Goal: Information Seeking & Learning: Learn about a topic

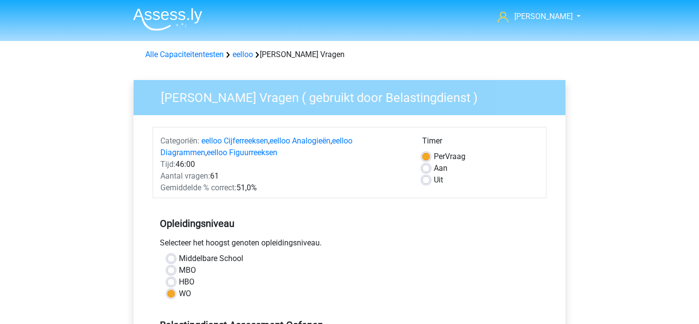
scroll to position [188, 0]
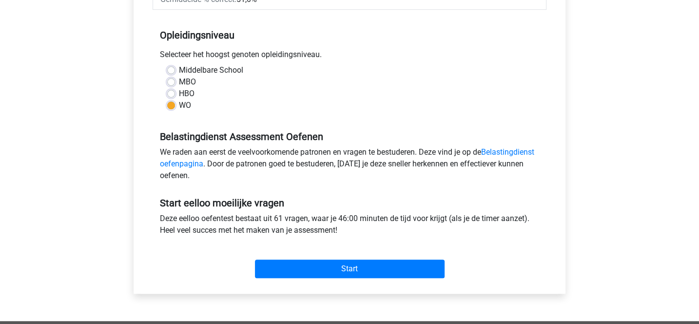
click at [238, 168] on div "We raden aan eerst de veelvoorkomende patronen en vragen te bestuderen. Deze vi…" at bounding box center [350, 165] width 394 height 39
click at [241, 165] on link "Belastingdienst oefenpagina" at bounding box center [347, 157] width 374 height 21
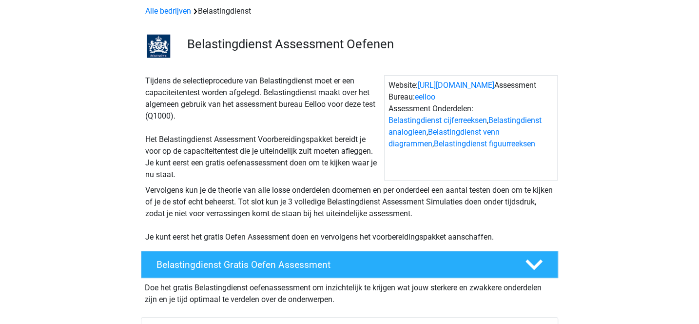
scroll to position [48, 0]
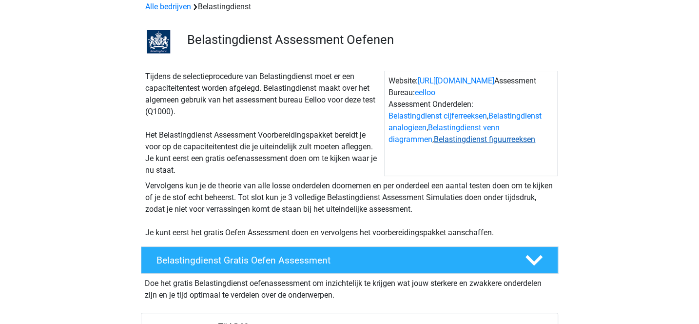
click at [434, 140] on link "Belastingdienst figuurreeksen" at bounding box center [484, 139] width 101 height 9
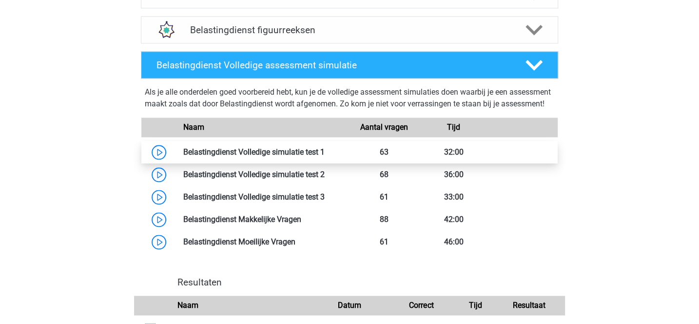
scroll to position [608, 0]
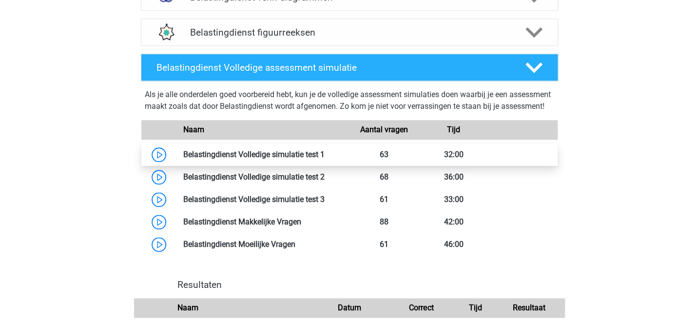
click at [325, 159] on link at bounding box center [325, 154] width 0 height 9
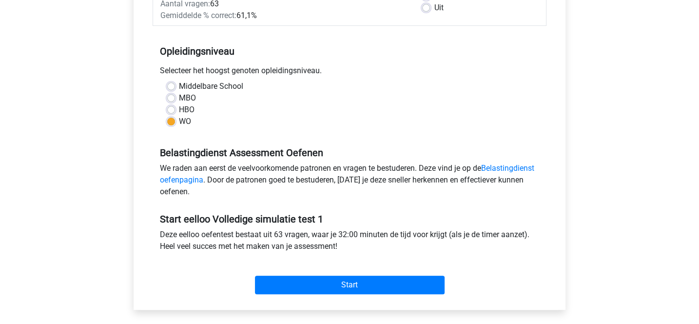
scroll to position [174, 0]
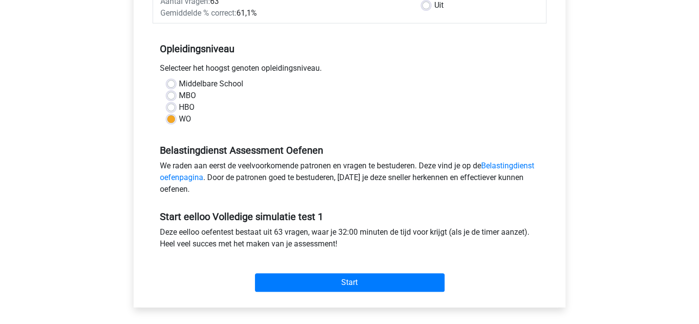
click at [179, 108] on label "HBO" at bounding box center [187, 107] width 16 height 12
click at [169, 108] on input "HBO" at bounding box center [171, 106] width 8 height 10
radio input "true"
click at [179, 117] on label "WO" at bounding box center [185, 119] width 12 height 12
click at [173, 117] on input "WO" at bounding box center [171, 118] width 8 height 10
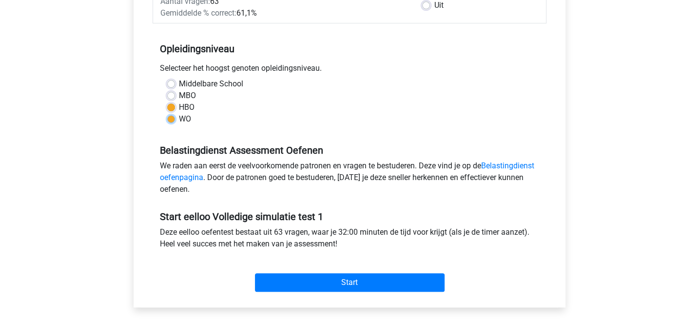
radio input "true"
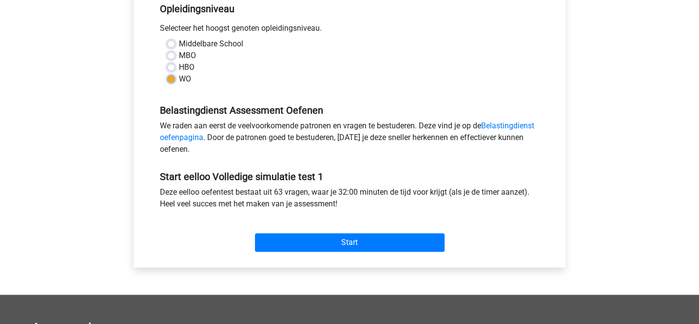
scroll to position [226, 0]
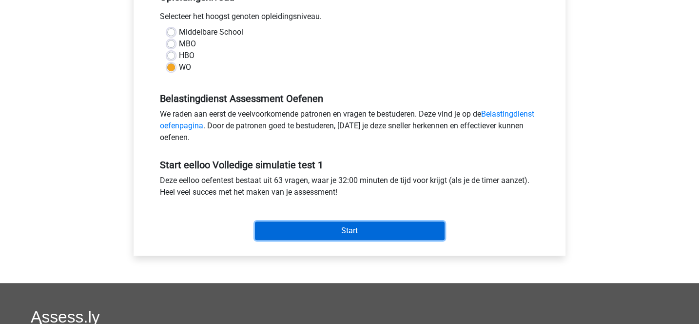
click at [372, 225] on input "Start" at bounding box center [350, 230] width 190 height 19
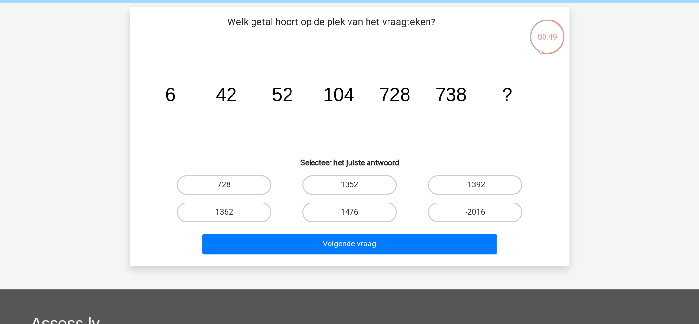
scroll to position [48, 0]
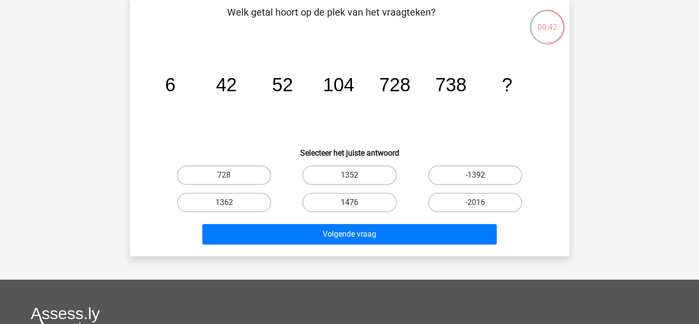
click at [378, 200] on label "1476" at bounding box center [349, 202] width 94 height 19
click at [356, 202] on input "1476" at bounding box center [352, 205] width 6 height 6
radio input "true"
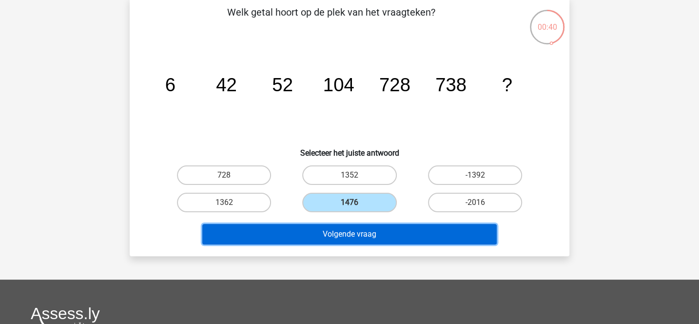
click at [372, 231] on button "Volgende vraag" at bounding box center [349, 234] width 295 height 20
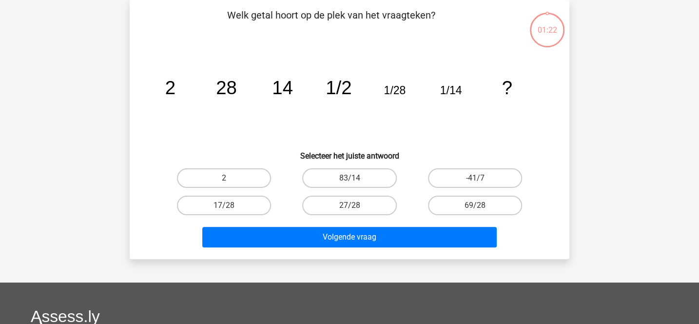
scroll to position [45, 0]
click at [266, 172] on label "2" at bounding box center [224, 177] width 94 height 19
click at [231, 178] on input "2" at bounding box center [227, 181] width 6 height 6
radio input "true"
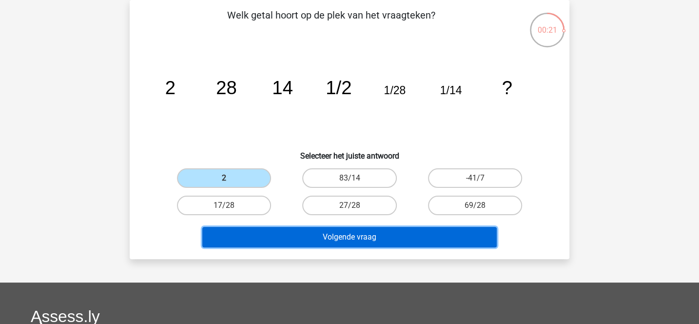
click at [344, 234] on button "Volgende vraag" at bounding box center [349, 237] width 295 height 20
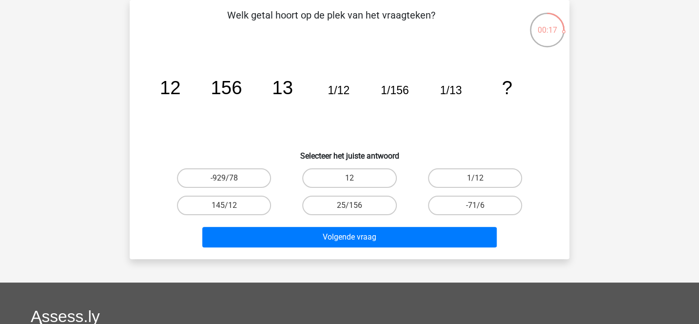
click at [355, 206] on input "25/156" at bounding box center [352, 208] width 6 height 6
radio input "true"
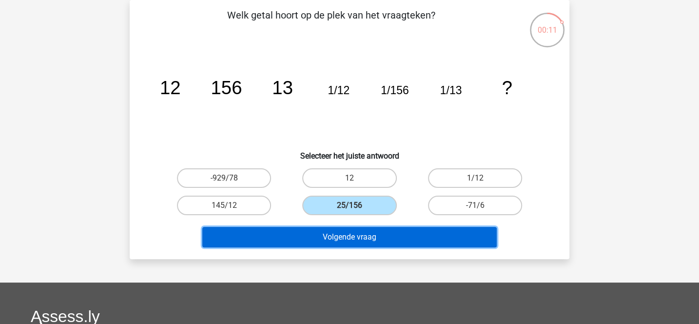
click at [361, 235] on button "Volgende vraag" at bounding box center [349, 237] width 295 height 20
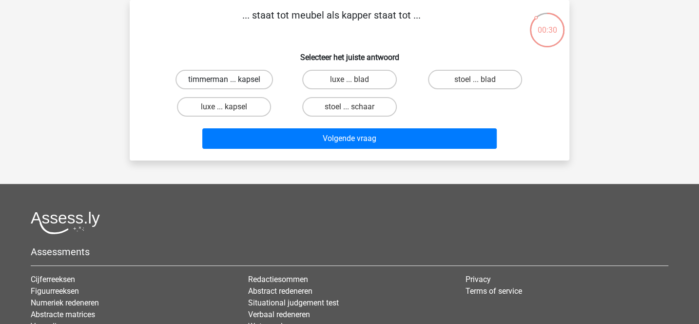
click at [260, 78] on label "timmerman ... kapsel" at bounding box center [223, 79] width 97 height 19
click at [231, 79] on input "timmerman ... kapsel" at bounding box center [227, 82] width 6 height 6
radio input "true"
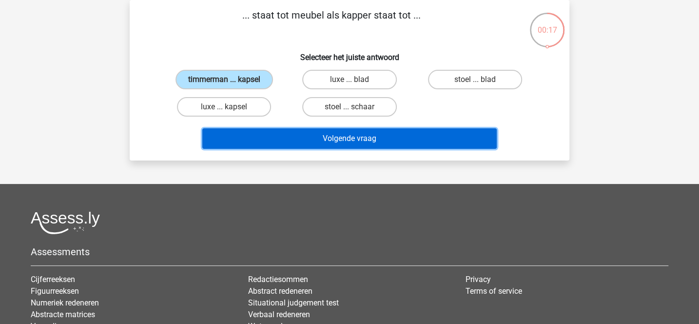
click at [353, 134] on button "Volgende vraag" at bounding box center [349, 138] width 295 height 20
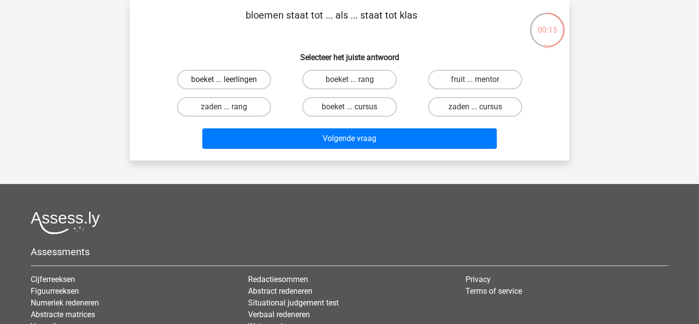
click at [260, 80] on label "boeket ... leerlingen" at bounding box center [224, 79] width 94 height 19
click at [231, 80] on input "boeket ... leerlingen" at bounding box center [227, 82] width 6 height 6
radio input "true"
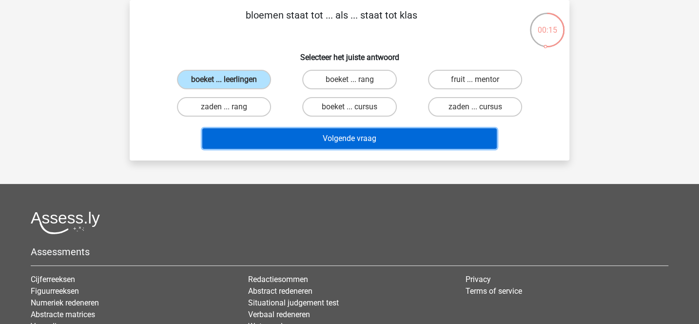
click at [318, 138] on button "Volgende vraag" at bounding box center [349, 138] width 295 height 20
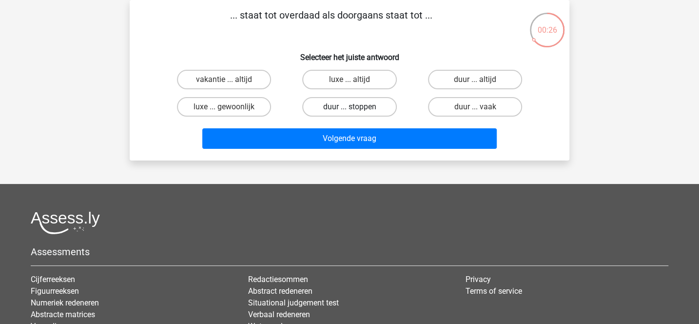
click at [357, 108] on label "duur ... stoppen" at bounding box center [349, 106] width 94 height 19
click at [356, 108] on input "duur ... stoppen" at bounding box center [352, 110] width 6 height 6
radio input "true"
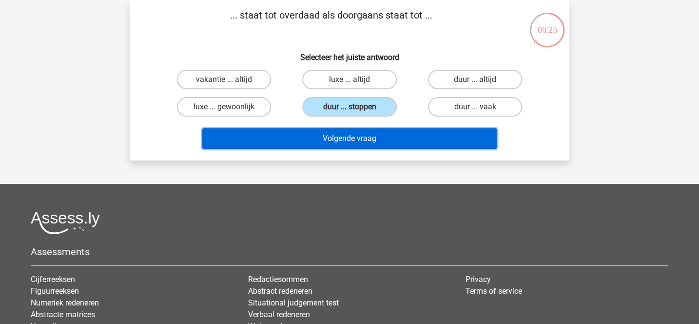
click at [366, 138] on button "Volgende vraag" at bounding box center [349, 138] width 295 height 20
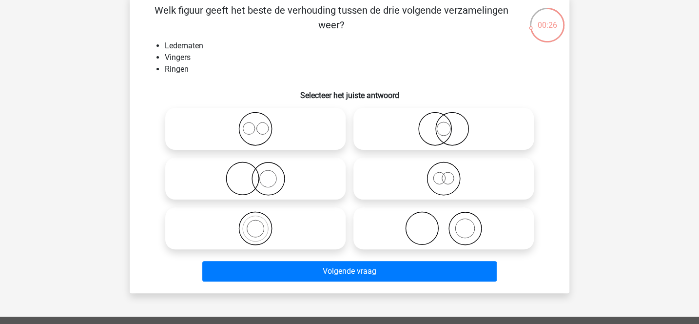
scroll to position [62, 0]
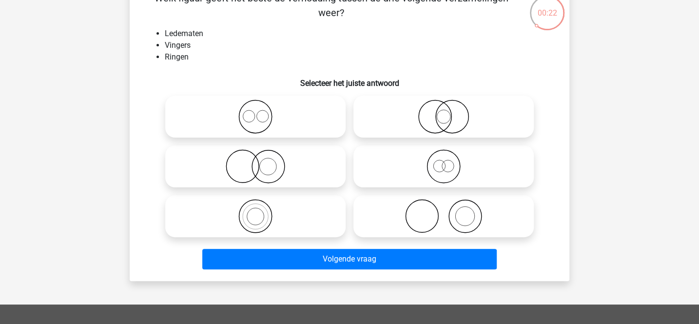
click at [311, 120] on icon at bounding box center [255, 116] width 173 height 34
click at [262, 112] on input "radio" at bounding box center [258, 108] width 6 height 6
radio input "true"
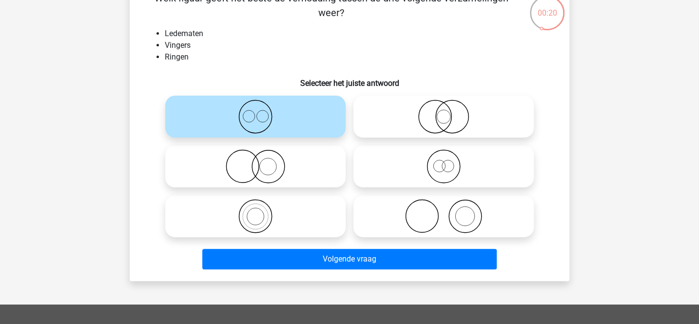
click at [410, 219] on icon at bounding box center [443, 216] width 173 height 34
click at [443, 211] on input "radio" at bounding box center [446, 208] width 6 height 6
radio input "true"
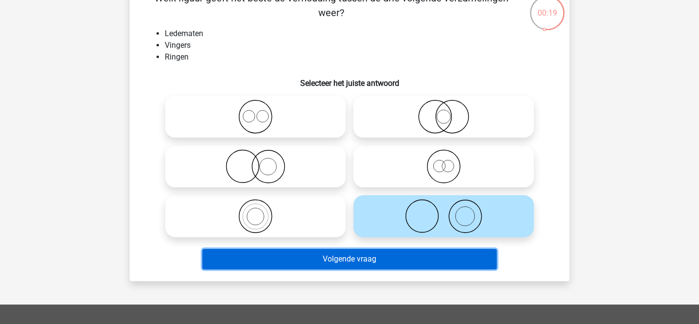
click at [379, 257] on button "Volgende vraag" at bounding box center [349, 259] width 295 height 20
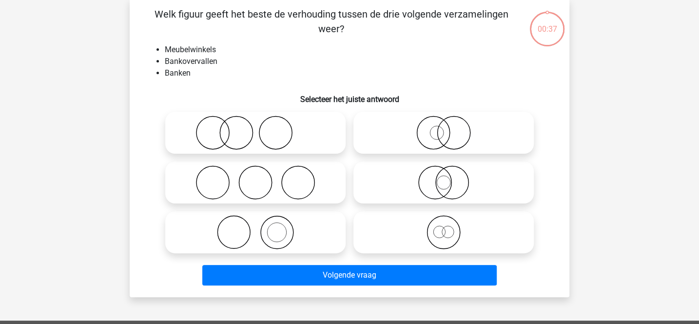
scroll to position [45, 0]
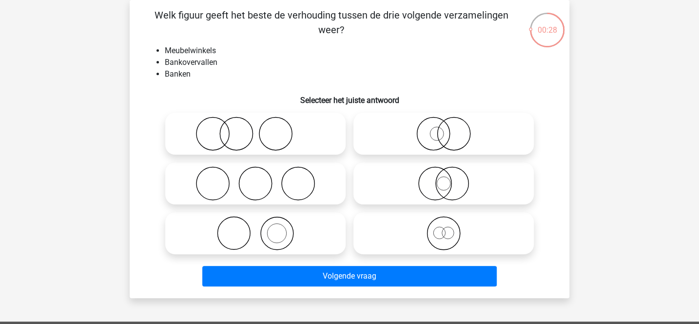
click at [428, 173] on icon at bounding box center [443, 183] width 173 height 34
click at [443, 173] on input "radio" at bounding box center [446, 175] width 6 height 6
radio input "true"
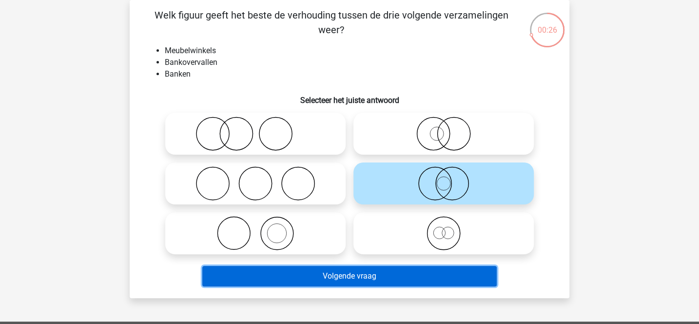
click at [350, 273] on button "Volgende vraag" at bounding box center [349, 276] width 295 height 20
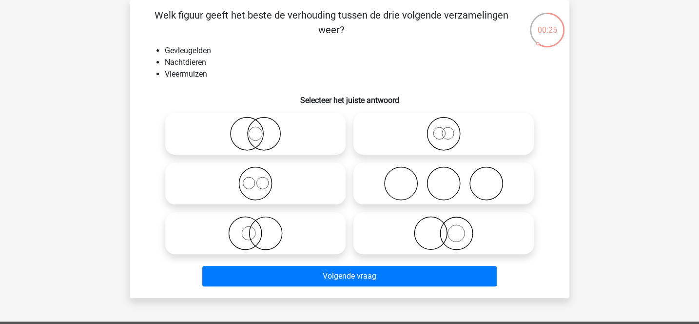
click at [301, 135] on icon at bounding box center [255, 133] width 173 height 34
click at [262, 129] on input "radio" at bounding box center [258, 125] width 6 height 6
radio input "true"
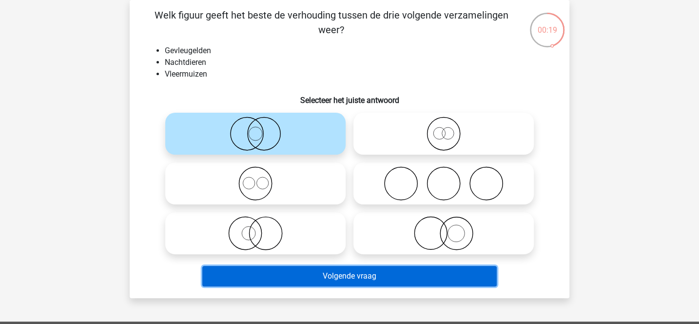
click at [351, 283] on button "Volgende vraag" at bounding box center [349, 276] width 295 height 20
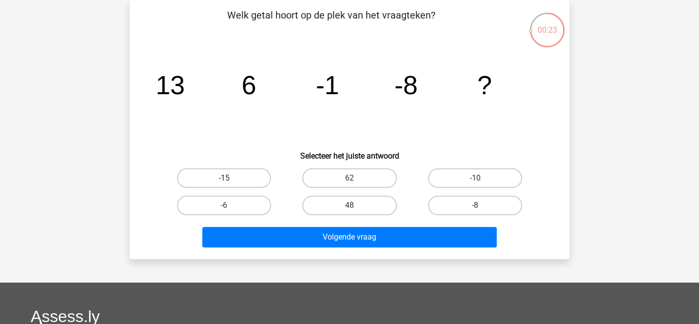
click at [254, 180] on label "-15" at bounding box center [224, 177] width 94 height 19
click at [231, 180] on input "-15" at bounding box center [227, 181] width 6 height 6
radio input "true"
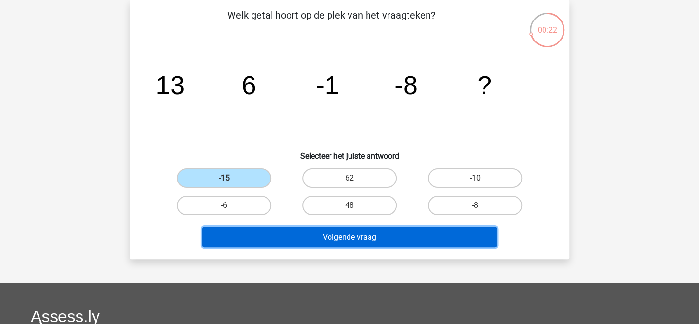
click at [323, 234] on button "Volgende vraag" at bounding box center [349, 237] width 295 height 20
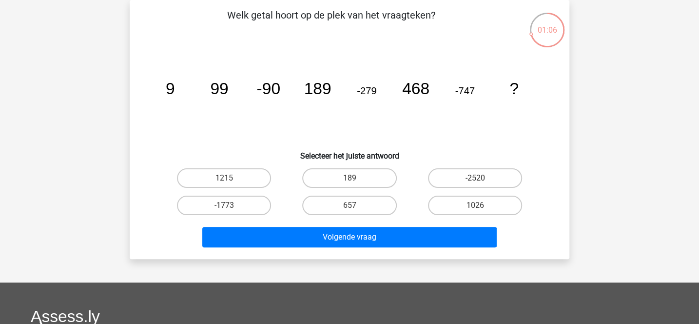
click at [260, 93] on tspan "-90" at bounding box center [268, 88] width 24 height 18
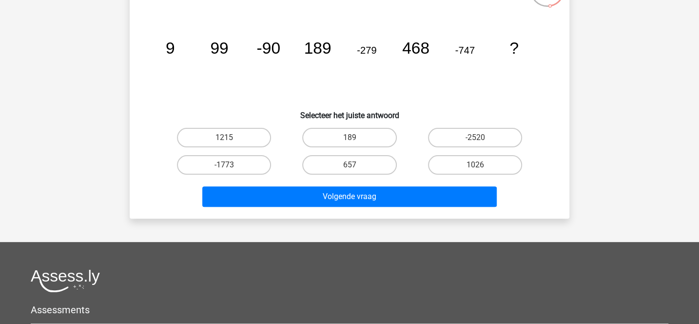
scroll to position [86, 0]
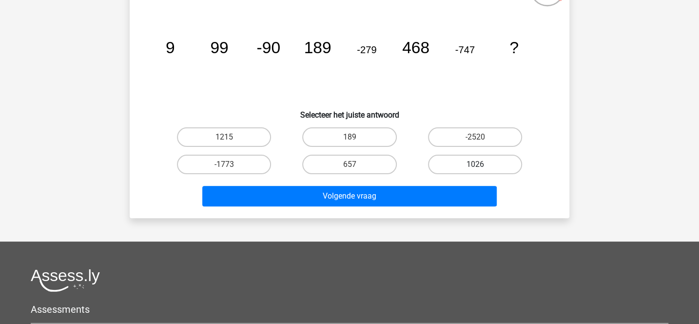
click at [447, 165] on label "1026" at bounding box center [475, 163] width 94 height 19
click at [475, 165] on input "1026" at bounding box center [478, 167] width 6 height 6
radio input "true"
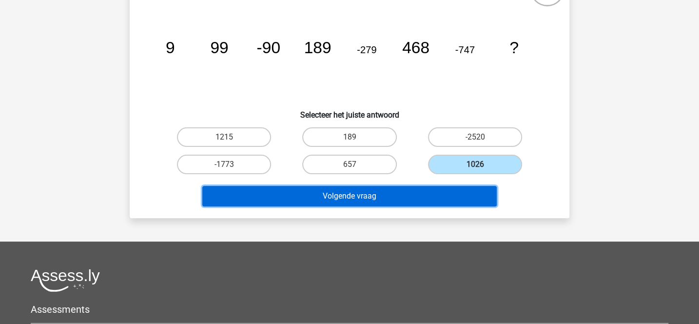
click at [344, 200] on button "Volgende vraag" at bounding box center [349, 196] width 295 height 20
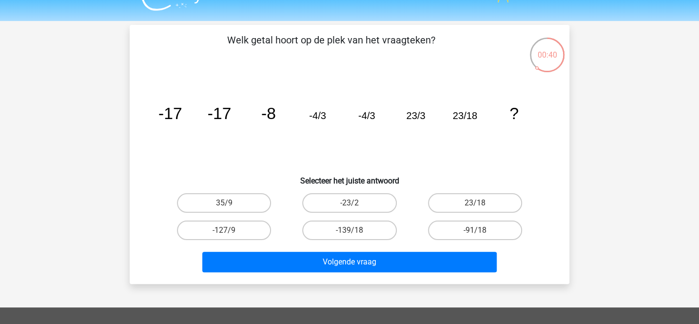
scroll to position [27, 0]
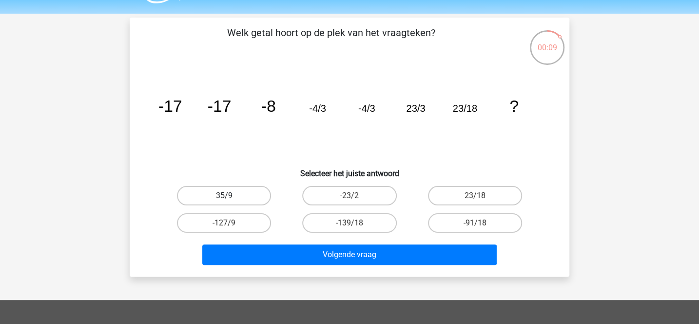
click at [262, 194] on label "35/9" at bounding box center [224, 195] width 94 height 19
click at [231, 195] on input "35/9" at bounding box center [227, 198] width 6 height 6
radio input "true"
click at [451, 226] on label "-91/18" at bounding box center [475, 222] width 94 height 19
click at [475, 226] on input "-91/18" at bounding box center [478, 226] width 6 height 6
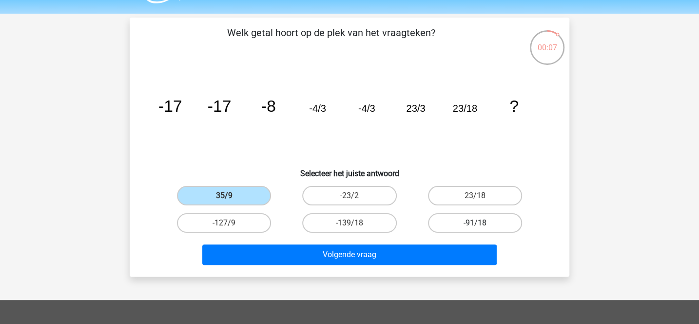
radio input "true"
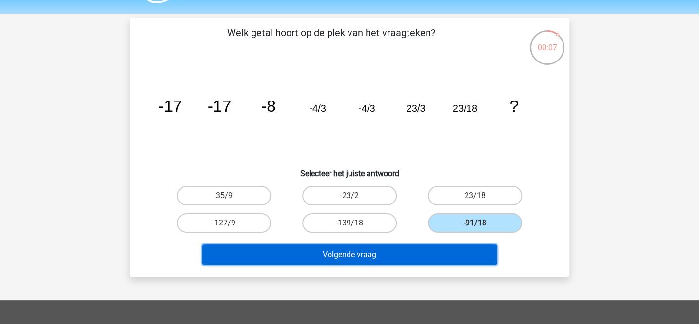
click at [407, 252] on button "Volgende vraag" at bounding box center [349, 254] width 295 height 20
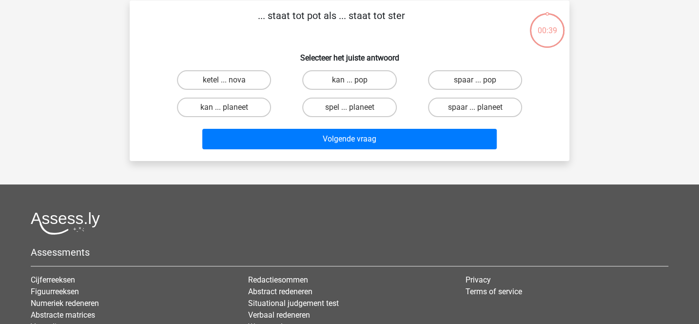
scroll to position [45, 0]
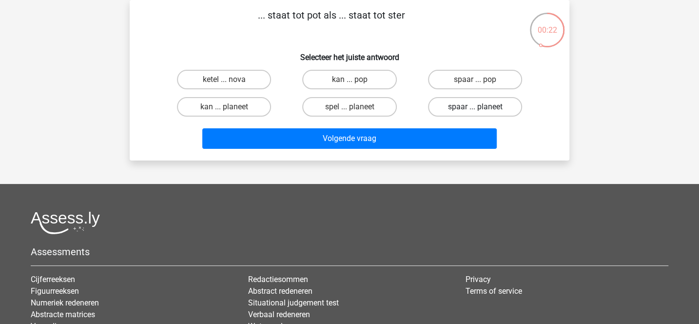
click at [438, 107] on label "spaar ... planeet" at bounding box center [475, 106] width 94 height 19
click at [475, 107] on input "spaar ... planeet" at bounding box center [478, 110] width 6 height 6
radio input "true"
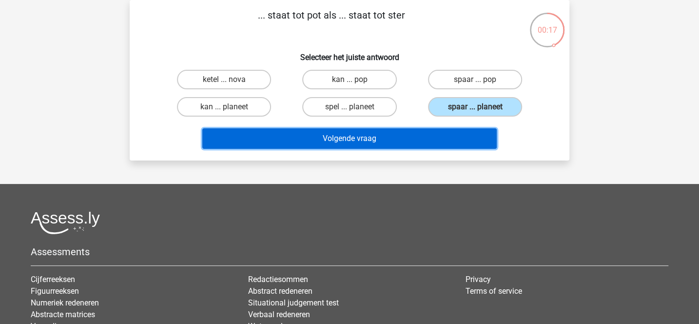
click at [397, 135] on button "Volgende vraag" at bounding box center [349, 138] width 295 height 20
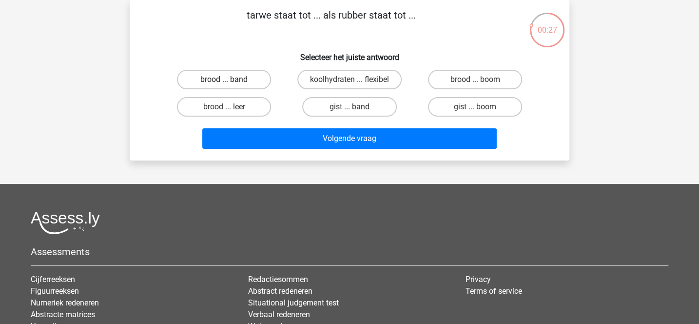
click at [255, 81] on label "brood ... band" at bounding box center [224, 79] width 94 height 19
click at [231, 81] on input "brood ... band" at bounding box center [227, 82] width 6 height 6
radio input "true"
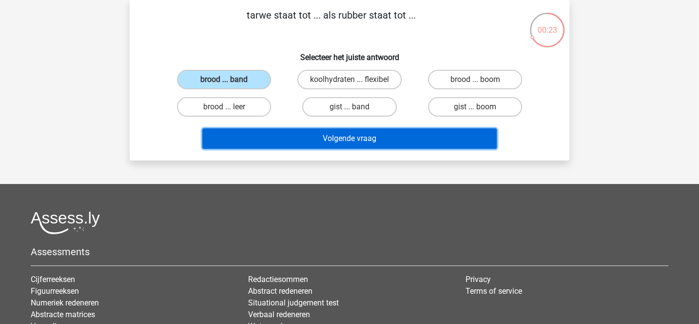
click at [340, 139] on button "Volgende vraag" at bounding box center [349, 138] width 295 height 20
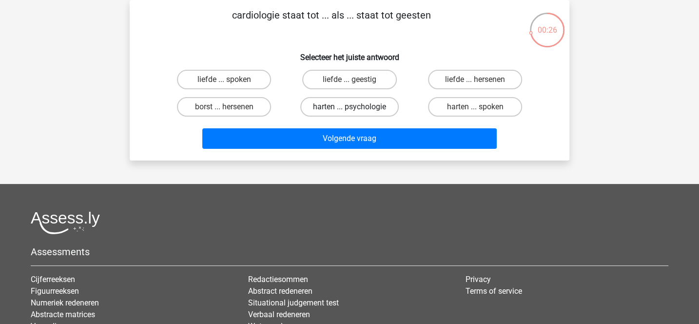
click at [386, 112] on label "harten ... psychologie" at bounding box center [349, 106] width 98 height 19
click at [356, 112] on input "harten ... psychologie" at bounding box center [352, 110] width 6 height 6
radio input "true"
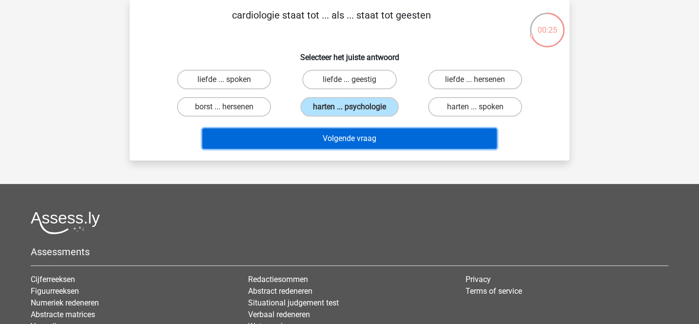
click at [385, 140] on button "Volgende vraag" at bounding box center [349, 138] width 295 height 20
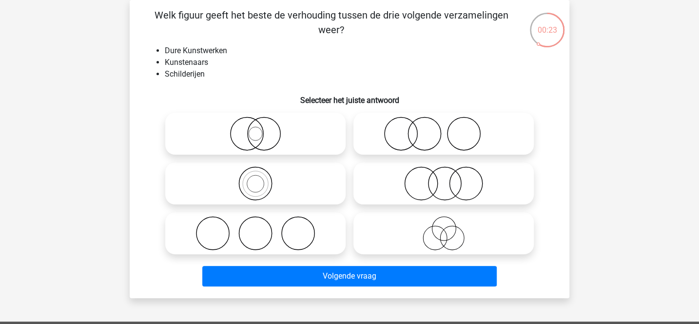
click at [398, 140] on icon at bounding box center [443, 133] width 173 height 34
click at [443, 129] on input "radio" at bounding box center [446, 125] width 6 height 6
radio input "true"
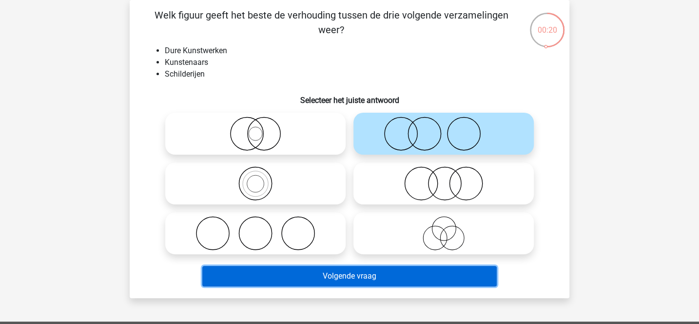
click at [367, 276] on button "Volgende vraag" at bounding box center [349, 276] width 295 height 20
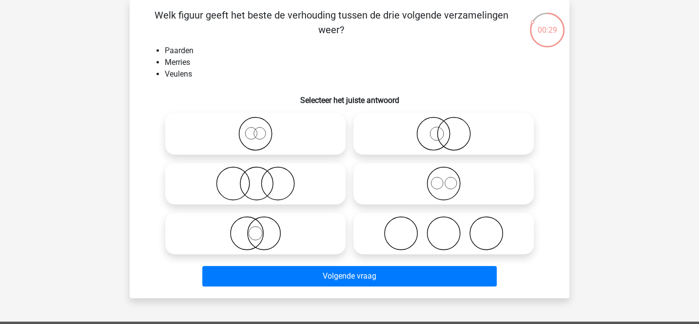
click at [326, 127] on icon at bounding box center [255, 133] width 173 height 34
click at [262, 127] on input "radio" at bounding box center [258, 125] width 6 height 6
radio input "true"
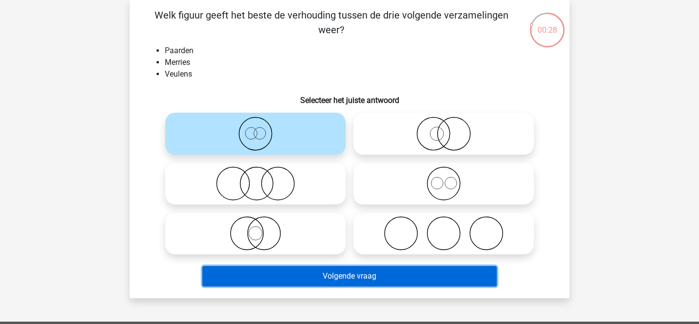
click at [362, 280] on button "Volgende vraag" at bounding box center [349, 276] width 295 height 20
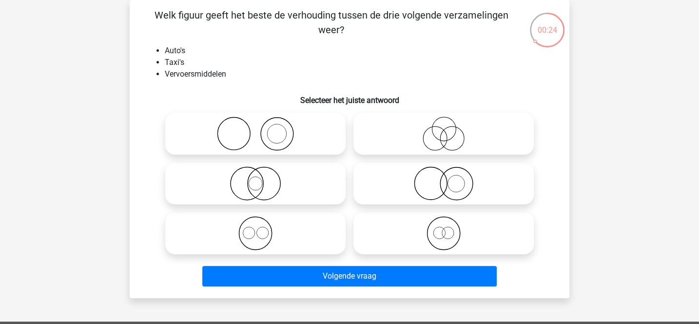
click at [423, 135] on icon at bounding box center [443, 133] width 173 height 34
click at [443, 129] on input "radio" at bounding box center [446, 125] width 6 height 6
radio input "true"
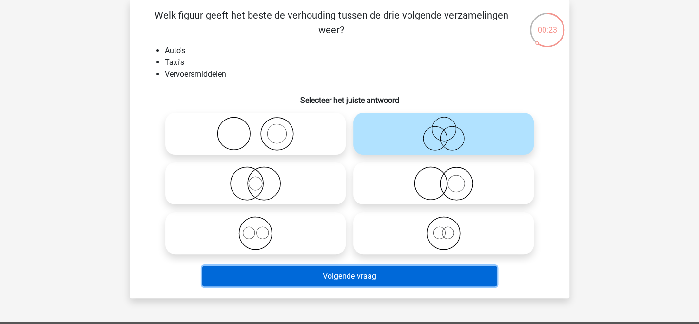
click at [360, 274] on button "Volgende vraag" at bounding box center [349, 276] width 295 height 20
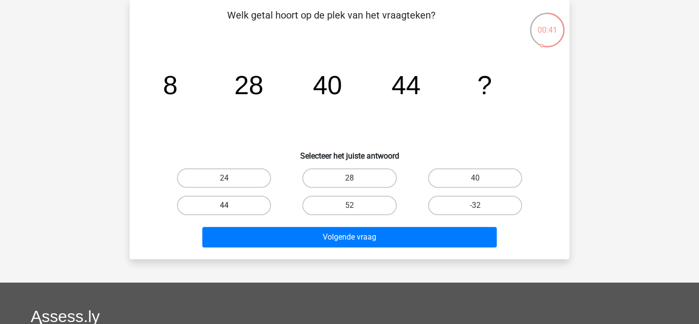
click at [255, 202] on label "44" at bounding box center [224, 204] width 94 height 19
click at [231, 205] on input "44" at bounding box center [227, 208] width 6 height 6
radio input "true"
click at [461, 170] on label "40" at bounding box center [475, 177] width 94 height 19
click at [475, 178] on input "40" at bounding box center [478, 181] width 6 height 6
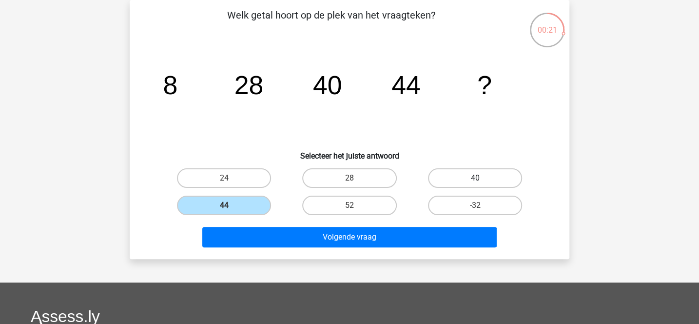
radio input "true"
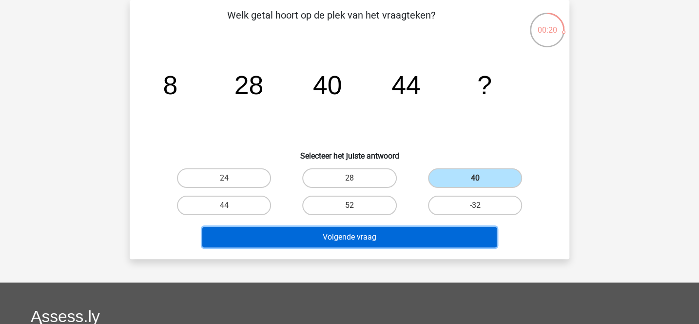
click at [392, 236] on button "Volgende vraag" at bounding box center [349, 237] width 295 height 20
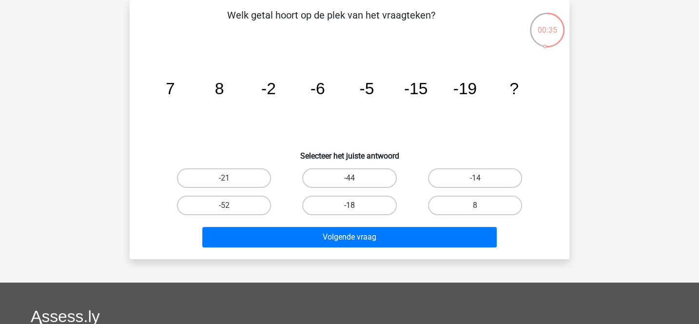
click at [347, 199] on label "-18" at bounding box center [349, 204] width 94 height 19
click at [349, 205] on input "-18" at bounding box center [352, 208] width 6 height 6
radio input "true"
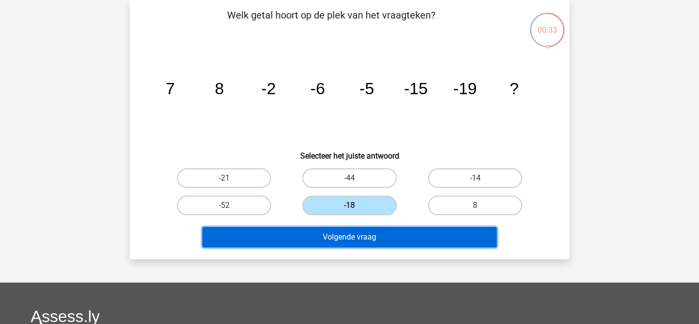
click at [371, 234] on button "Volgende vraag" at bounding box center [349, 237] width 295 height 20
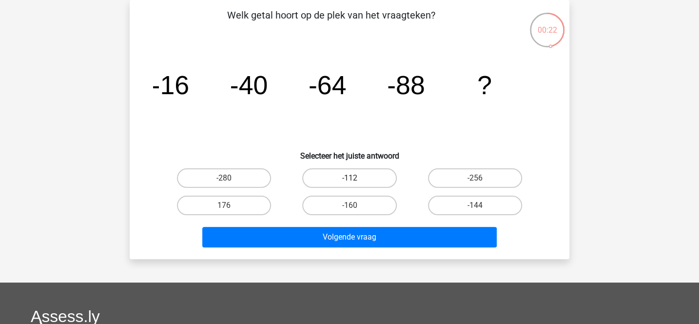
click at [331, 173] on label "-112" at bounding box center [349, 177] width 94 height 19
click at [349, 178] on input "-112" at bounding box center [352, 181] width 6 height 6
radio input "true"
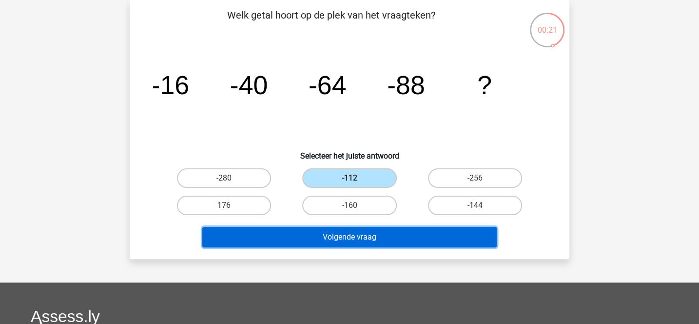
click at [335, 236] on button "Volgende vraag" at bounding box center [349, 237] width 295 height 20
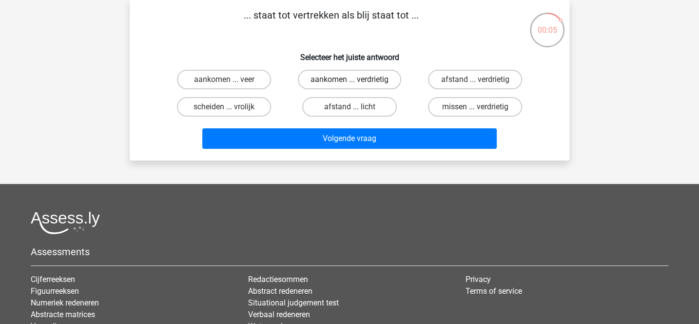
click at [392, 78] on label "aankomen ... verdrietig" at bounding box center [349, 79] width 103 height 19
click at [356, 79] on input "aankomen ... verdrietig" at bounding box center [352, 82] width 6 height 6
radio input "true"
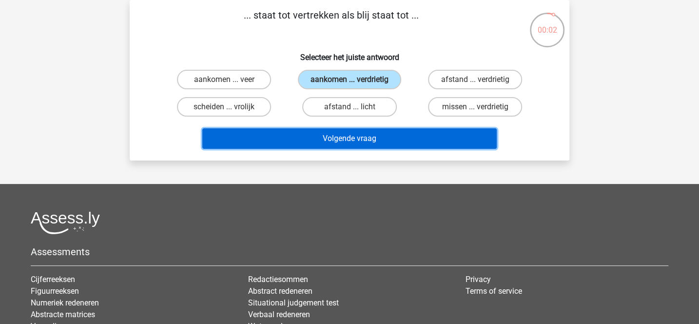
click at [411, 135] on button "Volgende vraag" at bounding box center [349, 138] width 295 height 20
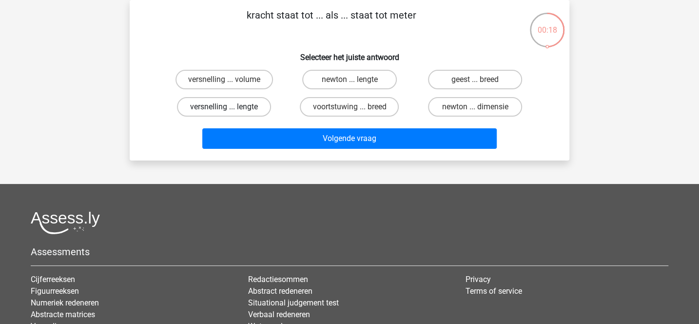
click at [250, 109] on label "versnelling ... lengte" at bounding box center [224, 106] width 94 height 19
click at [231, 109] on input "versnelling ... lengte" at bounding box center [227, 110] width 6 height 6
radio input "true"
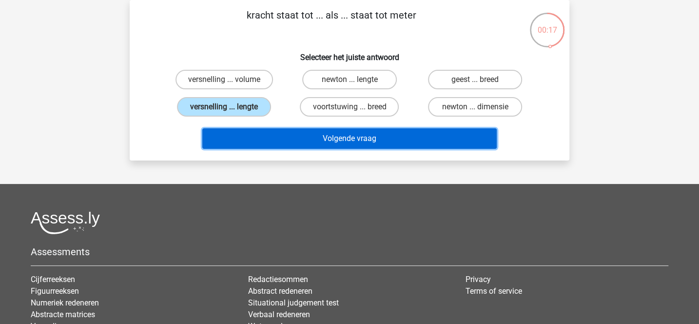
click at [319, 144] on button "Volgende vraag" at bounding box center [349, 138] width 295 height 20
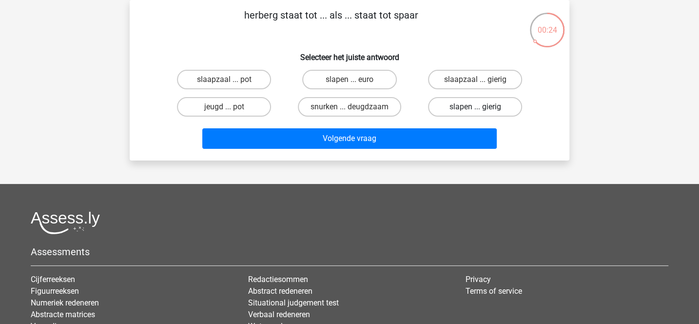
click at [455, 108] on label "slapen ... gierig" at bounding box center [475, 106] width 94 height 19
click at [475, 108] on input "slapen ... gierig" at bounding box center [478, 110] width 6 height 6
radio input "true"
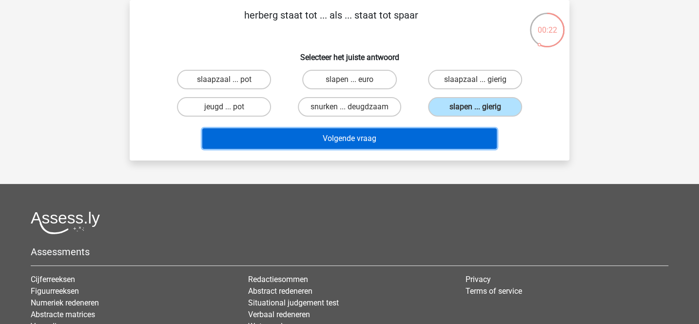
click at [402, 130] on button "Volgende vraag" at bounding box center [349, 138] width 295 height 20
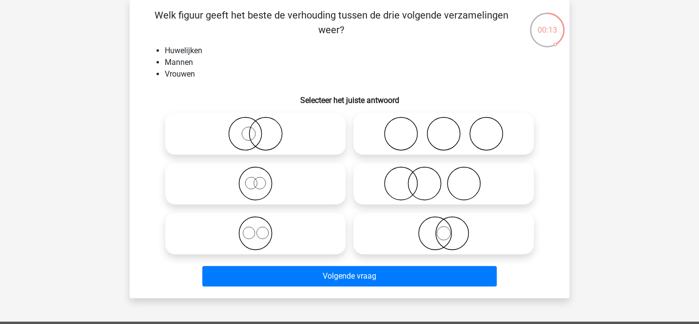
click at [402, 142] on icon at bounding box center [443, 133] width 173 height 34
click at [443, 129] on input "radio" at bounding box center [446, 125] width 6 height 6
radio input "true"
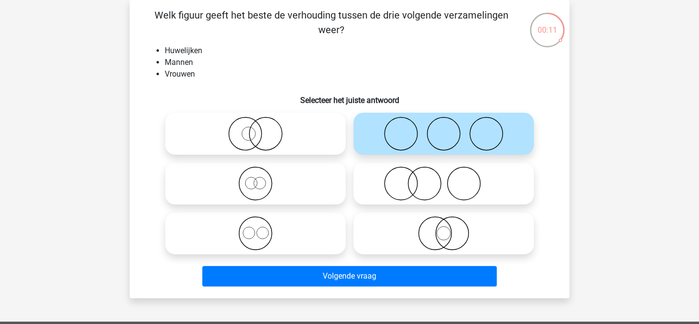
click at [307, 132] on icon at bounding box center [255, 133] width 173 height 34
click at [262, 129] on input "radio" at bounding box center [258, 125] width 6 height 6
radio input "true"
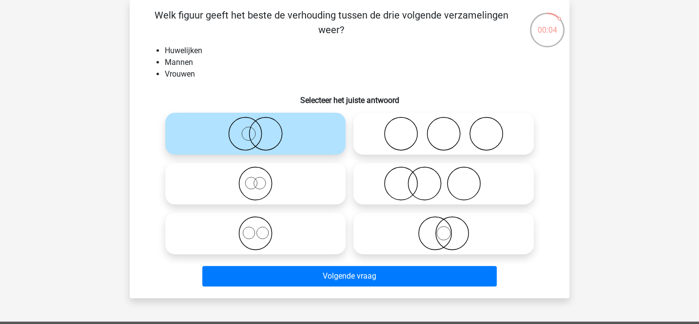
click at [320, 237] on icon at bounding box center [255, 233] width 173 height 34
click at [262, 228] on input "radio" at bounding box center [258, 225] width 6 height 6
radio input "true"
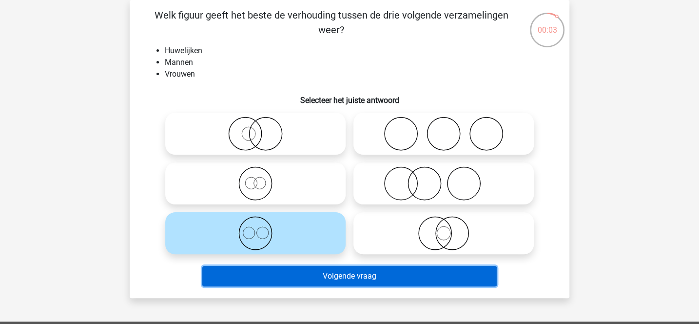
click at [343, 280] on button "Volgende vraag" at bounding box center [349, 276] width 295 height 20
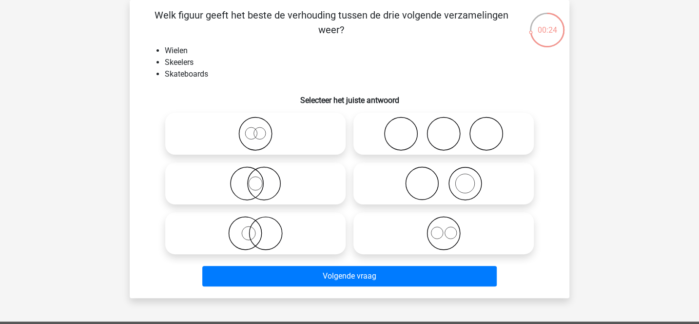
click at [405, 180] on icon at bounding box center [443, 183] width 173 height 34
click at [443, 178] on input "radio" at bounding box center [446, 175] width 6 height 6
radio input "true"
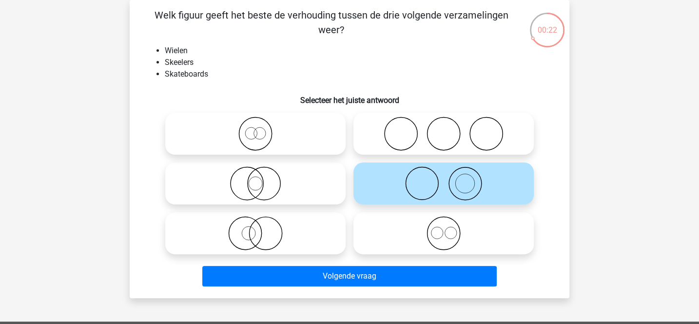
click at [408, 149] on icon at bounding box center [443, 133] width 173 height 34
click at [443, 129] on input "radio" at bounding box center [446, 125] width 6 height 6
radio input "true"
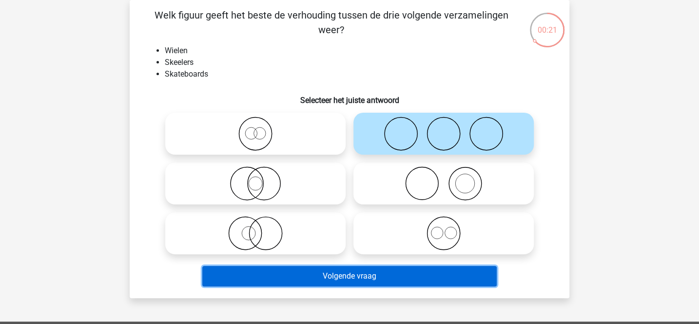
click at [359, 278] on button "Volgende vraag" at bounding box center [349, 276] width 295 height 20
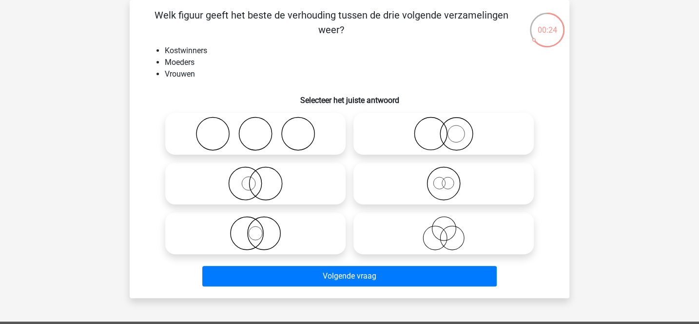
click at [433, 178] on icon at bounding box center [443, 183] width 173 height 34
click at [443, 178] on input "radio" at bounding box center [446, 175] width 6 height 6
radio input "true"
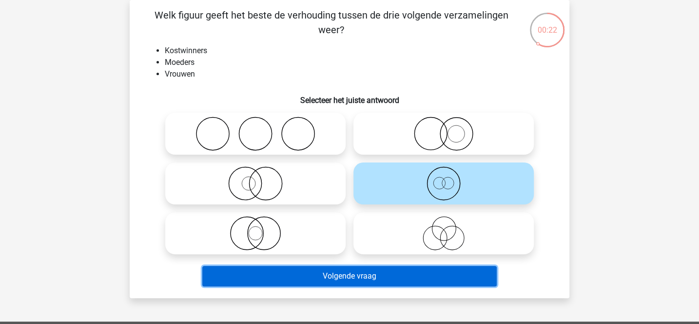
click at [385, 284] on button "Volgende vraag" at bounding box center [349, 276] width 295 height 20
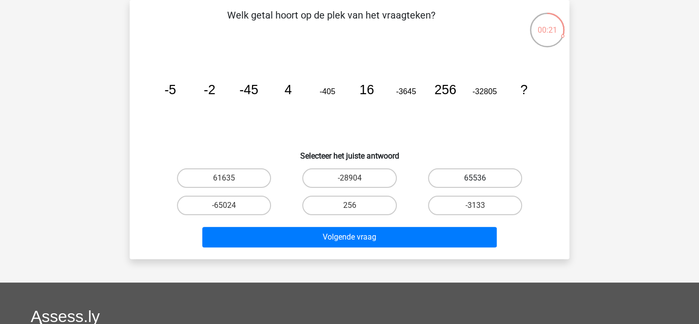
click at [463, 175] on label "65536" at bounding box center [475, 177] width 94 height 19
click at [475, 178] on input "65536" at bounding box center [478, 181] width 6 height 6
radio input "true"
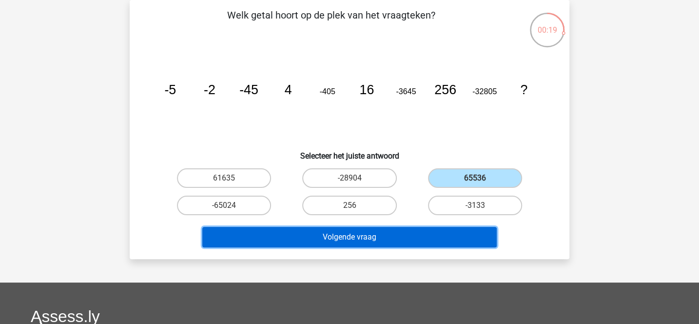
click at [405, 236] on button "Volgende vraag" at bounding box center [349, 237] width 295 height 20
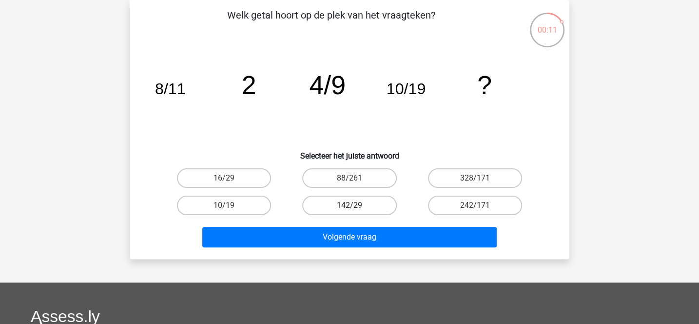
click at [376, 203] on label "142/29" at bounding box center [349, 204] width 94 height 19
click at [356, 205] on input "142/29" at bounding box center [352, 208] width 6 height 6
radio input "true"
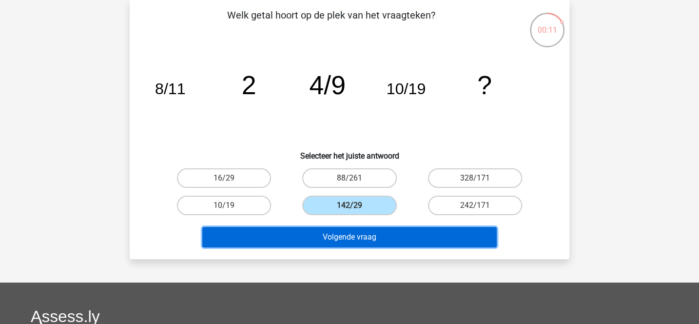
click at [378, 230] on button "Volgende vraag" at bounding box center [349, 237] width 295 height 20
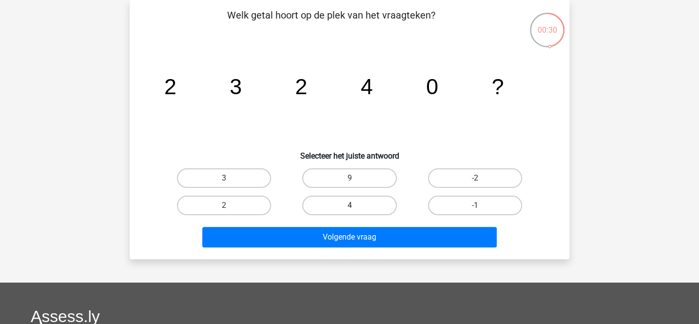
click at [321, 207] on label "4" at bounding box center [349, 204] width 94 height 19
click at [349, 207] on input "4" at bounding box center [352, 208] width 6 height 6
radio input "true"
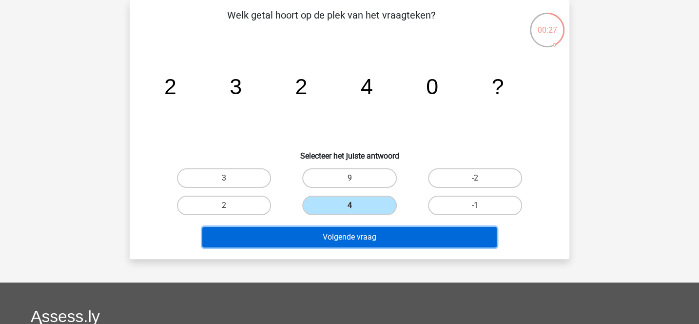
click at [326, 232] on button "Volgende vraag" at bounding box center [349, 237] width 295 height 20
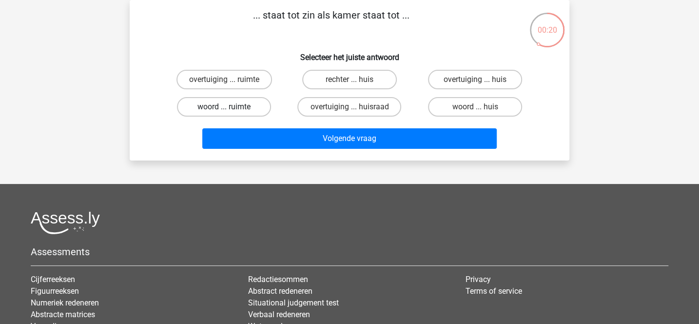
click at [260, 104] on label "woord ... ruimte" at bounding box center [224, 106] width 94 height 19
click at [231, 107] on input "woord ... ruimte" at bounding box center [227, 110] width 6 height 6
radio input "true"
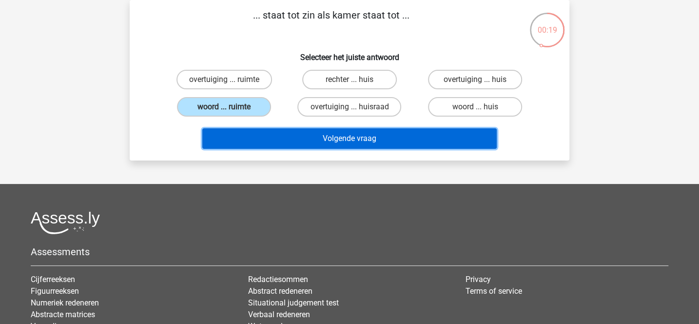
click at [291, 130] on button "Volgende vraag" at bounding box center [349, 138] width 295 height 20
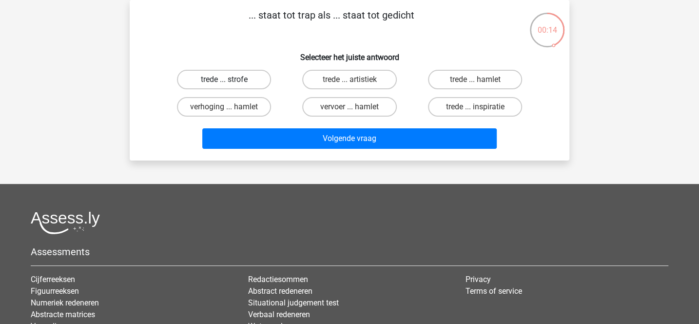
click at [262, 77] on label "trede ... strofe" at bounding box center [224, 79] width 94 height 19
click at [231, 79] on input "trede ... strofe" at bounding box center [227, 82] width 6 height 6
radio input "true"
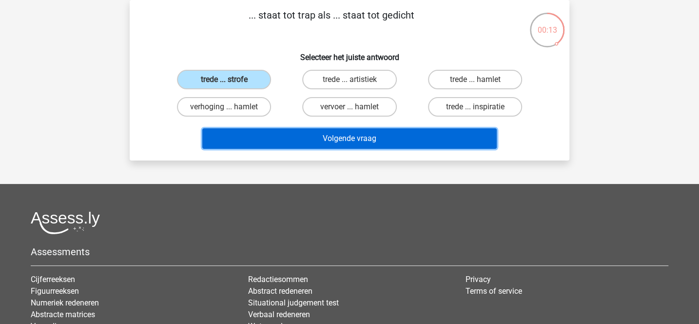
click at [325, 141] on button "Volgende vraag" at bounding box center [349, 138] width 295 height 20
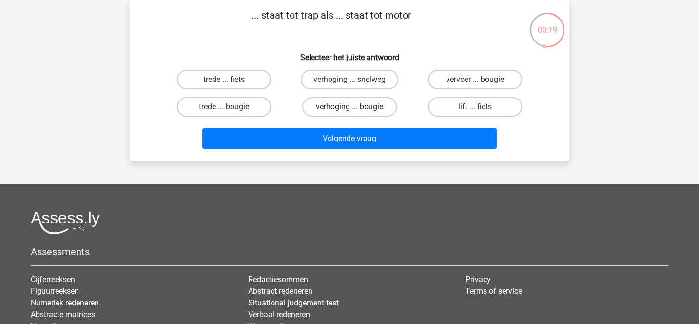
click at [382, 103] on label "verhoging ... bougie" at bounding box center [349, 106] width 94 height 19
click at [356, 107] on input "verhoging ... bougie" at bounding box center [352, 110] width 6 height 6
radio input "true"
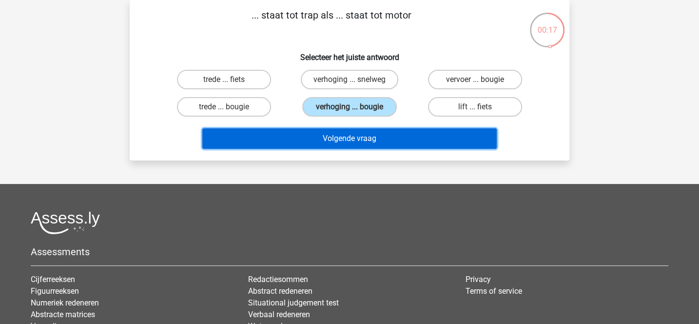
click at [383, 135] on button "Volgende vraag" at bounding box center [349, 138] width 295 height 20
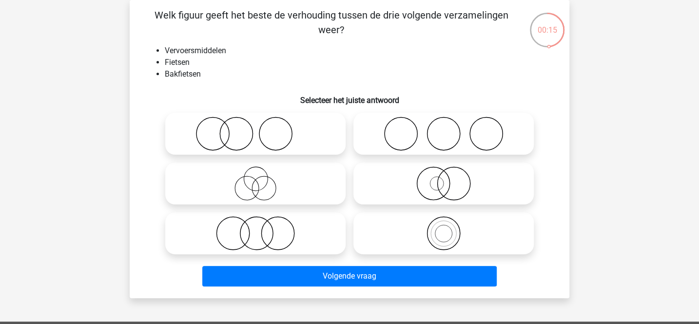
click at [212, 51] on li "Vervoersmiddelen" at bounding box center [359, 51] width 389 height 12
copy li "Vervoersmiddelen"
click at [416, 228] on icon at bounding box center [443, 233] width 173 height 34
click at [443, 228] on input "radio" at bounding box center [446, 225] width 6 height 6
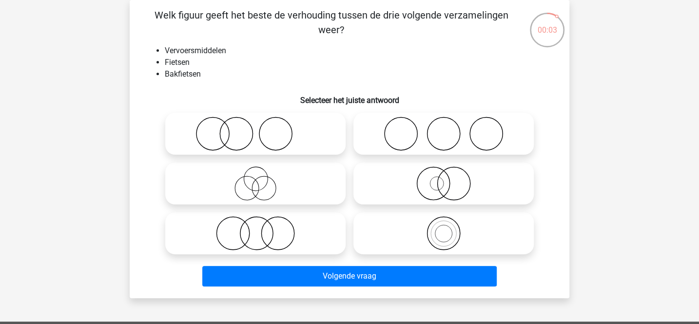
radio input "true"
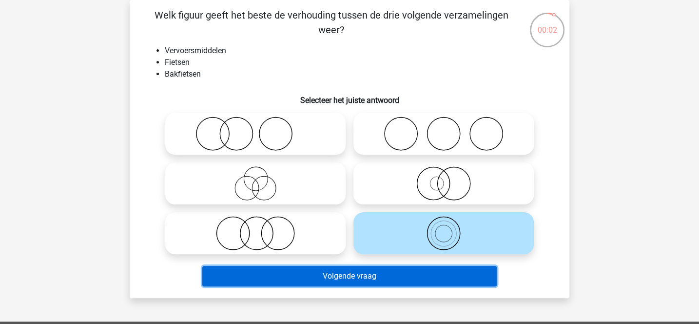
click at [385, 278] on button "Volgende vraag" at bounding box center [349, 276] width 295 height 20
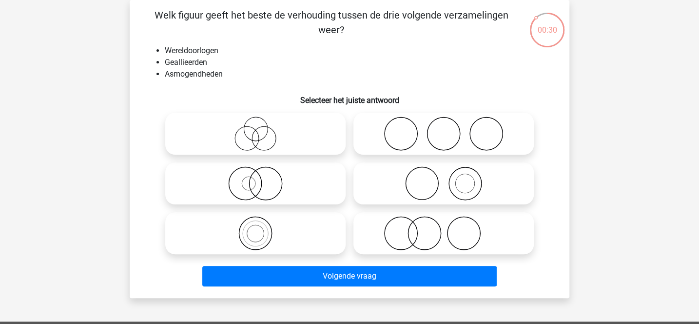
click at [201, 62] on li "Geallieerden" at bounding box center [359, 63] width 389 height 12
drag, startPoint x: 163, startPoint y: 50, endPoint x: 227, endPoint y: 79, distance: 70.2
click at [227, 79] on ul "Wereldoorlogen Geallieerden Asmogendheden" at bounding box center [349, 62] width 408 height 35
click at [227, 79] on li "Asmogendheden" at bounding box center [359, 74] width 389 height 12
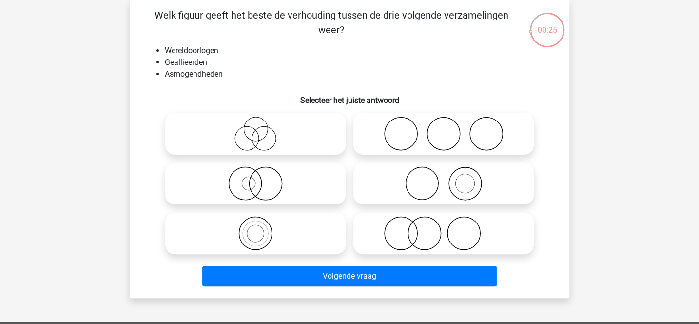
drag, startPoint x: 164, startPoint y: 51, endPoint x: 225, endPoint y: 76, distance: 66.2
click at [225, 76] on ul "Wereldoorlogen Geallieerden Asmogendheden" at bounding box center [349, 62] width 408 height 35
drag, startPoint x: 166, startPoint y: 52, endPoint x: 239, endPoint y: 76, distance: 76.4
click at [239, 76] on ul "Wereldoorlogen Geallieerden Asmogendheden" at bounding box center [349, 62] width 408 height 35
copy ul "Wereldoorlogen Geallieerden Asmogendheden"
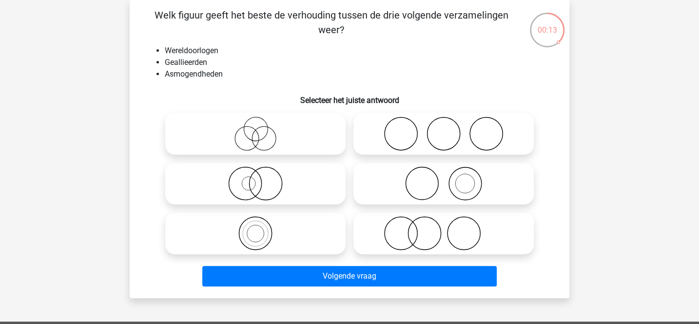
click at [347, 142] on div at bounding box center [255, 134] width 188 height 50
click at [318, 186] on icon at bounding box center [255, 183] width 173 height 34
click at [262, 178] on input "radio" at bounding box center [258, 175] width 6 height 6
radio input "true"
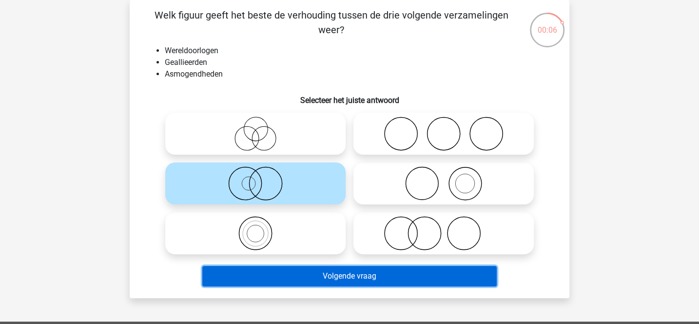
click at [324, 277] on button "Volgende vraag" at bounding box center [349, 276] width 295 height 20
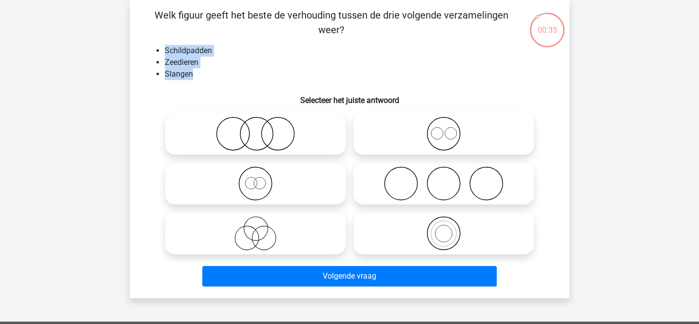
drag, startPoint x: 165, startPoint y: 50, endPoint x: 199, endPoint y: 78, distance: 44.3
click at [199, 78] on ul "Schildpadden Zeedieren Slangen" at bounding box center [349, 62] width 408 height 35
copy ul "Schildpadden Zeedieren Slangen"
click at [325, 144] on icon at bounding box center [255, 133] width 173 height 34
click at [262, 129] on input "radio" at bounding box center [258, 125] width 6 height 6
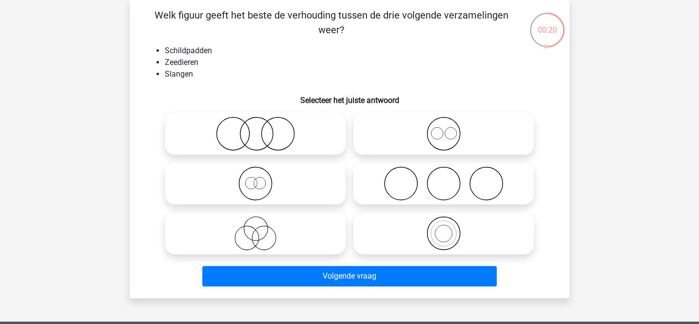
radio input "true"
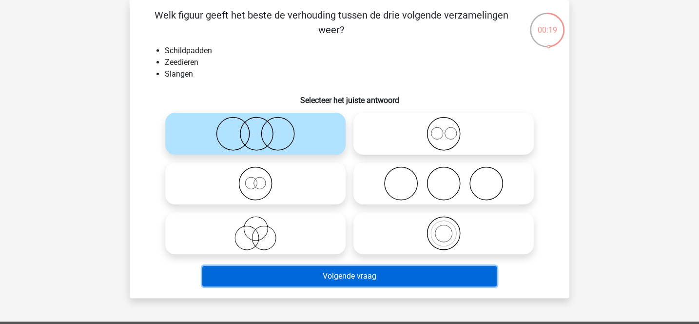
click at [365, 273] on button "Volgende vraag" at bounding box center [349, 276] width 295 height 20
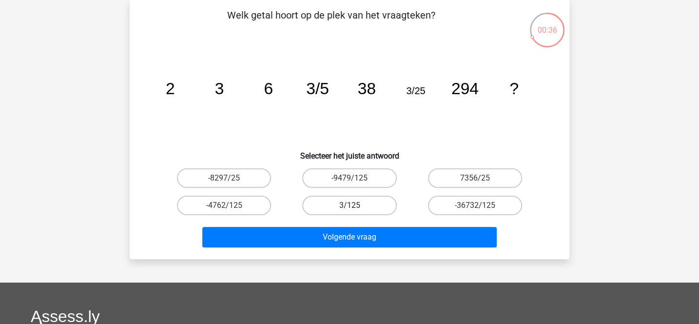
click at [383, 201] on label "3/125" at bounding box center [349, 204] width 94 height 19
click at [356, 205] on input "3/125" at bounding box center [352, 208] width 6 height 6
radio input "true"
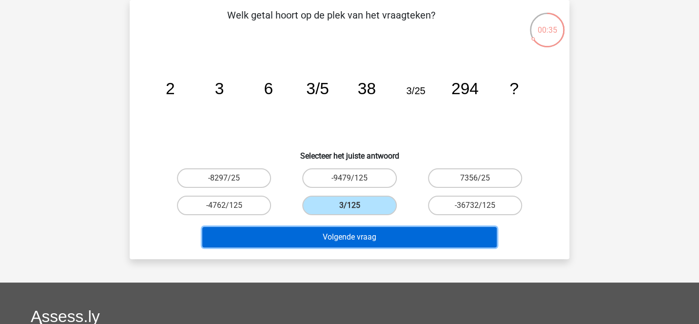
click at [389, 236] on button "Volgende vraag" at bounding box center [349, 237] width 295 height 20
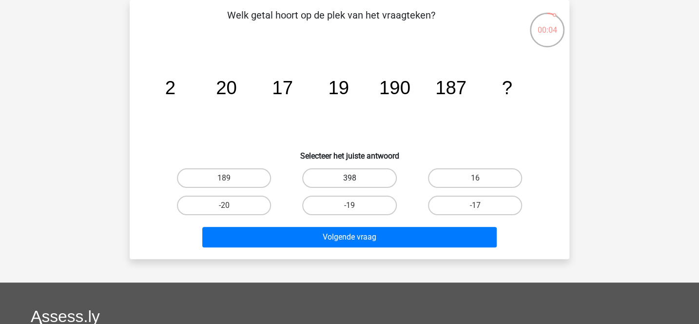
click at [382, 176] on label "398" at bounding box center [349, 177] width 94 height 19
click at [356, 178] on input "398" at bounding box center [352, 181] width 6 height 6
radio input "true"
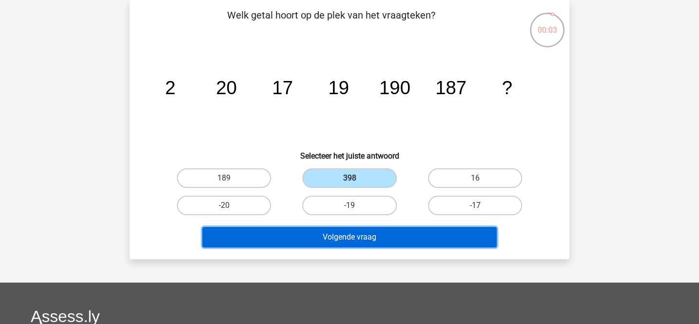
click at [392, 232] on button "Volgende vraag" at bounding box center [349, 237] width 295 height 20
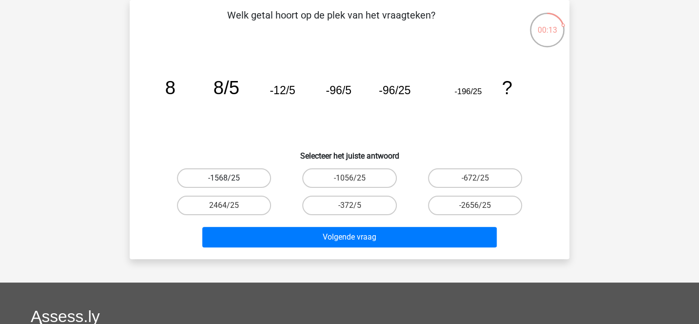
click at [258, 177] on label "-1568/25" at bounding box center [224, 177] width 94 height 19
click at [231, 178] on input "-1568/25" at bounding box center [227, 181] width 6 height 6
radio input "true"
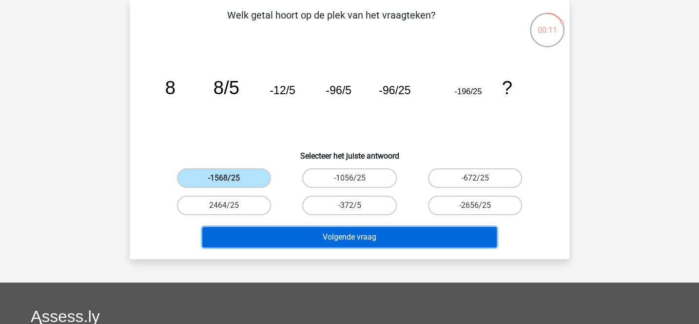
click at [342, 236] on button "Volgende vraag" at bounding box center [349, 237] width 295 height 20
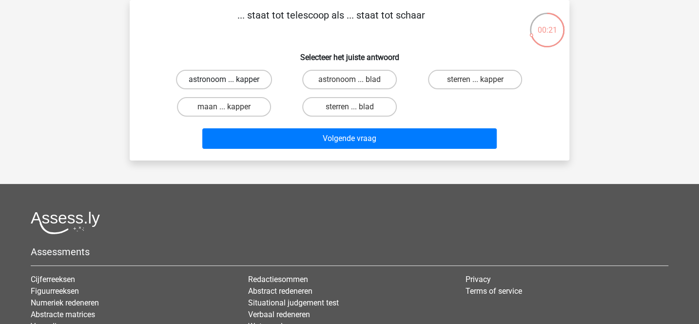
click at [263, 78] on label "astronoom ... kapper" at bounding box center [224, 79] width 96 height 19
click at [231, 79] on input "astronoom ... kapper" at bounding box center [227, 82] width 6 height 6
radio input "true"
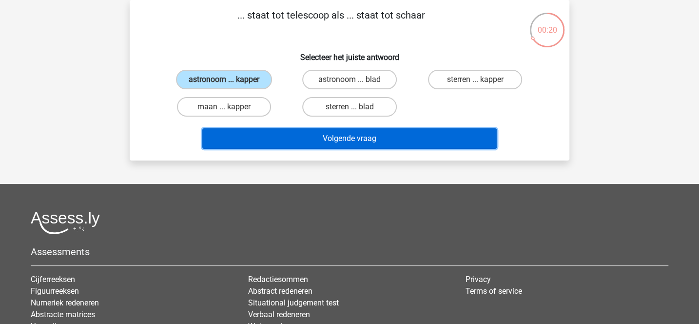
click at [316, 133] on button "Volgende vraag" at bounding box center [349, 138] width 295 height 20
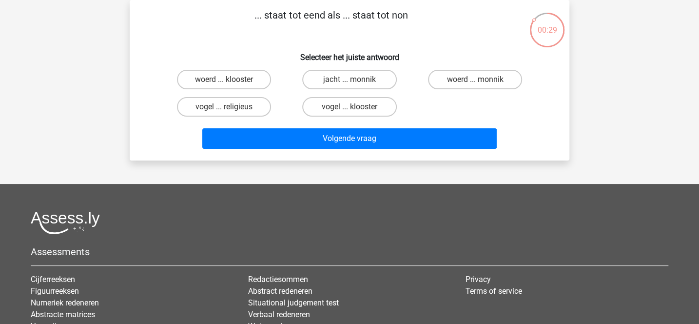
click at [392, 16] on p "... staat tot eend als ... staat tot non" at bounding box center [331, 22] width 372 height 29
click at [285, 39] on div "... staat tot eend als ... staat tot non Selecteer het juiste antwoord woerd ..…" at bounding box center [350, 80] width 432 height 145
click at [255, 104] on label "vogel ... religieus" at bounding box center [224, 106] width 94 height 19
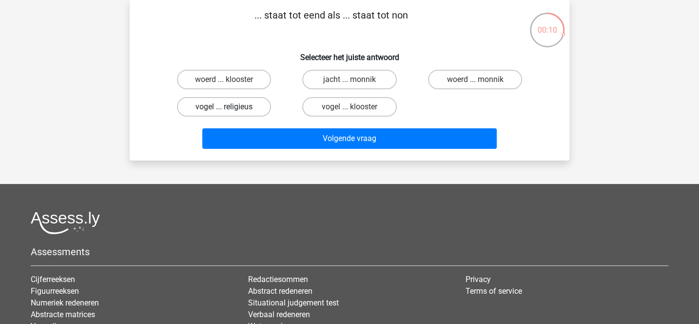
click at [231, 107] on input "vogel ... religieus" at bounding box center [227, 110] width 6 height 6
radio input "true"
click at [342, 104] on label "vogel ... klooster" at bounding box center [349, 106] width 94 height 19
click at [349, 107] on input "vogel ... klooster" at bounding box center [352, 110] width 6 height 6
radio input "true"
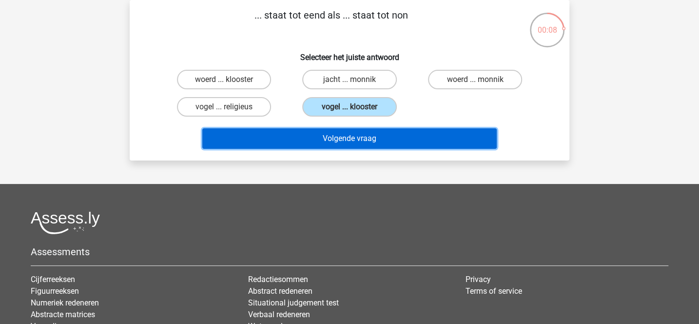
click at [343, 135] on button "Volgende vraag" at bounding box center [349, 138] width 295 height 20
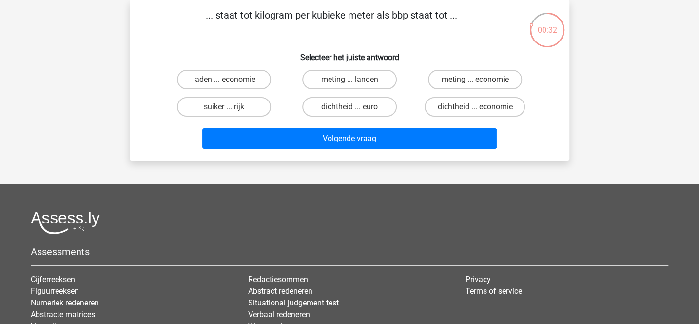
click at [353, 14] on p "... staat tot kilogram per kubieke meter als bbp staat tot ..." at bounding box center [331, 22] width 372 height 29
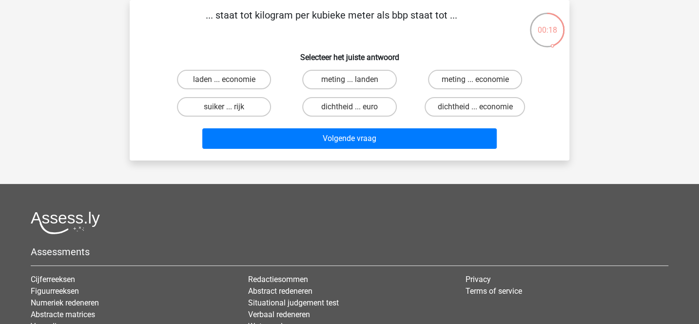
click at [279, 35] on p "... staat tot kilogram per kubieke meter als bbp staat tot ..." at bounding box center [331, 22] width 372 height 29
click at [257, 106] on label "suiker ... rijk" at bounding box center [224, 106] width 94 height 19
click at [231, 107] on input "suiker ... rijk" at bounding box center [227, 110] width 6 height 6
radio input "true"
click at [447, 84] on label "meting ... economie" at bounding box center [475, 79] width 94 height 19
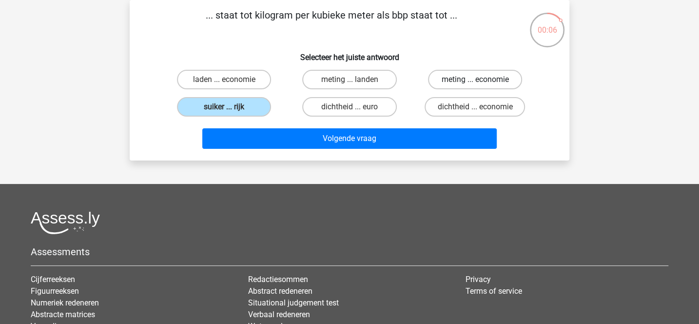
click at [475, 84] on input "meting ... economie" at bounding box center [478, 82] width 6 height 6
radio input "true"
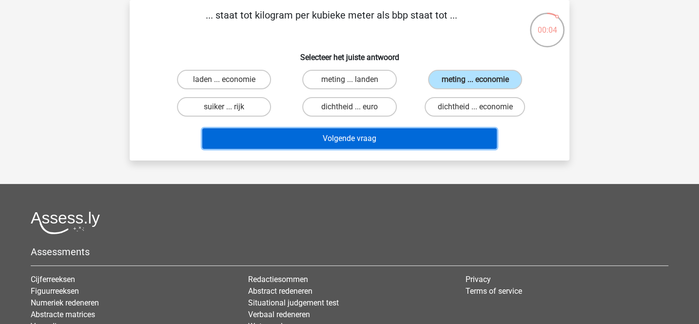
click at [397, 135] on button "Volgende vraag" at bounding box center [349, 138] width 295 height 20
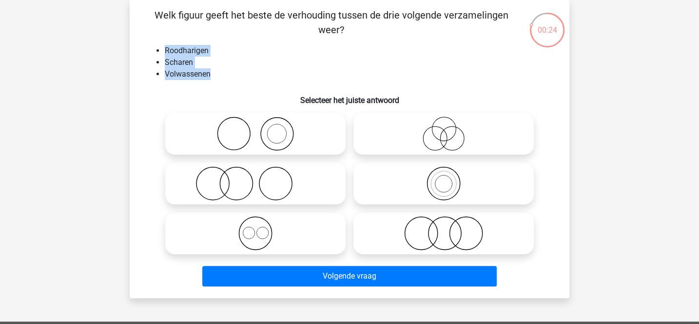
drag, startPoint x: 165, startPoint y: 52, endPoint x: 221, endPoint y: 78, distance: 62.4
click at [221, 78] on ul "Roodharigen Scharen Volwassenen" at bounding box center [349, 62] width 408 height 35
copy ul "Roodharigen Scharen Volwassenen"
click at [284, 60] on li "Scharen" at bounding box center [359, 63] width 389 height 12
click at [424, 231] on icon at bounding box center [443, 233] width 173 height 34
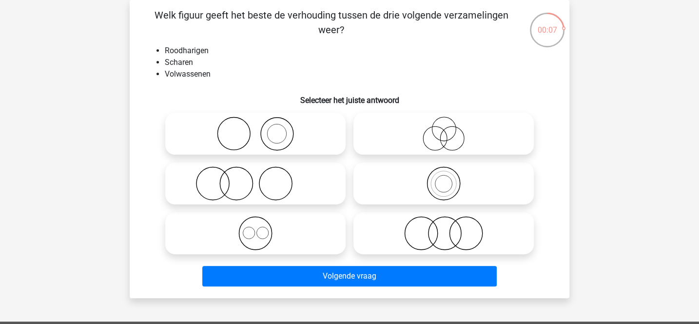
click at [443, 228] on input "radio" at bounding box center [446, 225] width 6 height 6
radio input "true"
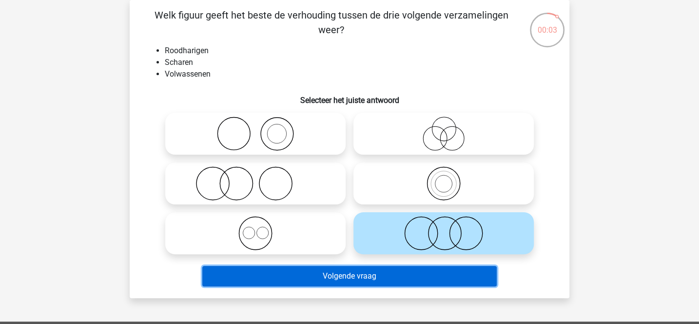
click at [353, 270] on button "Volgende vraag" at bounding box center [349, 276] width 295 height 20
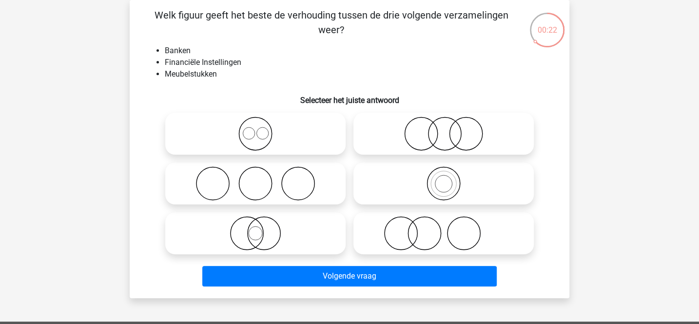
click at [411, 243] on circle at bounding box center [424, 233] width 33 height 33
click at [443, 228] on input "radio" at bounding box center [446, 225] width 6 height 6
radio input "true"
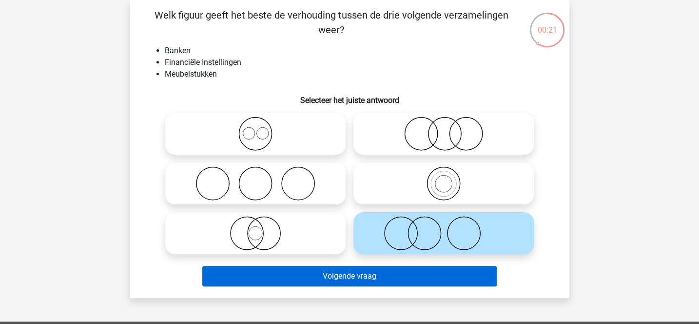
drag, startPoint x: 396, startPoint y: 288, endPoint x: 399, endPoint y: 283, distance: 5.7
click at [399, 283] on div "Volgende vraag" at bounding box center [349, 278] width 376 height 24
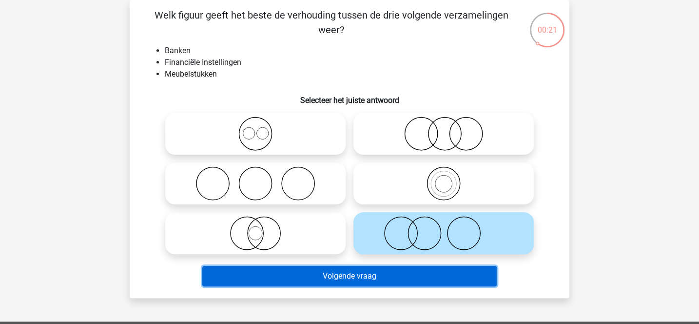
click at [399, 283] on button "Volgende vraag" at bounding box center [349, 276] width 295 height 20
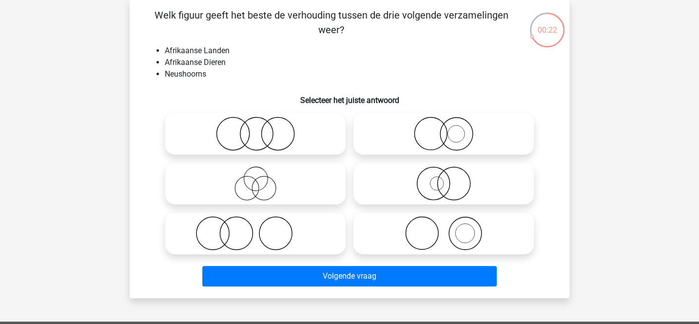
click at [423, 191] on icon at bounding box center [443, 183] width 173 height 34
click at [443, 178] on input "radio" at bounding box center [446, 175] width 6 height 6
radio input "true"
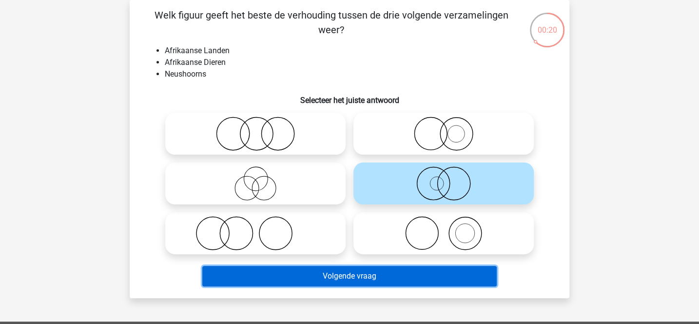
click at [395, 279] on button "Volgende vraag" at bounding box center [349, 276] width 295 height 20
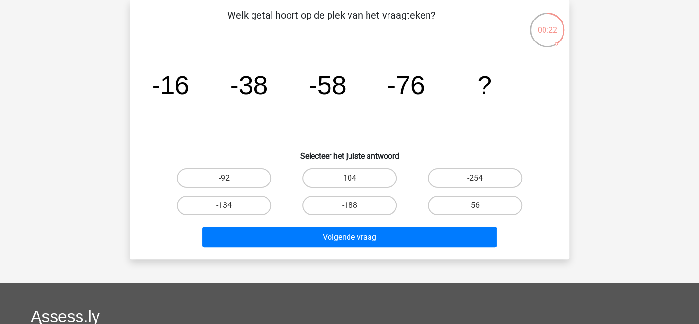
click at [228, 180] on input "-92" at bounding box center [227, 181] width 6 height 6
radio input "true"
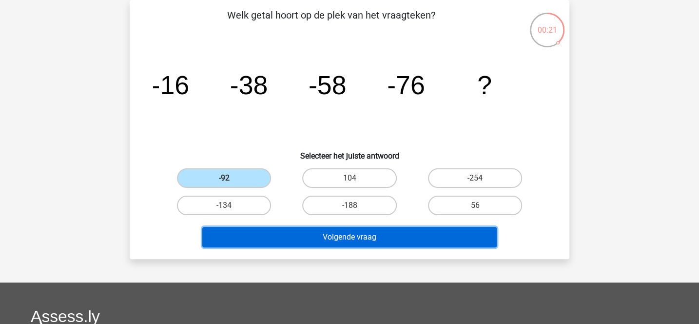
click at [303, 233] on button "Volgende vraag" at bounding box center [349, 237] width 295 height 20
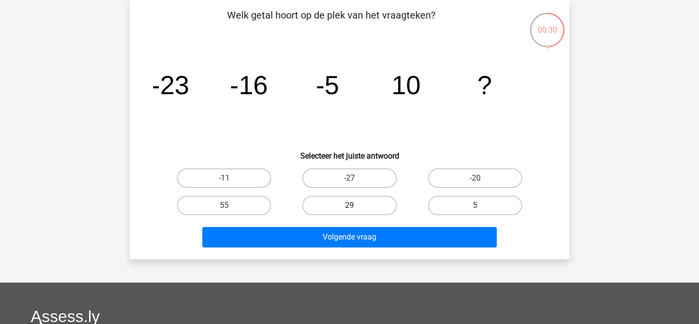
click at [367, 202] on label "29" at bounding box center [349, 204] width 94 height 19
click at [356, 205] on input "29" at bounding box center [352, 208] width 6 height 6
radio input "true"
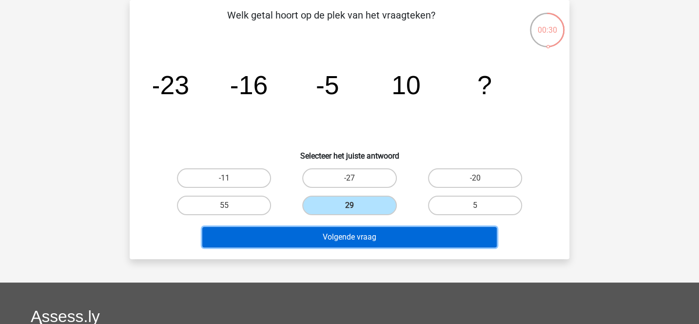
click at [369, 234] on button "Volgende vraag" at bounding box center [349, 237] width 295 height 20
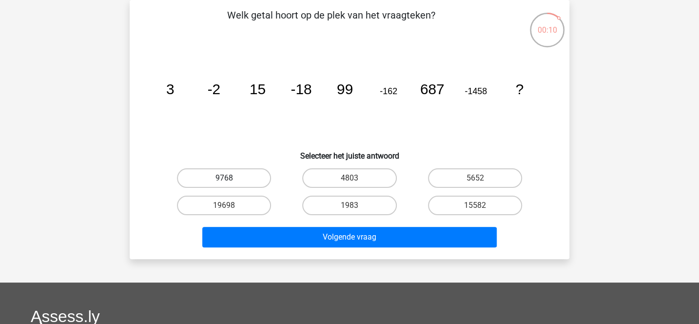
click at [264, 183] on label "9768" at bounding box center [224, 177] width 94 height 19
click at [231, 183] on input "9768" at bounding box center [227, 181] width 6 height 6
radio input "true"
click at [359, 183] on label "4803" at bounding box center [349, 177] width 94 height 19
click at [356, 183] on input "4803" at bounding box center [352, 181] width 6 height 6
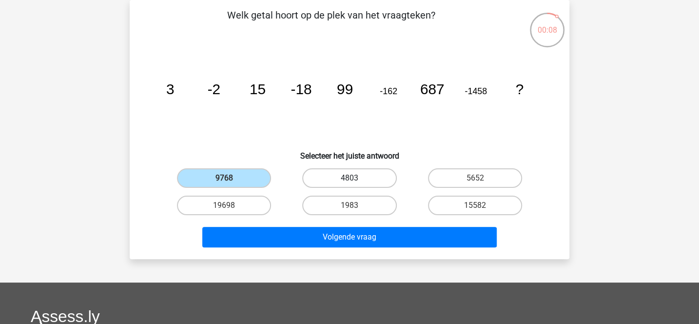
radio input "true"
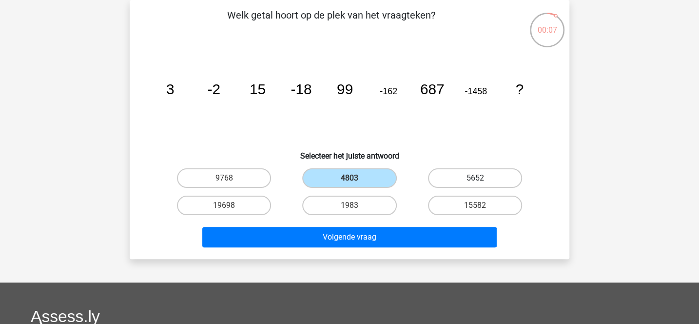
click at [460, 171] on label "5652" at bounding box center [475, 177] width 94 height 19
click at [475, 178] on input "5652" at bounding box center [478, 181] width 6 height 6
radio input "true"
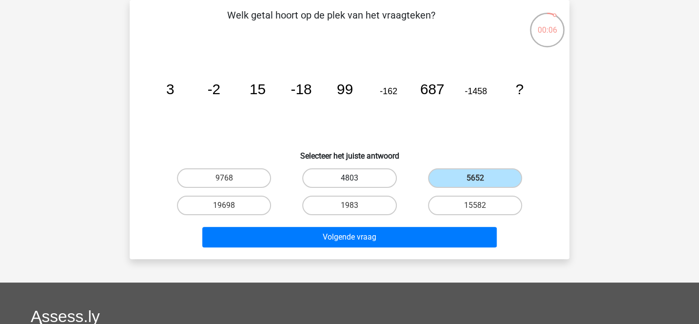
click at [376, 174] on label "4803" at bounding box center [349, 177] width 94 height 19
click at [356, 178] on input "4803" at bounding box center [352, 181] width 6 height 6
radio input "true"
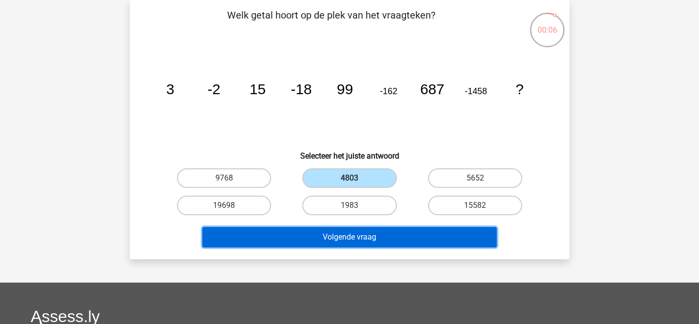
click at [375, 235] on button "Volgende vraag" at bounding box center [349, 237] width 295 height 20
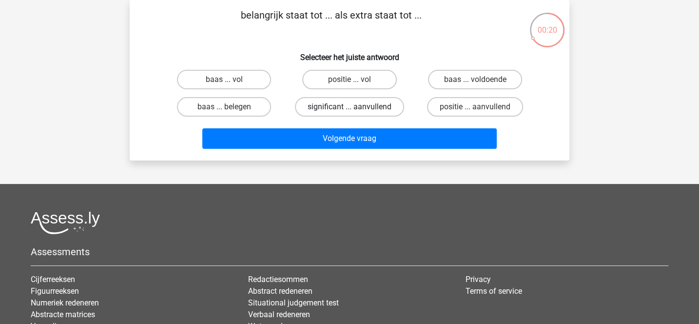
click at [342, 106] on label "significant ... aanvullend" at bounding box center [349, 106] width 109 height 19
click at [349, 107] on input "significant ... aanvullend" at bounding box center [352, 110] width 6 height 6
radio input "true"
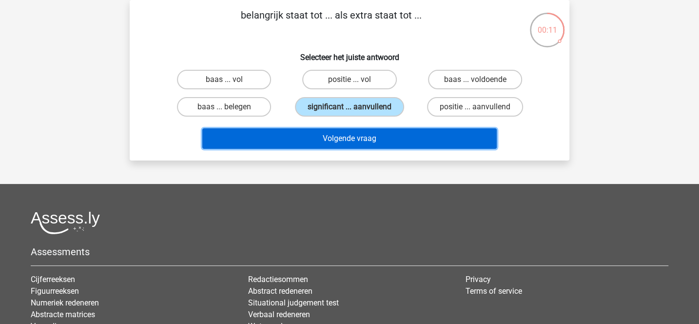
click at [369, 138] on button "Volgende vraag" at bounding box center [349, 138] width 295 height 20
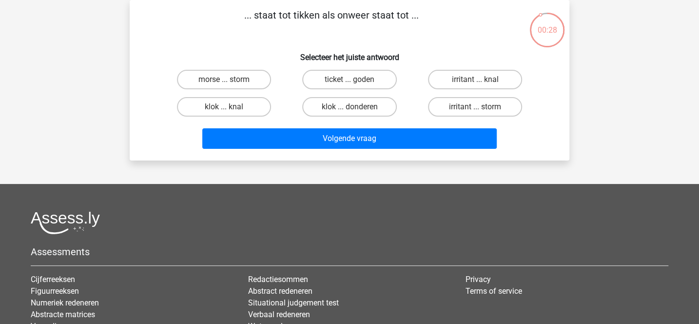
click at [337, 18] on p "... staat tot tikken als onweer staat tot ..." at bounding box center [331, 22] width 372 height 29
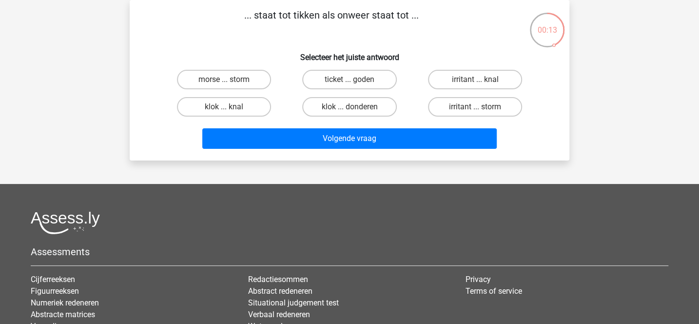
click at [291, 90] on div "ticket ... goden" at bounding box center [349, 79] width 125 height 27
click at [256, 105] on label "klok ... knal" at bounding box center [224, 106] width 94 height 19
click at [231, 107] on input "klok ... knal" at bounding box center [227, 110] width 6 height 6
radio input "true"
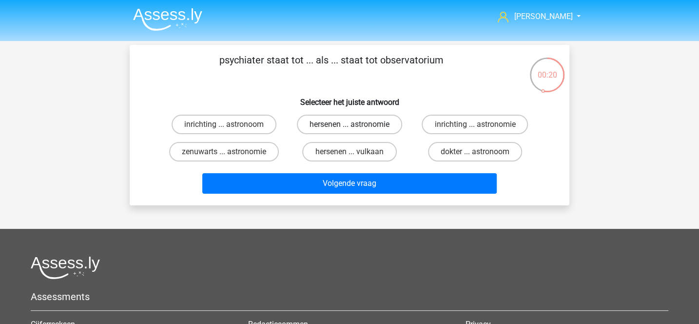
click at [349, 124] on label "hersenen ... astronomie" at bounding box center [349, 124] width 105 height 19
click at [349, 124] on input "hersenen ... astronomie" at bounding box center [352, 127] width 6 height 6
radio input "true"
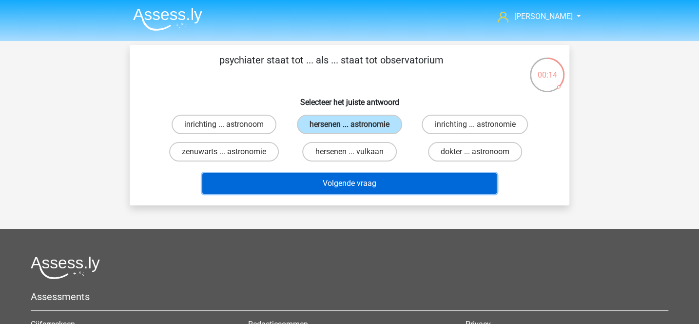
click at [349, 181] on button "Volgende vraag" at bounding box center [349, 183] width 295 height 20
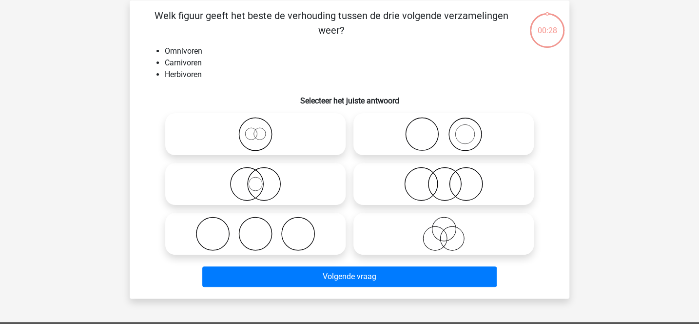
scroll to position [45, 0]
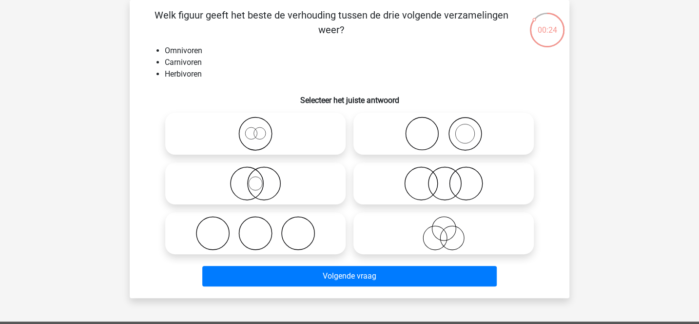
drag, startPoint x: 164, startPoint y: 51, endPoint x: 205, endPoint y: 71, distance: 46.0
click at [205, 71] on ul "Omnivoren Carnivoren Herbivoren" at bounding box center [349, 62] width 408 height 35
drag, startPoint x: 164, startPoint y: 51, endPoint x: 210, endPoint y: 75, distance: 51.0
click at [210, 75] on ul "Omnivoren Carnivoren Herbivoren" at bounding box center [349, 62] width 408 height 35
drag, startPoint x: 166, startPoint y: 50, endPoint x: 207, endPoint y: 76, distance: 48.7
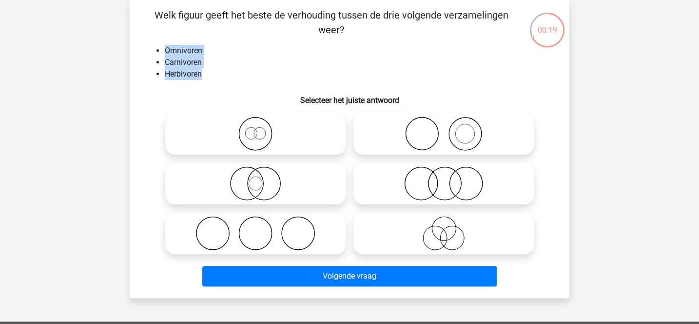
click at [207, 76] on ul "Omnivoren Carnivoren Herbivoren" at bounding box center [349, 62] width 408 height 35
copy ul "Omnivoren Carnivoren Herbivoren"
click at [413, 194] on icon at bounding box center [443, 183] width 173 height 34
click at [443, 178] on input "radio" at bounding box center [446, 175] width 6 height 6
radio input "true"
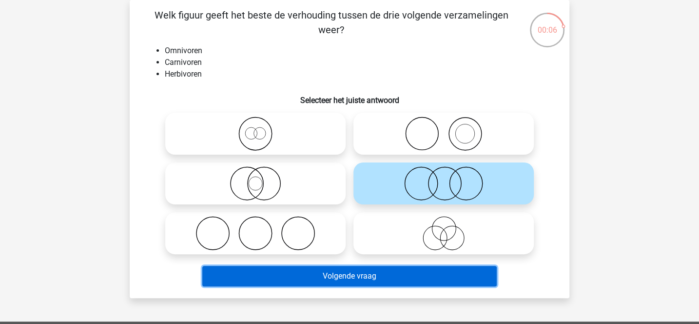
click at [394, 280] on button "Volgende vraag" at bounding box center [349, 276] width 295 height 20
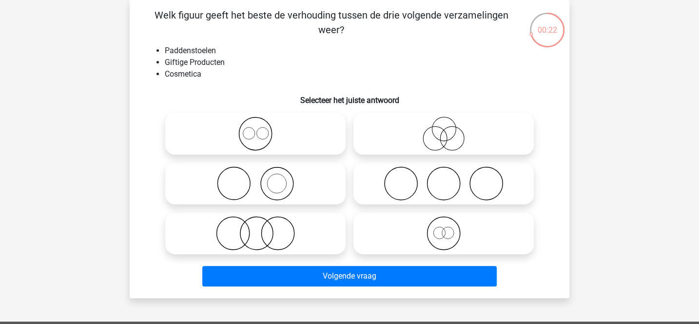
click at [314, 129] on icon at bounding box center [255, 133] width 173 height 34
click at [262, 129] on input "radio" at bounding box center [258, 125] width 6 height 6
radio input "true"
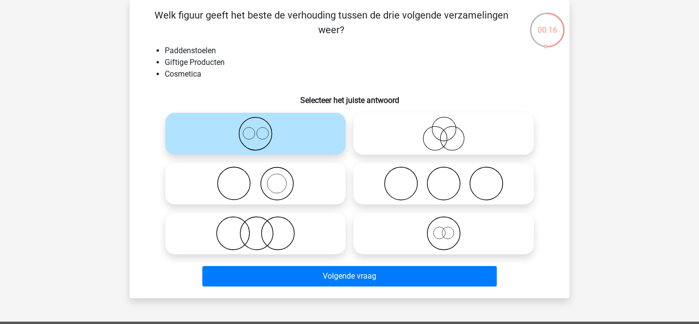
click at [317, 228] on icon at bounding box center [255, 233] width 173 height 34
click at [262, 228] on input "radio" at bounding box center [258, 225] width 6 height 6
radio input "true"
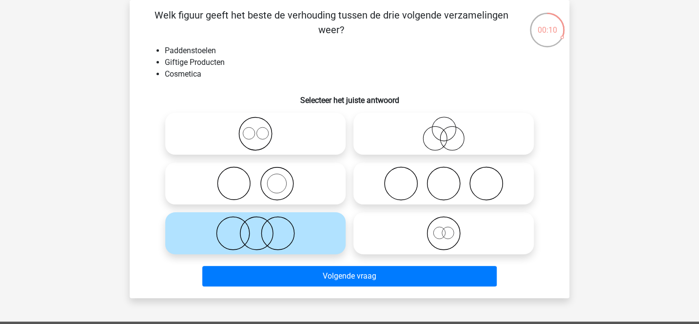
click at [325, 189] on icon at bounding box center [255, 183] width 173 height 34
click at [262, 178] on input "radio" at bounding box center [258, 175] width 6 height 6
radio input "true"
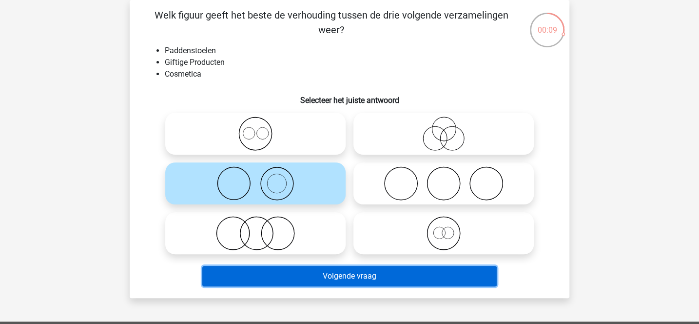
click at [343, 279] on button "Volgende vraag" at bounding box center [349, 276] width 295 height 20
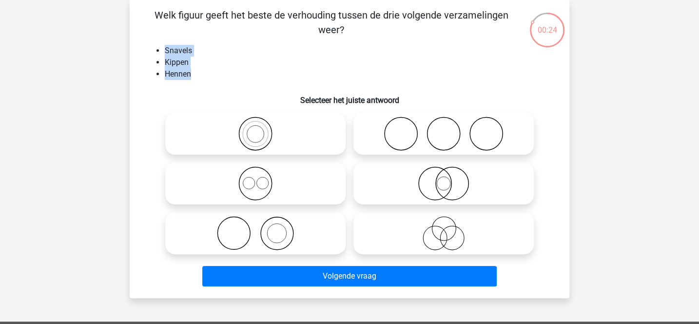
drag, startPoint x: 166, startPoint y: 51, endPoint x: 195, endPoint y: 82, distance: 42.8
click at [195, 82] on div "Welk figuur geeft het beste de verhouding tussen de drie volgende verzamelingen…" at bounding box center [350, 149] width 432 height 282
copy ul "Snavels Kippen Hennen"
click at [295, 68] on li "Kippen" at bounding box center [359, 63] width 389 height 12
click at [316, 172] on icon at bounding box center [255, 183] width 173 height 34
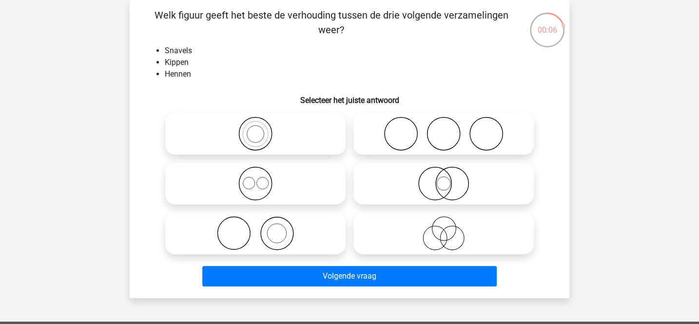
click at [262, 172] on input "radio" at bounding box center [258, 175] width 6 height 6
radio input "true"
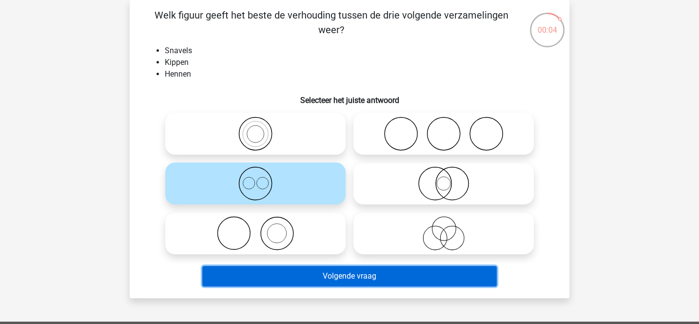
click at [343, 271] on button "Volgende vraag" at bounding box center [349, 276] width 295 height 20
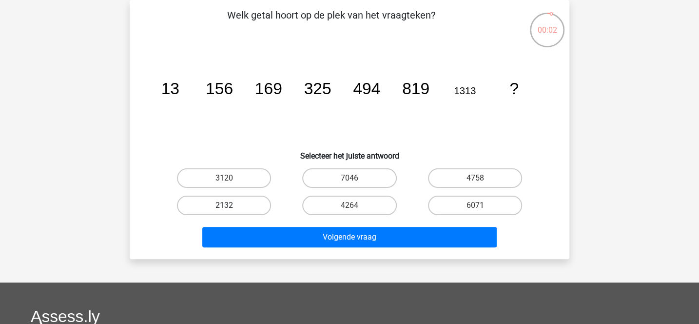
click at [260, 202] on label "2132" at bounding box center [224, 204] width 94 height 19
click at [231, 205] on input "2132" at bounding box center [227, 208] width 6 height 6
radio input "true"
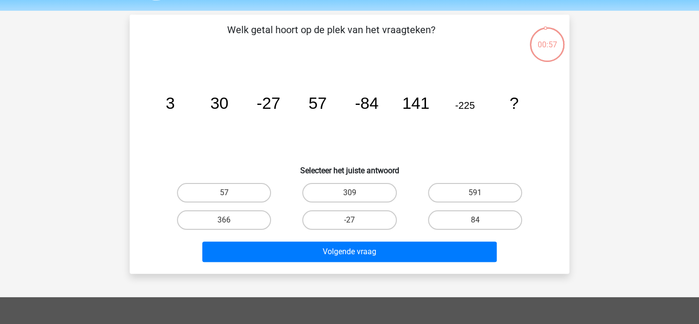
scroll to position [31, 0]
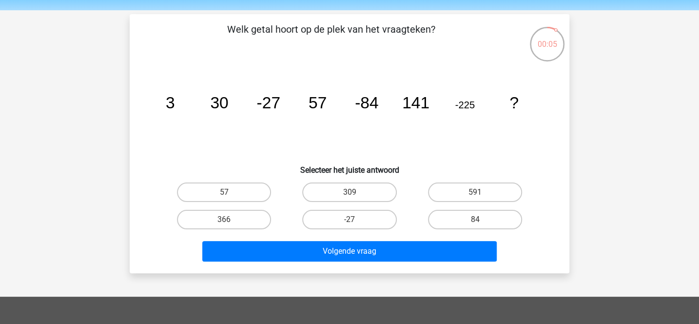
click at [355, 193] on input "309" at bounding box center [352, 195] width 6 height 6
radio input "true"
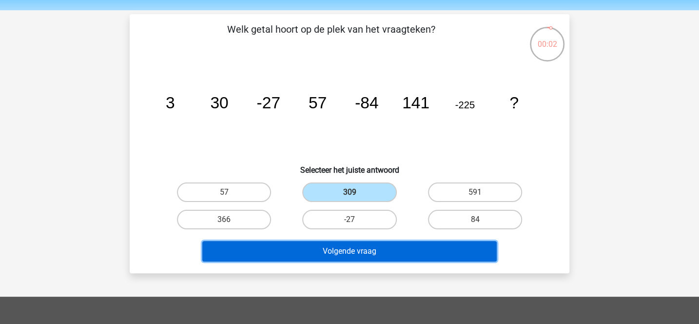
click at [391, 246] on button "Volgende vraag" at bounding box center [349, 251] width 295 height 20
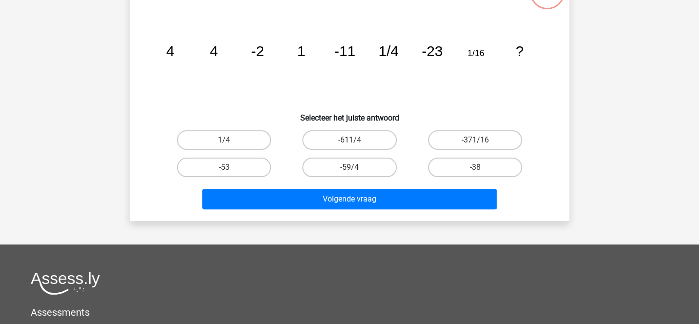
scroll to position [86, 0]
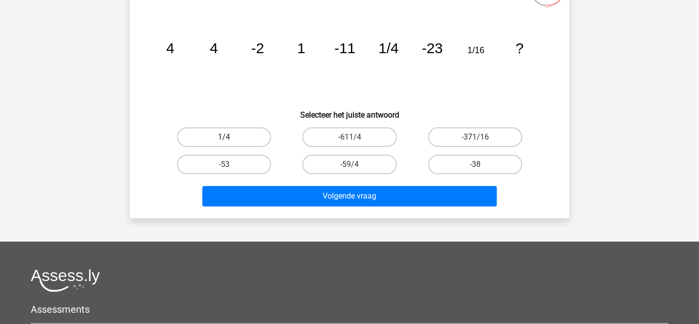
click at [256, 128] on label "1/4" at bounding box center [224, 136] width 94 height 19
click at [231, 137] on input "1/4" at bounding box center [227, 140] width 6 height 6
radio input "true"
click at [463, 165] on label "-38" at bounding box center [475, 163] width 94 height 19
click at [475, 165] on input "-38" at bounding box center [478, 167] width 6 height 6
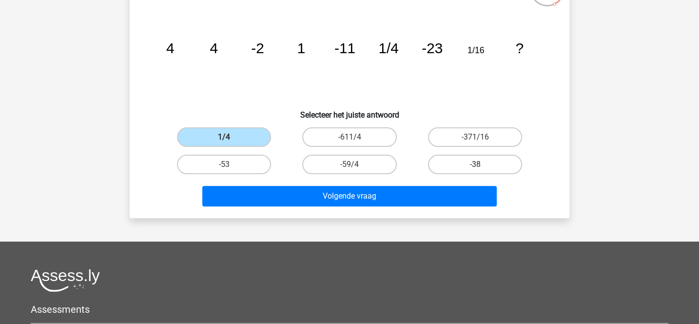
radio input "true"
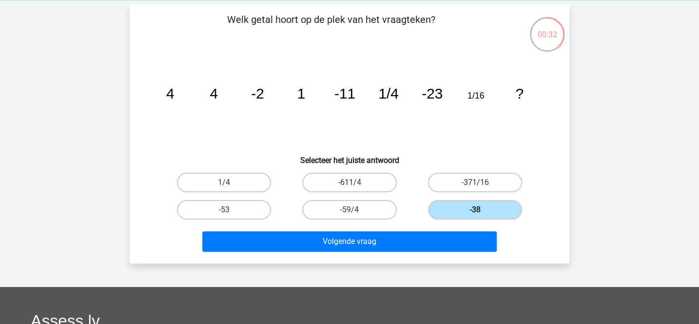
scroll to position [38, 0]
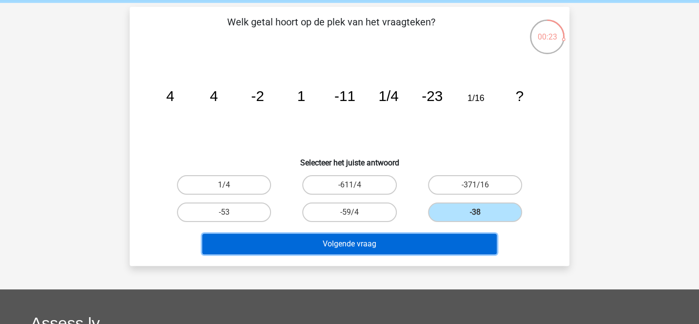
click at [395, 243] on button "Volgende vraag" at bounding box center [349, 243] width 295 height 20
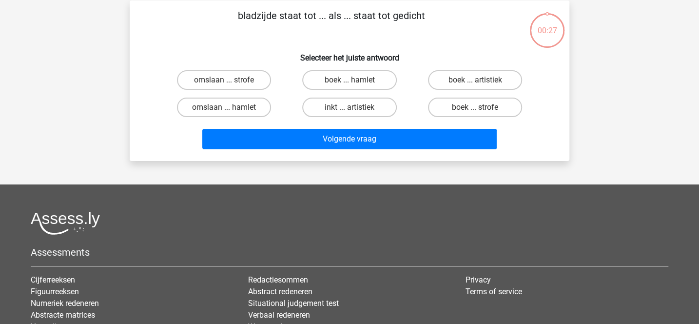
scroll to position [45, 0]
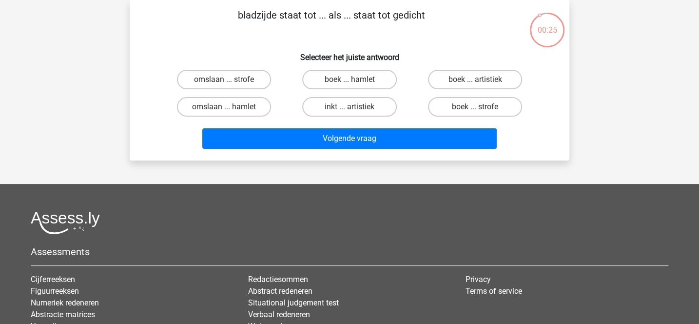
click at [271, 17] on p "bladzijde staat tot ... als ... staat tot gedicht" at bounding box center [331, 22] width 372 height 29
click at [283, 55] on h6 "Selecteer het juiste antwoord" at bounding box center [349, 53] width 408 height 17
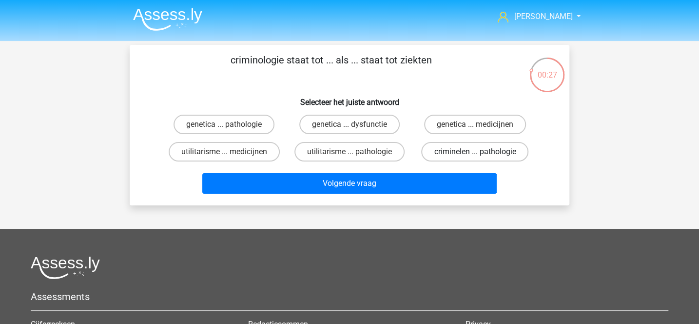
click at [446, 150] on label "criminelen ... pathologie" at bounding box center [474, 151] width 107 height 19
click at [475, 152] on input "criminelen ... pathologie" at bounding box center [478, 155] width 6 height 6
radio input "true"
click at [260, 153] on label "utilitarisme ... medicijnen" at bounding box center [224, 151] width 111 height 19
click at [231, 153] on input "utilitarisme ... medicijnen" at bounding box center [227, 155] width 6 height 6
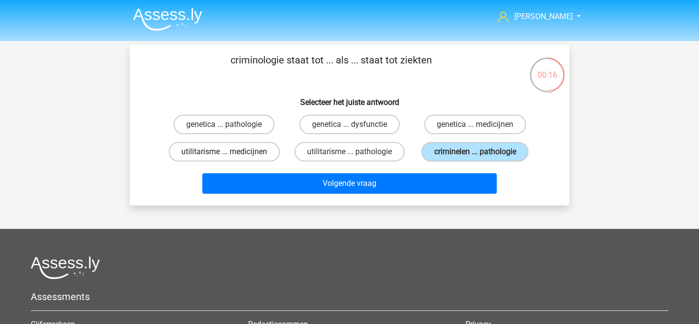
radio input "true"
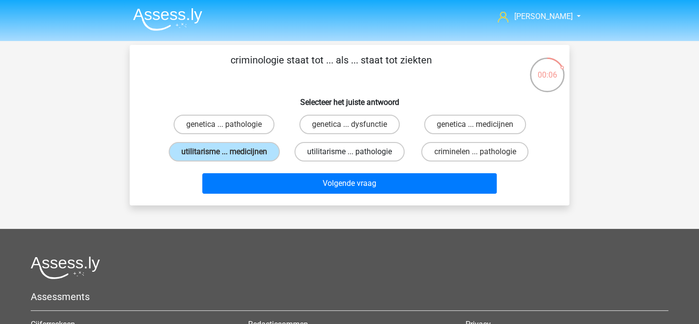
click at [334, 157] on label "utilitarisme ... pathologie" at bounding box center [349, 151] width 110 height 19
click at [349, 157] on input "utilitarisme ... pathologie" at bounding box center [352, 155] width 6 height 6
radio input "true"
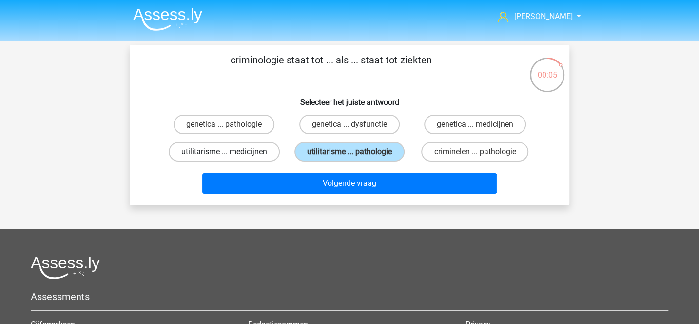
click at [270, 155] on label "utilitarisme ... medicijnen" at bounding box center [224, 151] width 111 height 19
click at [231, 155] on input "utilitarisme ... medicijnen" at bounding box center [227, 155] width 6 height 6
radio input "true"
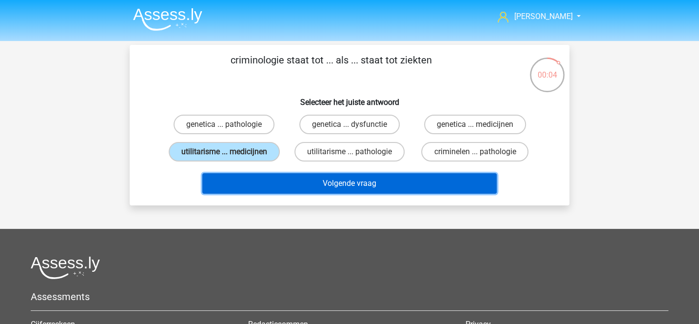
click at [290, 189] on button "Volgende vraag" at bounding box center [349, 183] width 295 height 20
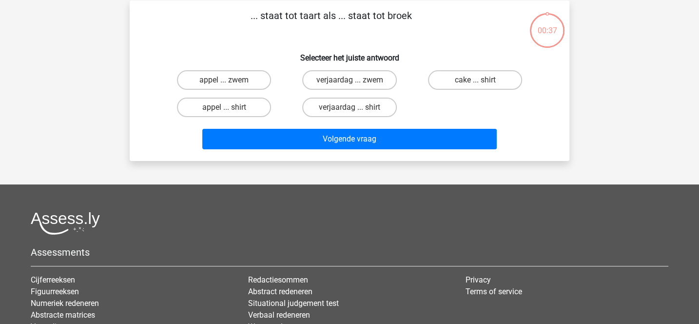
scroll to position [45, 0]
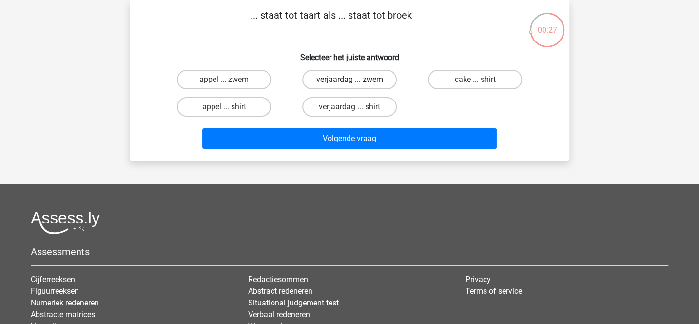
click at [322, 84] on label "verjaardag ... zwem" at bounding box center [349, 79] width 94 height 19
click at [349, 84] on input "verjaardag ... zwem" at bounding box center [352, 82] width 6 height 6
radio input "true"
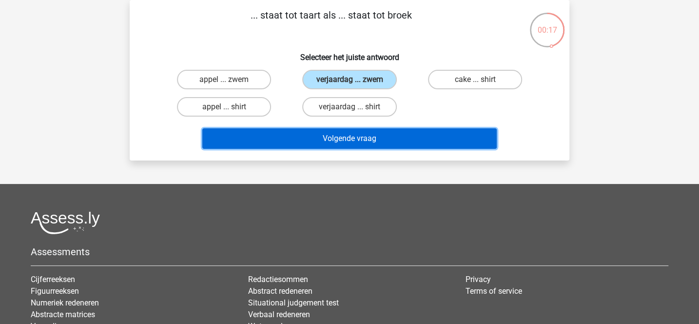
click at [336, 136] on button "Volgende vraag" at bounding box center [349, 138] width 295 height 20
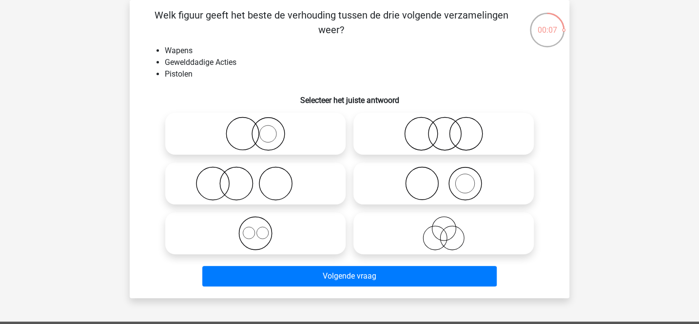
click at [317, 229] on icon at bounding box center [255, 233] width 173 height 34
click at [262, 228] on input "radio" at bounding box center [258, 225] width 6 height 6
radio input "true"
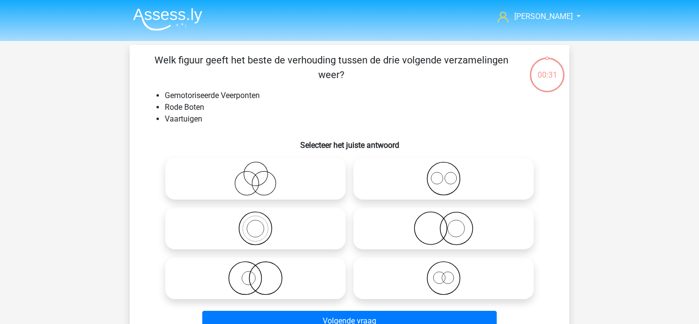
click at [387, 279] on icon at bounding box center [443, 278] width 173 height 34
click at [443, 273] on input "radio" at bounding box center [446, 270] width 6 height 6
radio input "true"
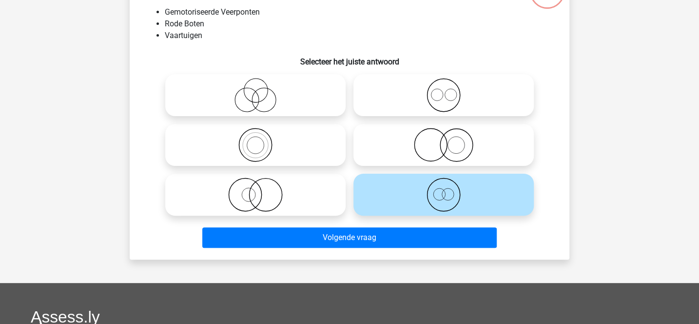
scroll to position [85, 0]
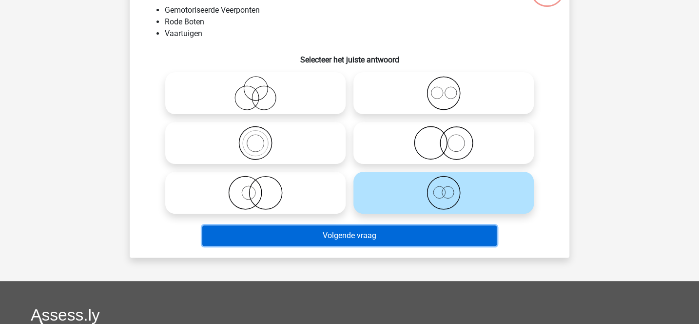
click at [351, 234] on button "Volgende vraag" at bounding box center [349, 235] width 295 height 20
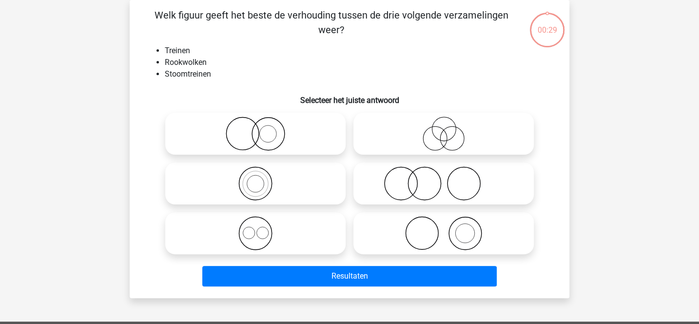
scroll to position [45, 0]
click at [302, 176] on icon at bounding box center [255, 183] width 173 height 34
click at [262, 176] on input "radio" at bounding box center [258, 175] width 6 height 6
radio input "true"
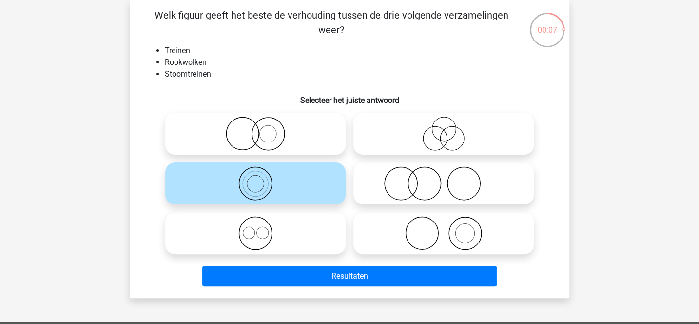
click at [316, 229] on icon at bounding box center [255, 233] width 173 height 34
click at [262, 228] on input "radio" at bounding box center [258, 225] width 6 height 6
radio input "true"
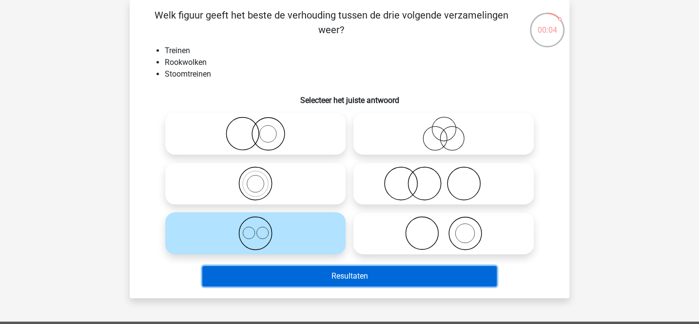
click at [329, 272] on button "Resultaten" at bounding box center [349, 276] width 295 height 20
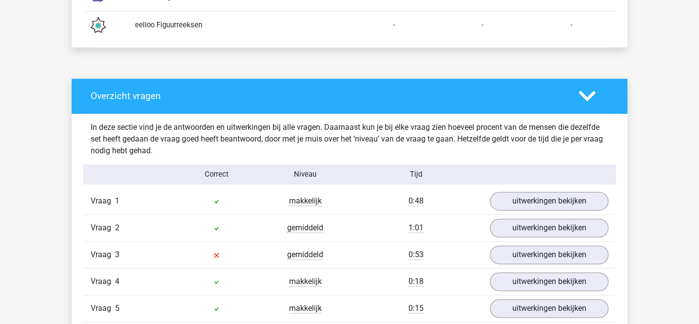
scroll to position [699, 0]
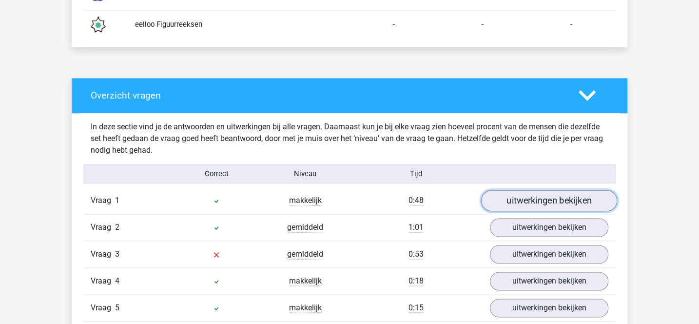
click at [509, 194] on link "uitwerkingen bekijken" at bounding box center [549, 200] width 136 height 21
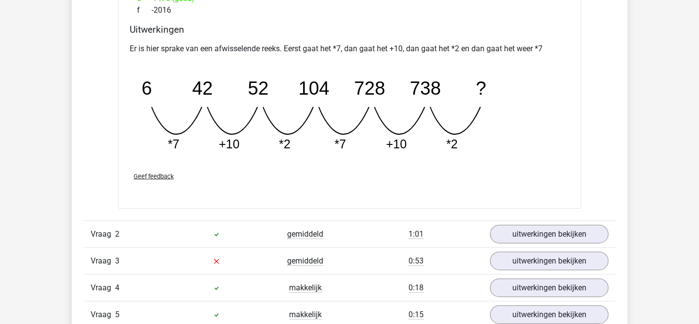
scroll to position [1202, 0]
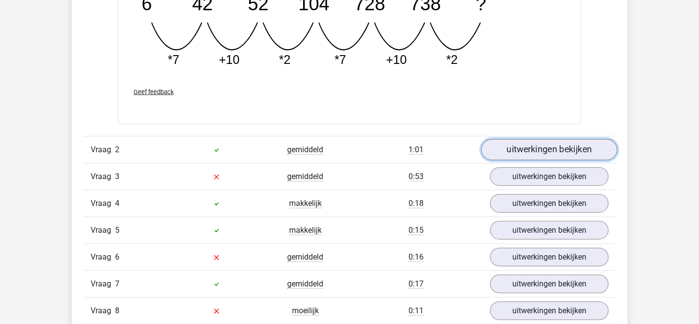
click at [502, 145] on link "uitwerkingen bekijken" at bounding box center [549, 149] width 136 height 21
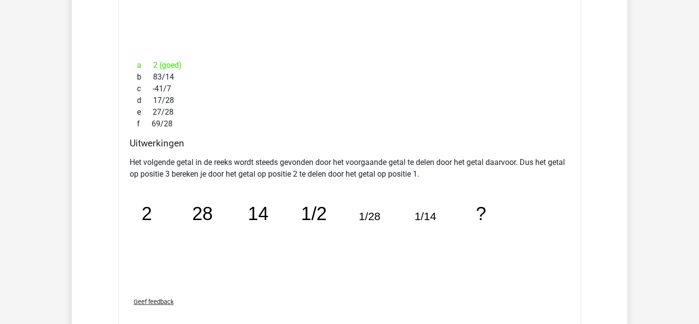
scroll to position [1456, 0]
click at [336, 168] on p "Het volgende getal in de reeks wordt steeds gevonden door het voorgaande getal …" at bounding box center [350, 168] width 440 height 23
click at [300, 190] on icon "image/svg+xml 2 28 14 1/2 1/28 1/14 ?" at bounding box center [325, 236] width 390 height 97
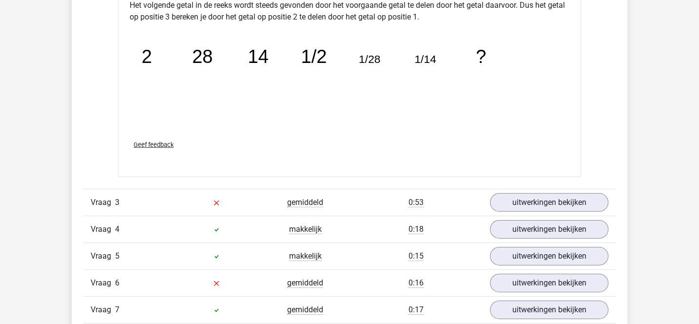
scroll to position [1637, 0]
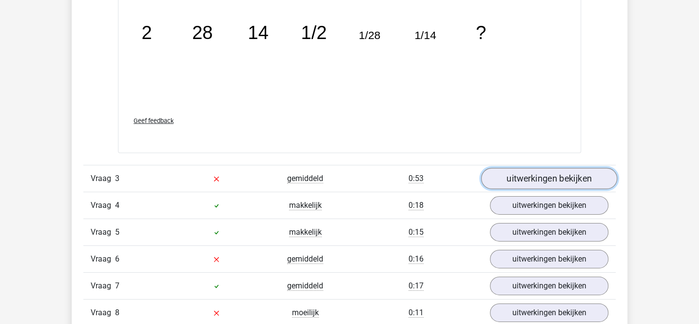
click at [503, 174] on link "uitwerkingen bekijken" at bounding box center [549, 178] width 136 height 21
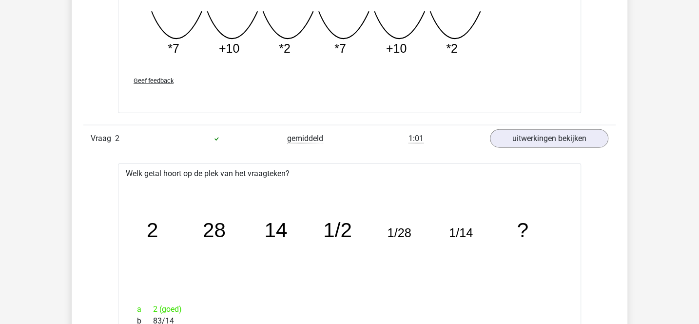
scroll to position [1213, 0]
click at [506, 138] on link "uitwerkingen bekijken" at bounding box center [549, 138] width 136 height 21
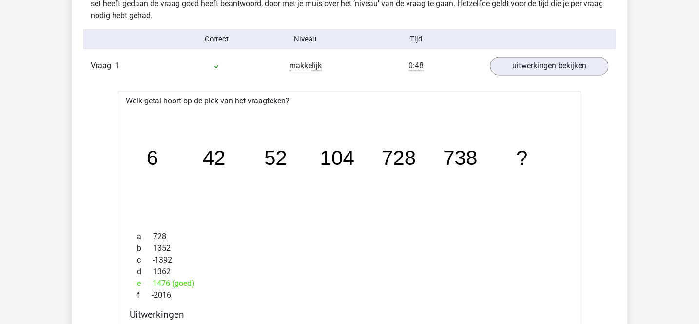
scroll to position [829, 0]
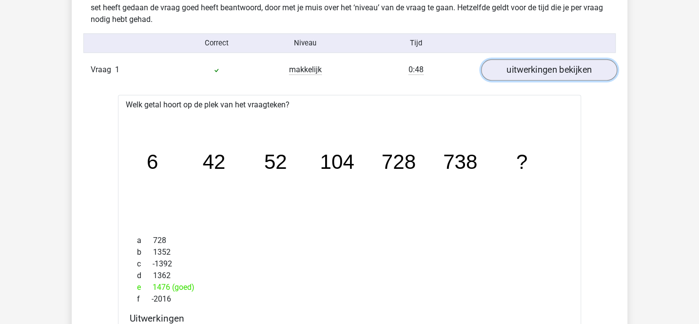
click at [520, 72] on link "uitwerkingen bekijken" at bounding box center [549, 69] width 136 height 21
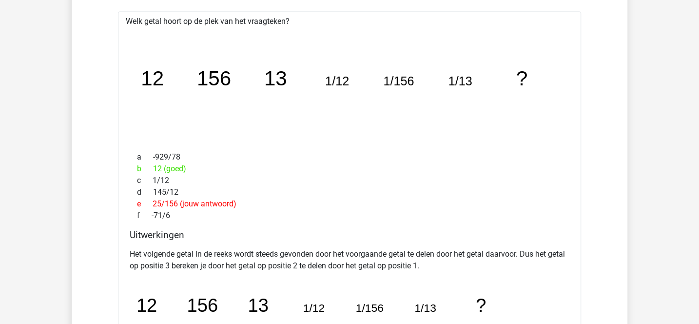
scroll to position [973, 0]
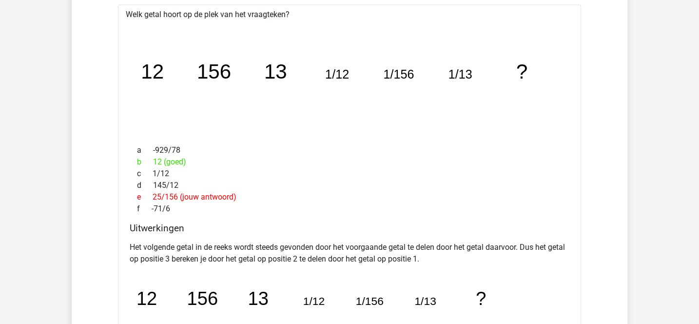
click at [326, 245] on p "Het volgende getal in de reeks wordt steeds gevonden door het voorgaande getal …" at bounding box center [350, 252] width 440 height 23
click at [412, 140] on div "a -929/78 b 12 (goed) c 1/12 d 145/12 e 25/156 (jouw antwoord) f -71/6" at bounding box center [350, 179] width 440 height 78
click at [396, 68] on tspan "1/156" at bounding box center [399, 74] width 31 height 14
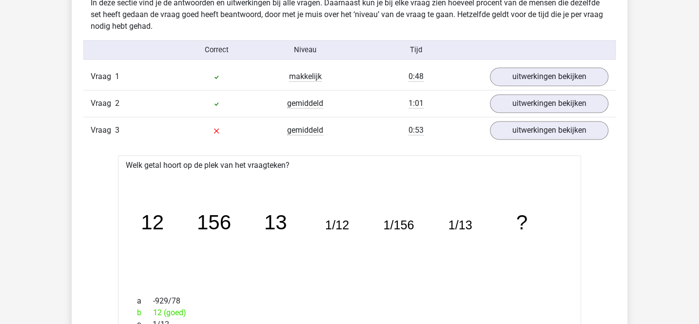
scroll to position [819, 0]
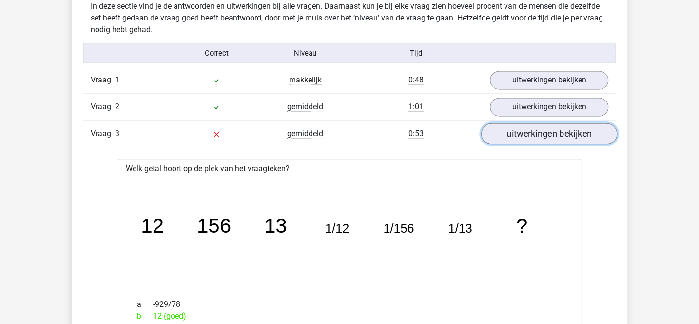
click at [515, 136] on link "uitwerkingen bekijken" at bounding box center [549, 133] width 136 height 21
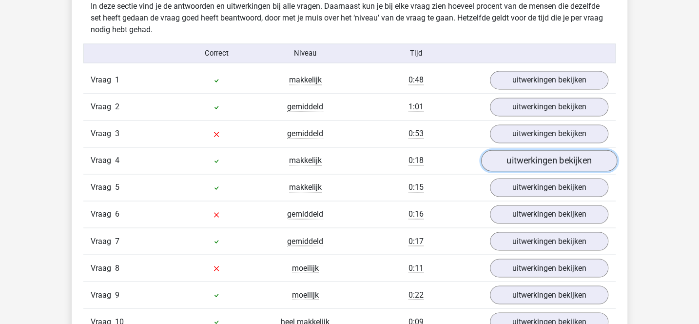
click at [521, 161] on link "uitwerkingen bekijken" at bounding box center [549, 160] width 136 height 21
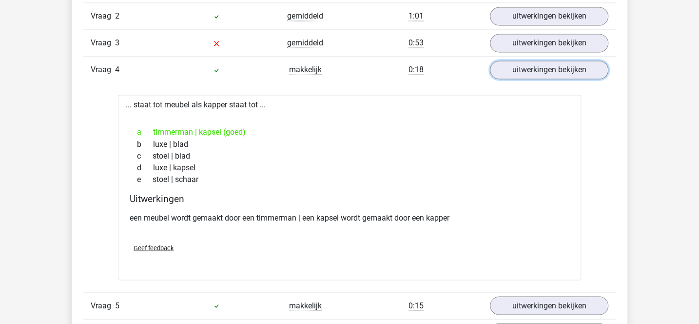
scroll to position [929, 0]
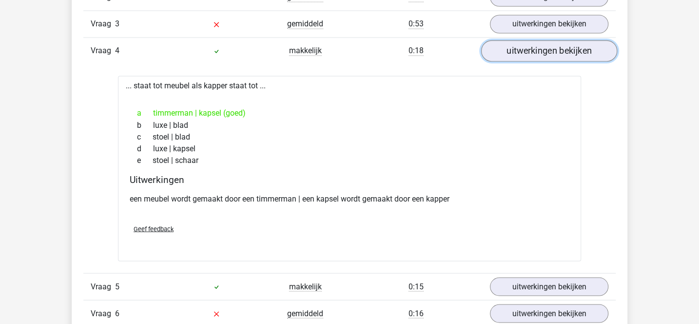
click at [523, 54] on link "uitwerkingen bekijken" at bounding box center [549, 50] width 136 height 21
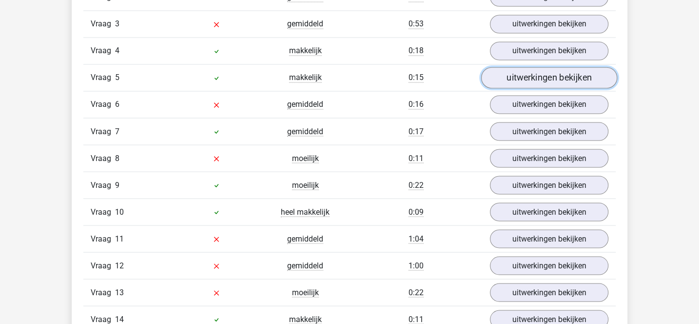
click at [523, 79] on link "uitwerkingen bekijken" at bounding box center [549, 77] width 136 height 21
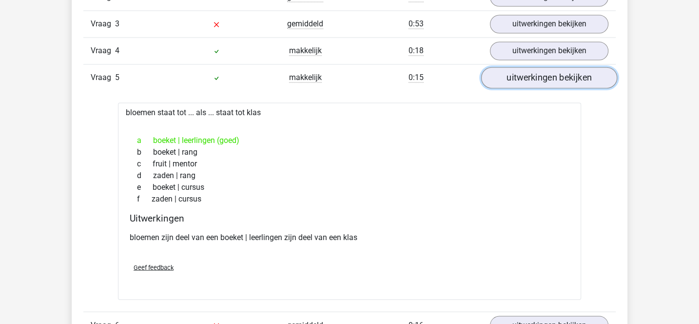
click at [523, 78] on link "uitwerkingen bekijken" at bounding box center [549, 77] width 136 height 21
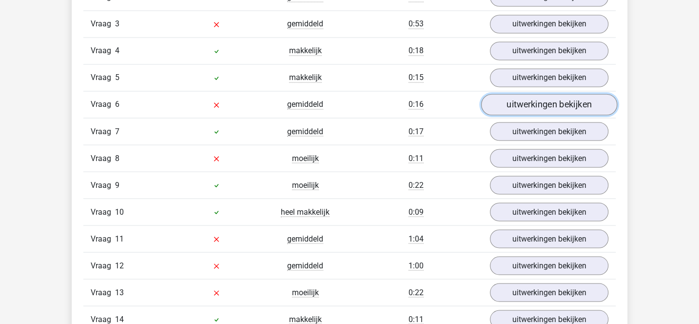
click at [524, 105] on link "uitwerkingen bekijken" at bounding box center [549, 104] width 136 height 21
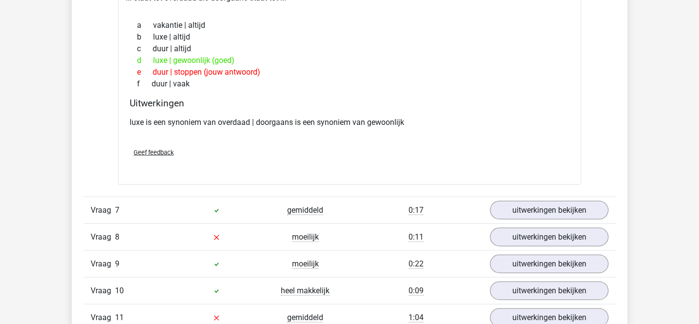
scroll to position [1114, 0]
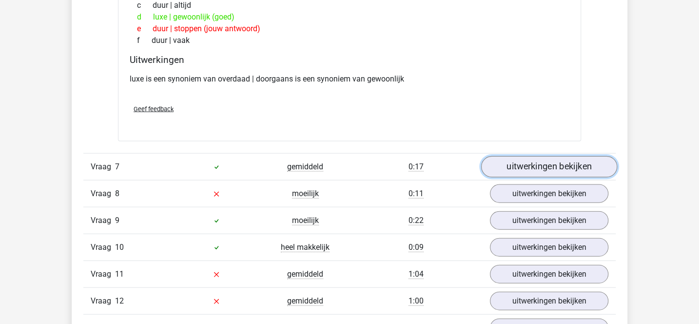
click at [500, 158] on link "uitwerkingen bekijken" at bounding box center [549, 166] width 136 height 21
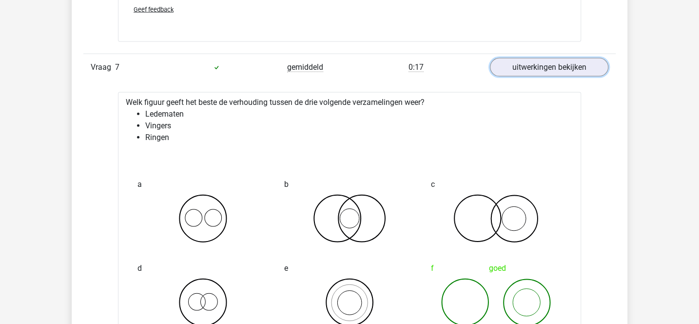
scroll to position [1213, 0]
click at [514, 59] on link "uitwerkingen bekijken" at bounding box center [549, 67] width 136 height 21
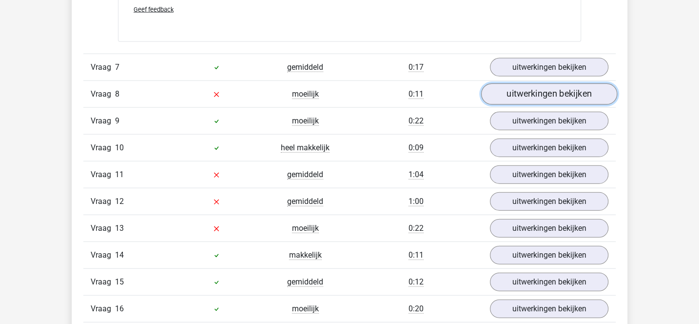
click at [515, 95] on link "uitwerkingen bekijken" at bounding box center [549, 93] width 136 height 21
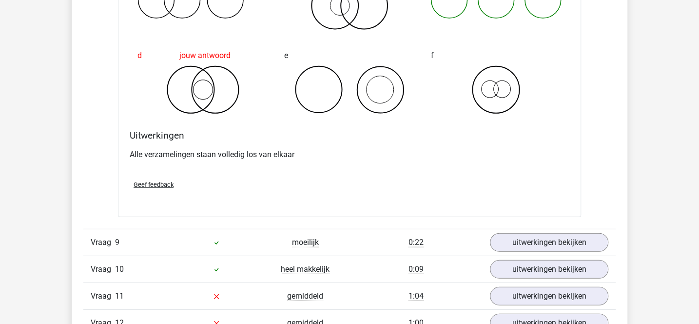
scroll to position [1453, 0]
click at [527, 232] on link "uitwerkingen bekijken" at bounding box center [549, 241] width 136 height 21
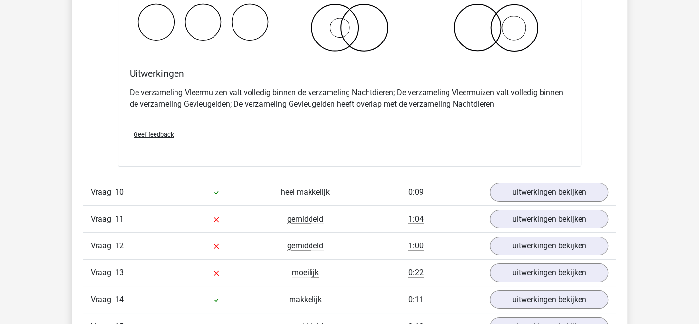
scroll to position [1912, 0]
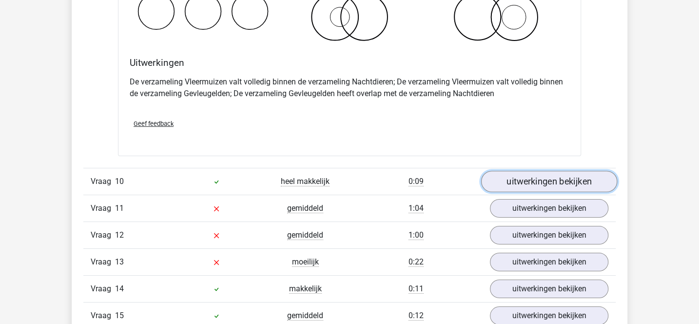
click at [504, 178] on link "uitwerkingen bekijken" at bounding box center [549, 181] width 136 height 21
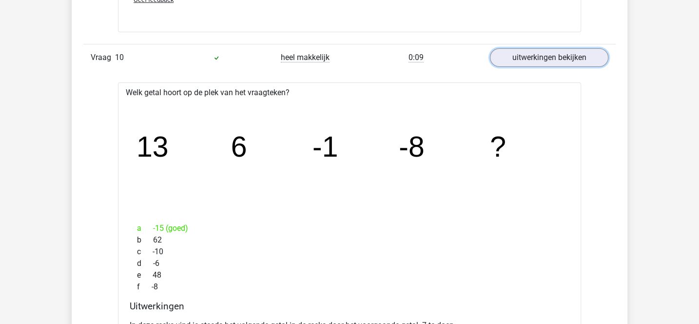
scroll to position [2036, 0]
click at [524, 59] on link "uitwerkingen bekijken" at bounding box center [549, 58] width 136 height 21
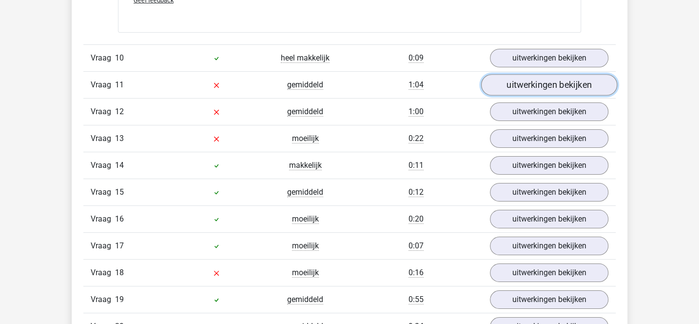
click at [501, 82] on link "uitwerkingen bekijken" at bounding box center [549, 85] width 136 height 21
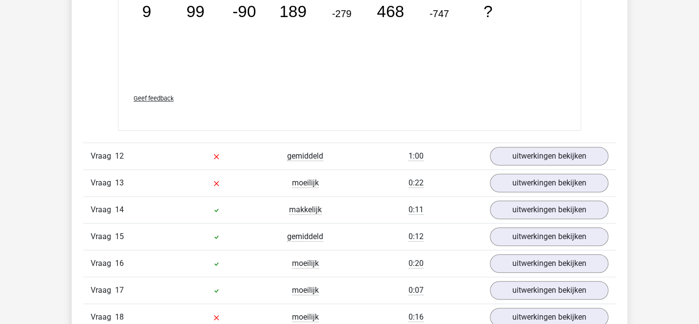
scroll to position [2429, 0]
click at [500, 145] on link "uitwerkingen bekijken" at bounding box center [549, 155] width 136 height 21
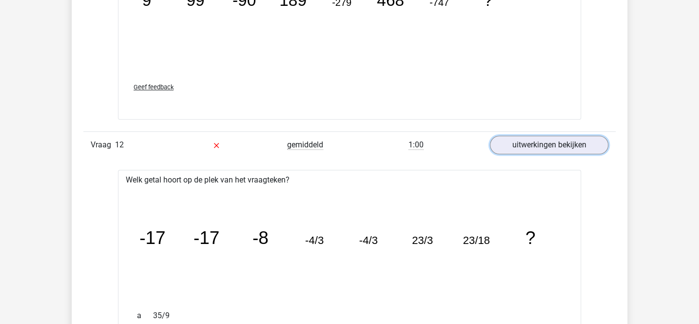
scroll to position [2440, 0]
click at [523, 136] on link "uitwerkingen bekijken" at bounding box center [549, 145] width 136 height 21
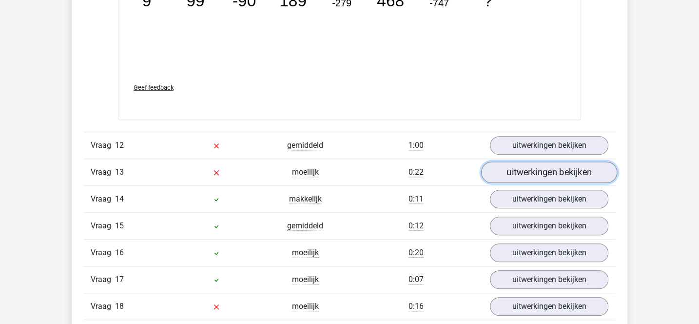
click at [520, 164] on link "uitwerkingen bekijken" at bounding box center [549, 171] width 136 height 21
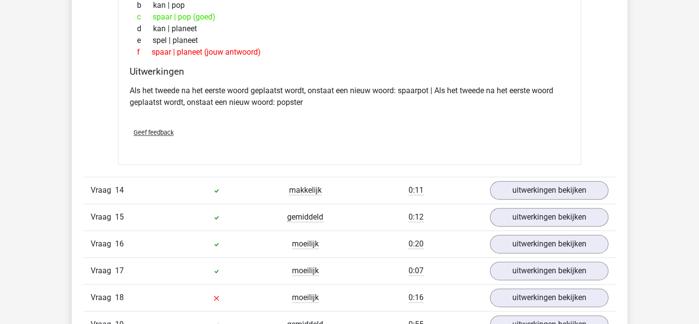
scroll to position [2694, 0]
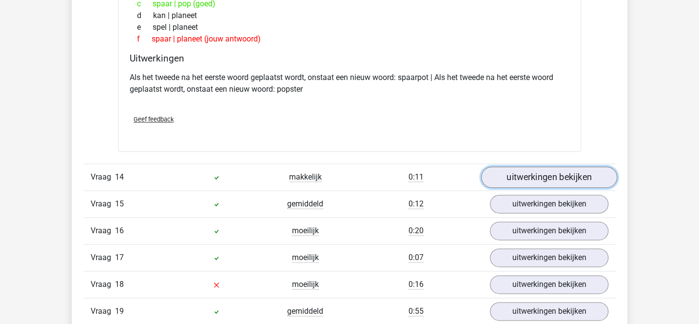
click at [516, 167] on link "uitwerkingen bekijken" at bounding box center [549, 177] width 136 height 21
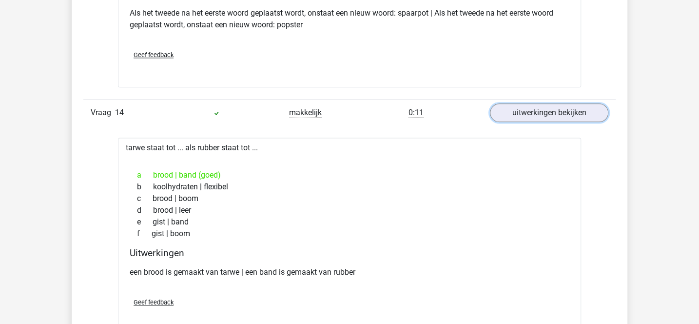
scroll to position [2759, 0]
click at [523, 104] on link "uitwerkingen bekijken" at bounding box center [549, 111] width 136 height 21
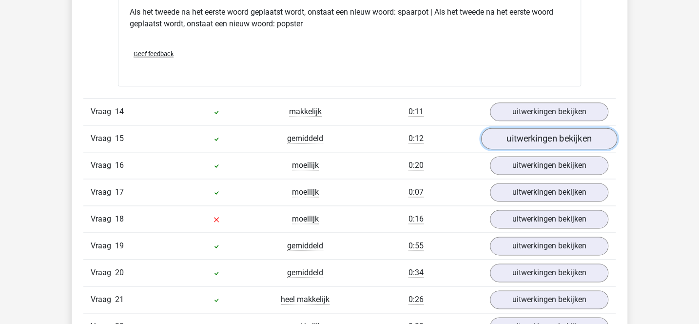
click at [516, 132] on link "uitwerkingen bekijken" at bounding box center [549, 138] width 136 height 21
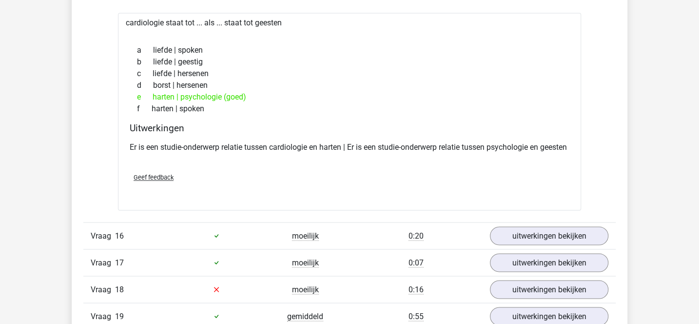
scroll to position [2920, 0]
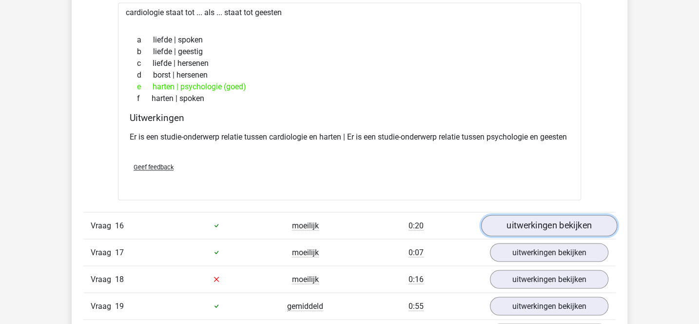
click at [508, 232] on link "uitwerkingen bekijken" at bounding box center [549, 224] width 136 height 21
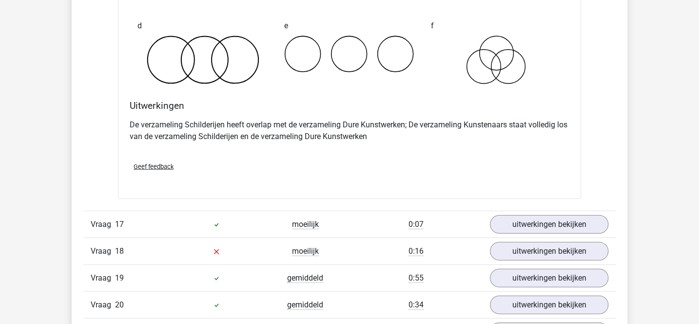
scroll to position [3375, 0]
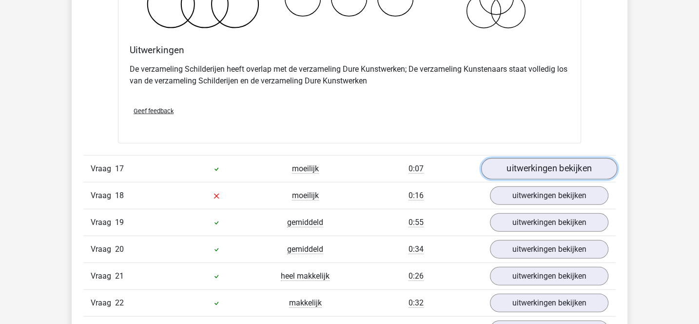
click at [505, 166] on link "uitwerkingen bekijken" at bounding box center [549, 168] width 136 height 21
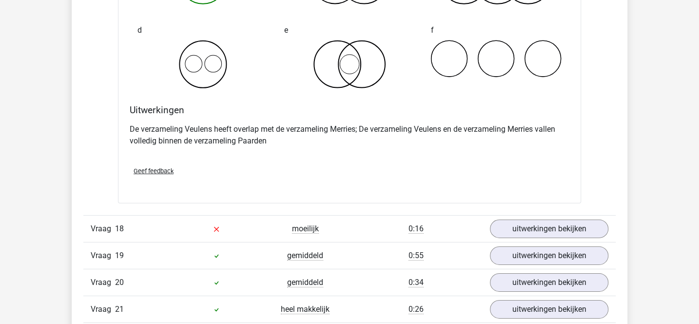
scroll to position [3814, 0]
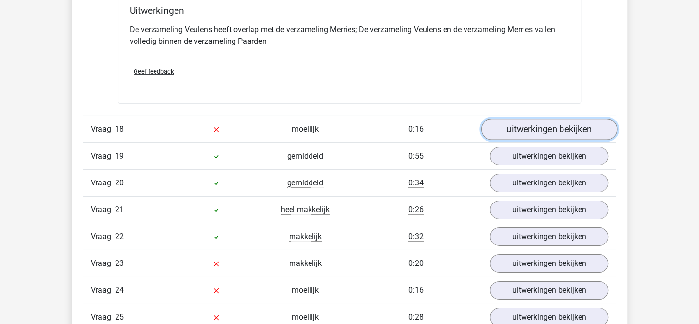
click at [506, 136] on link "uitwerkingen bekijken" at bounding box center [549, 128] width 136 height 21
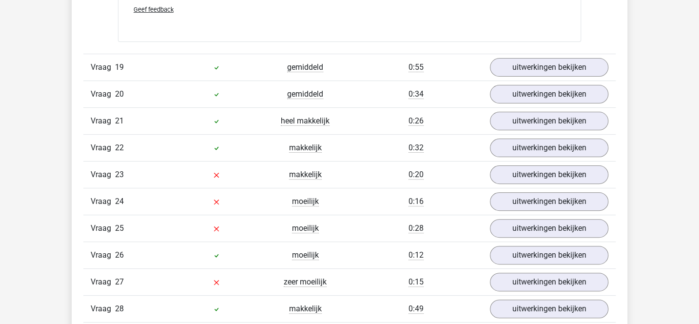
scroll to position [4277, 0]
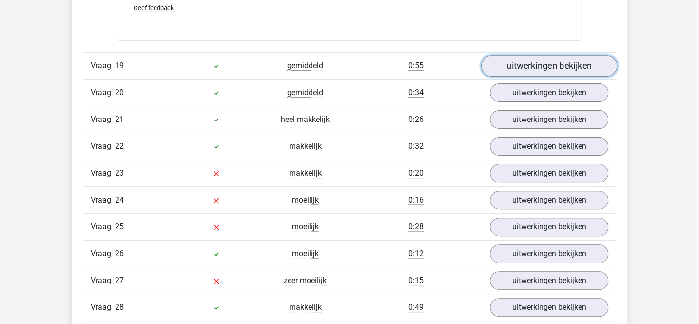
click at [509, 57] on link "uitwerkingen bekijken" at bounding box center [549, 65] width 136 height 21
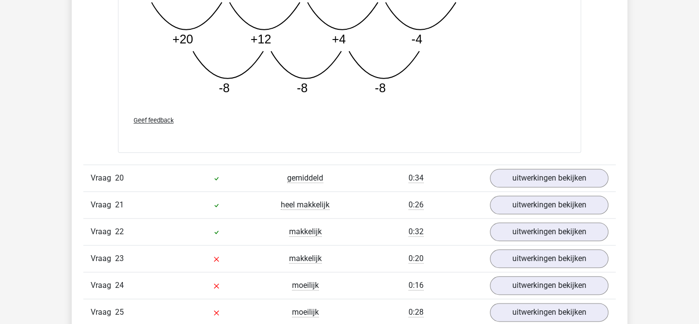
scroll to position [4691, 0]
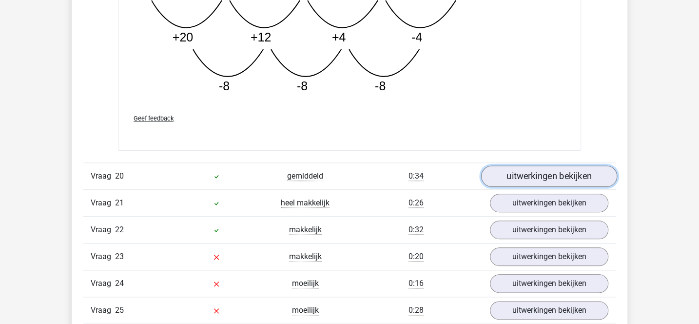
click at [518, 174] on link "uitwerkingen bekijken" at bounding box center [549, 175] width 136 height 21
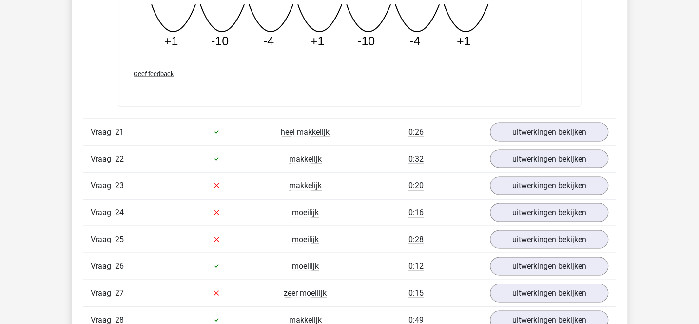
scroll to position [5191, 0]
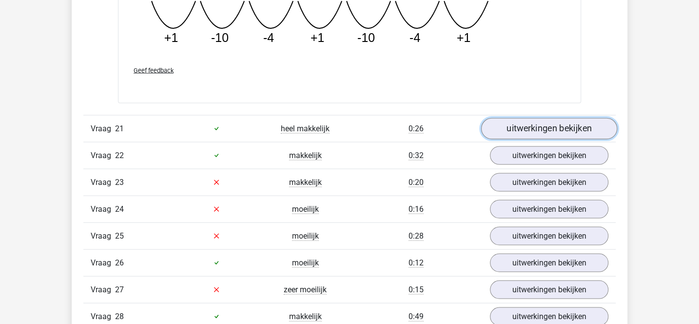
click at [505, 125] on link "uitwerkingen bekijken" at bounding box center [549, 128] width 136 height 21
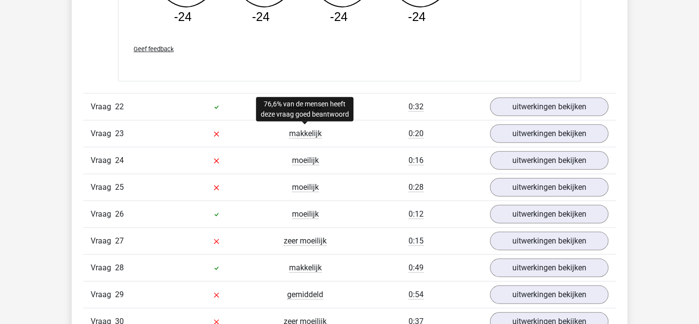
scroll to position [5671, 0]
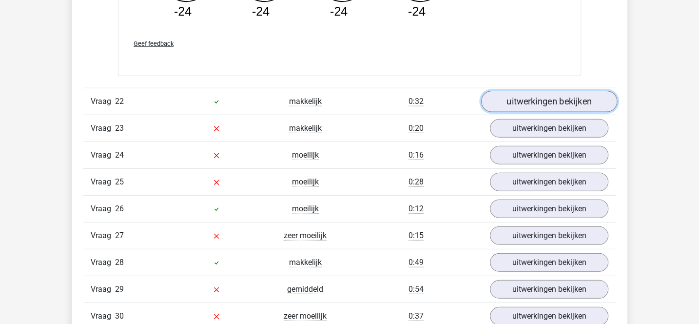
click at [494, 96] on link "uitwerkingen bekijken" at bounding box center [549, 101] width 136 height 21
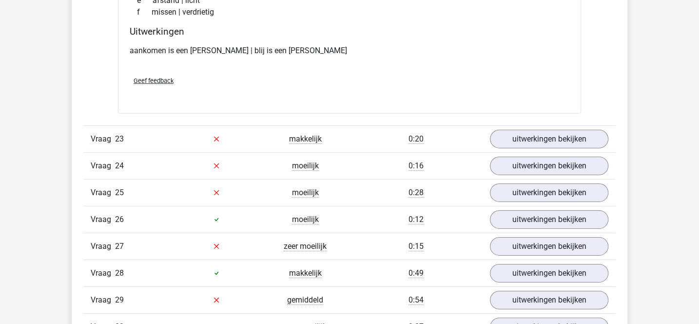
scroll to position [5904, 0]
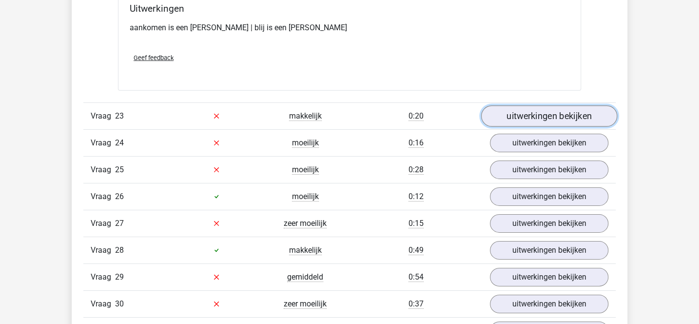
click at [521, 117] on link "uitwerkingen bekijken" at bounding box center [549, 115] width 136 height 21
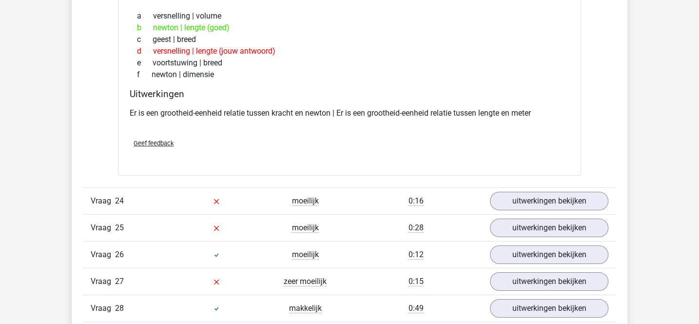
scroll to position [6133, 0]
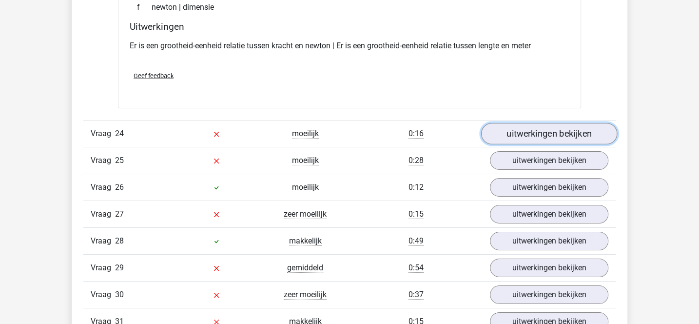
click at [507, 131] on link "uitwerkingen bekijken" at bounding box center [549, 133] width 136 height 21
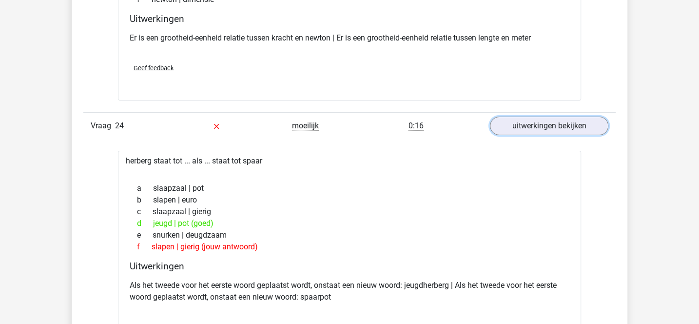
scroll to position [6140, 0]
drag, startPoint x: 255, startPoint y: 249, endPoint x: 275, endPoint y: 215, distance: 39.1
click at [275, 215] on div "a slaapzaal | pot b slapen | euro c slaapzaal | gierig d jeugd | pot (goed) e s…" at bounding box center [350, 218] width 440 height 78
click at [275, 218] on div "d jeugd | pot (goed)" at bounding box center [350, 224] width 440 height 12
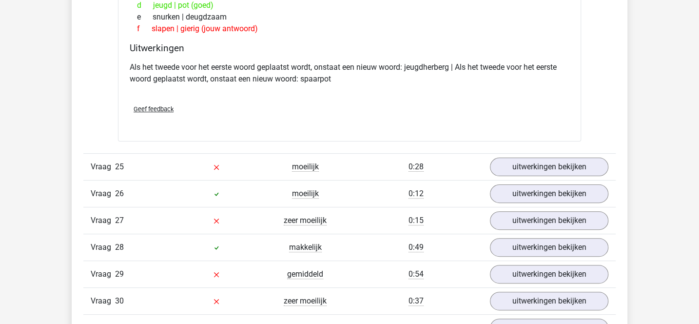
scroll to position [6359, 0]
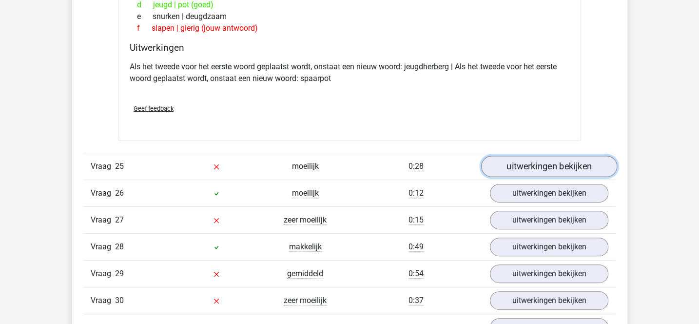
click at [522, 155] on link "uitwerkingen bekijken" at bounding box center [549, 165] width 136 height 21
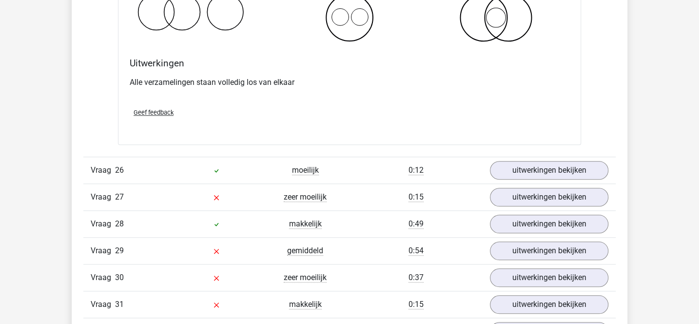
scroll to position [6761, 0]
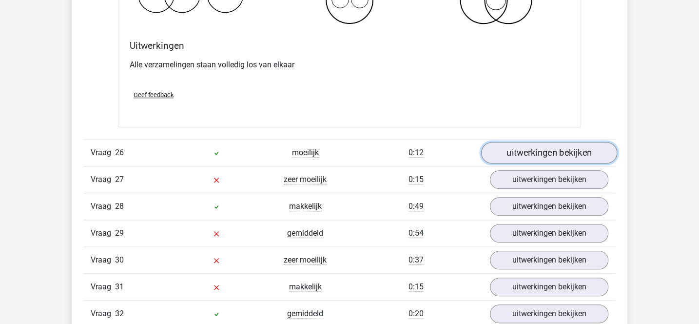
click at [501, 146] on link "uitwerkingen bekijken" at bounding box center [549, 152] width 136 height 21
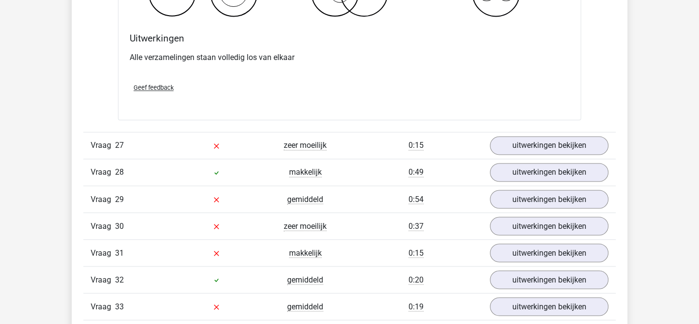
scroll to position [7186, 0]
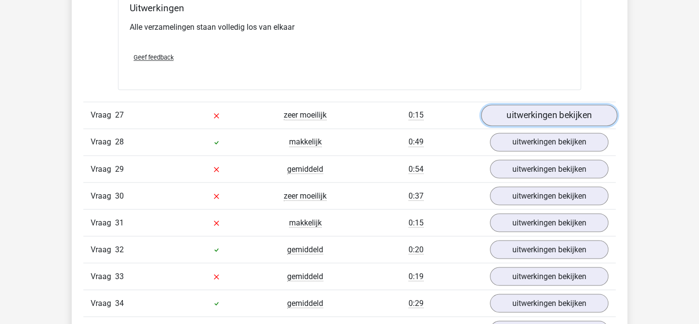
click at [504, 105] on link "uitwerkingen bekijken" at bounding box center [549, 115] width 136 height 21
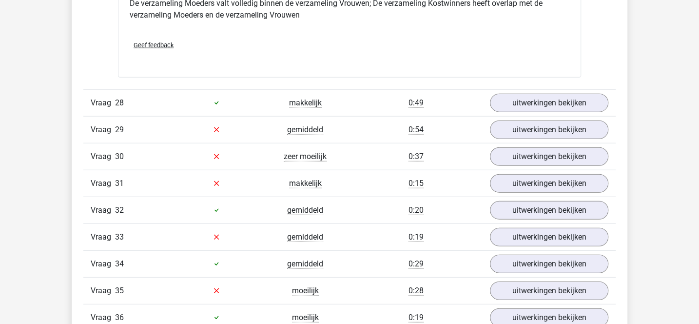
scroll to position [7596, 0]
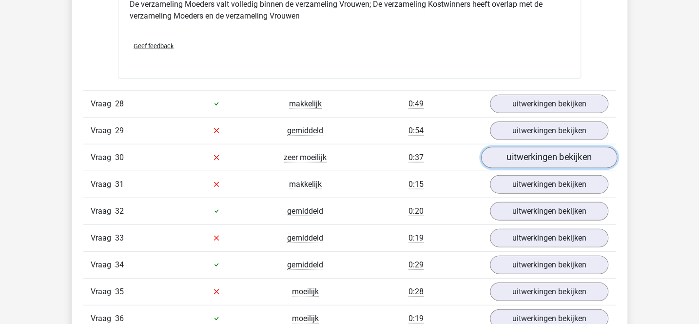
click at [518, 149] on link "uitwerkingen bekijken" at bounding box center [549, 157] width 136 height 21
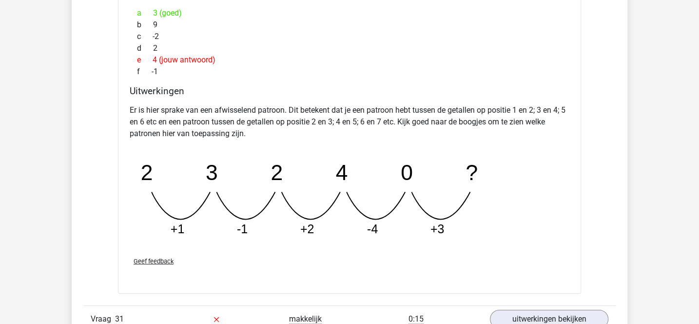
scroll to position [7915, 0]
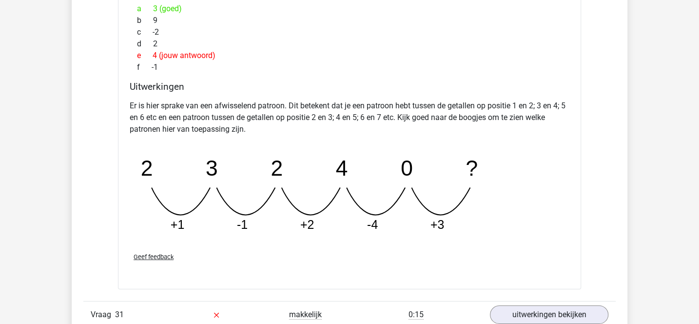
click at [312, 106] on p "Er is hier sprake van een afwisselend patroon. Dit betekent dat je een patroon …" at bounding box center [350, 117] width 440 height 35
click at [380, 120] on p "Er is hier sprake van een afwisselend patroon. Dit betekent dat je een patroon …" at bounding box center [350, 117] width 440 height 35
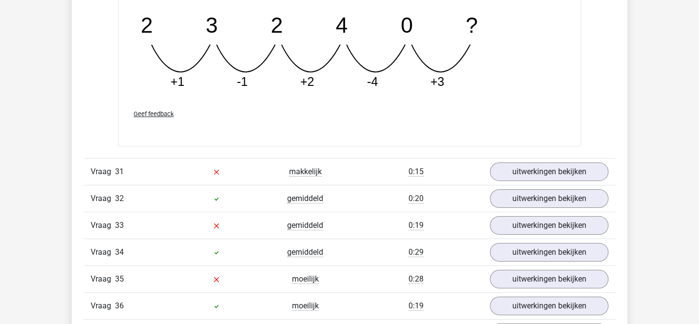
scroll to position [8079, 0]
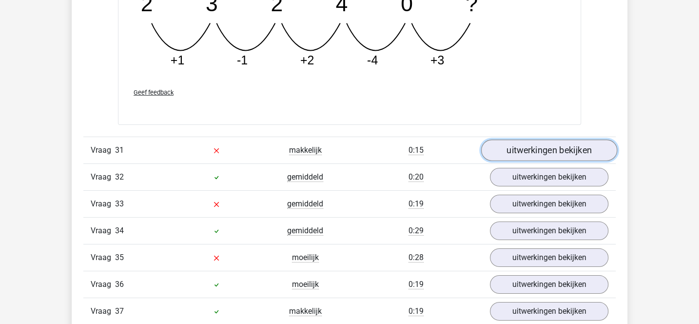
click at [508, 140] on link "uitwerkingen bekijken" at bounding box center [549, 150] width 136 height 21
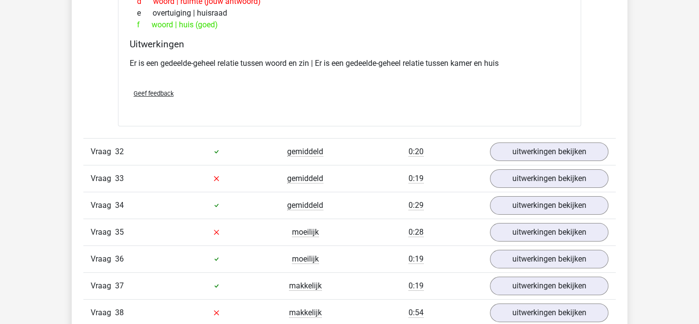
scroll to position [8330, 0]
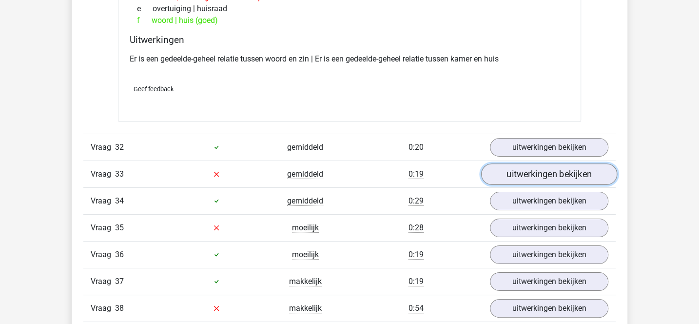
click at [507, 163] on link "uitwerkingen bekijken" at bounding box center [549, 173] width 136 height 21
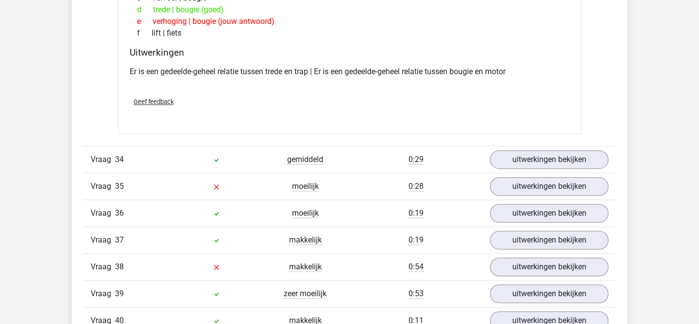
scroll to position [8607, 0]
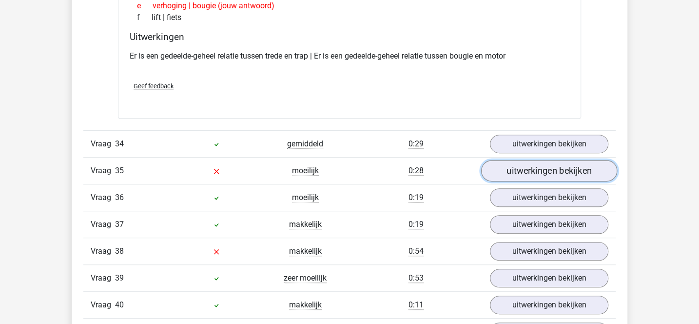
click at [507, 160] on link "uitwerkingen bekijken" at bounding box center [549, 170] width 136 height 21
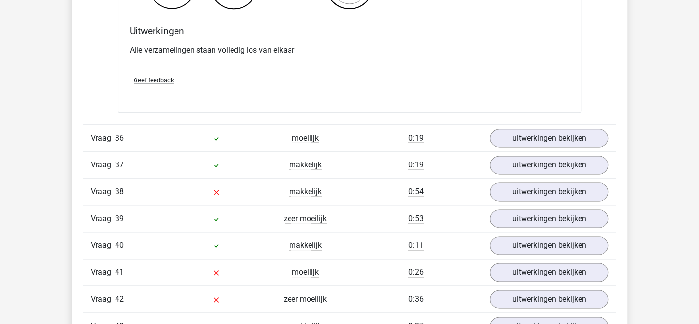
scroll to position [9032, 0]
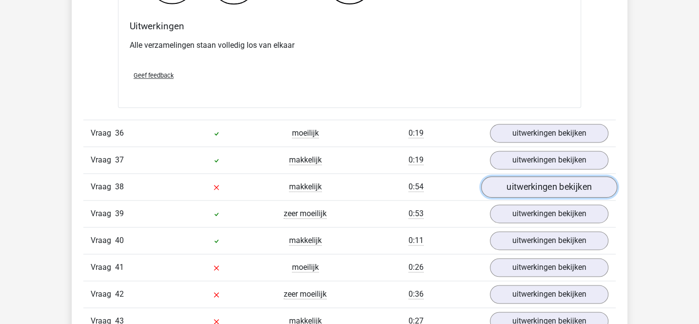
click at [513, 176] on link "uitwerkingen bekijken" at bounding box center [549, 186] width 136 height 21
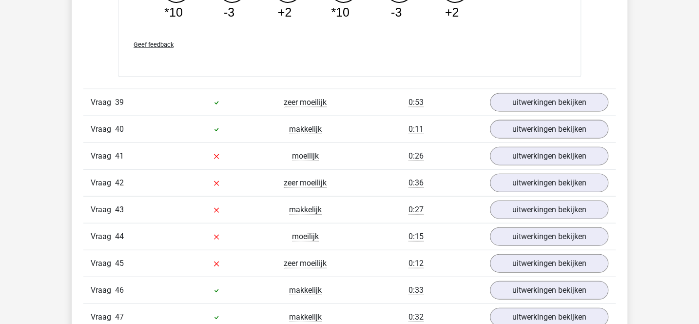
scroll to position [9574, 0]
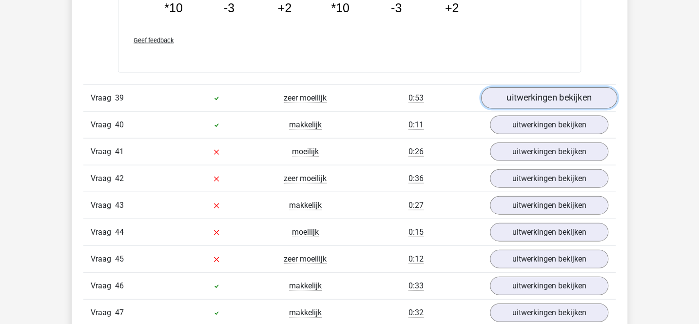
click at [523, 87] on link "uitwerkingen bekijken" at bounding box center [549, 97] width 136 height 21
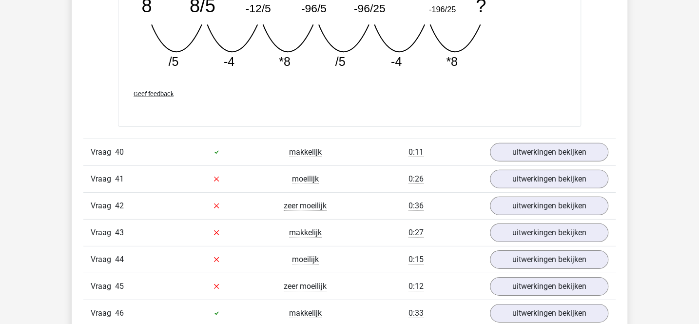
scroll to position [9975, 0]
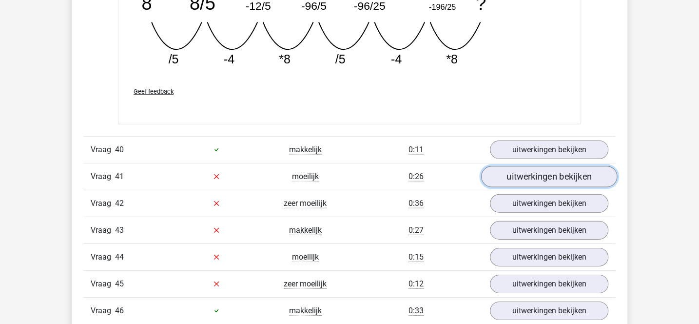
click at [504, 166] on link "uitwerkingen bekijken" at bounding box center [549, 176] width 136 height 21
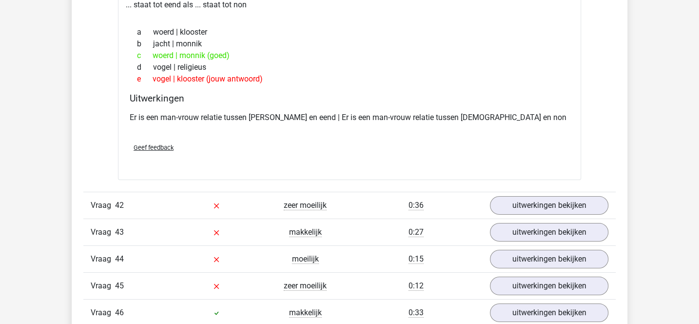
scroll to position [10208, 0]
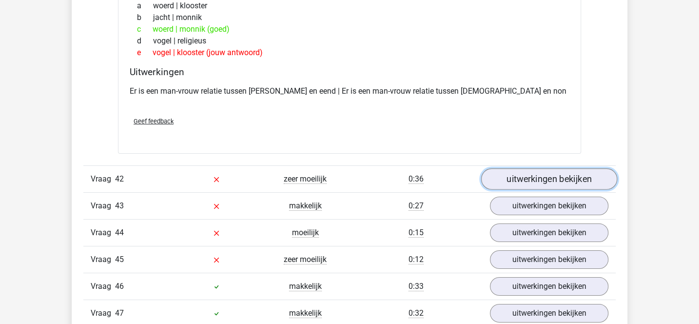
click at [508, 168] on link "uitwerkingen bekijken" at bounding box center [549, 178] width 136 height 21
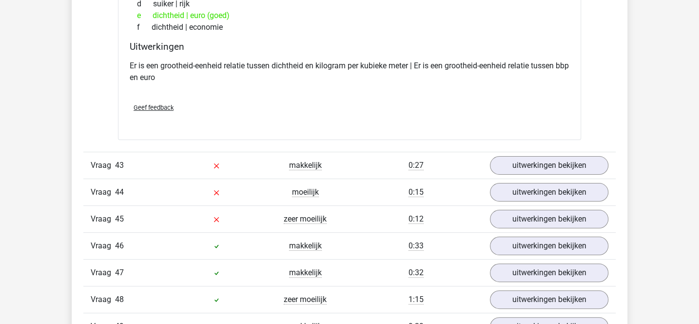
scroll to position [10502, 0]
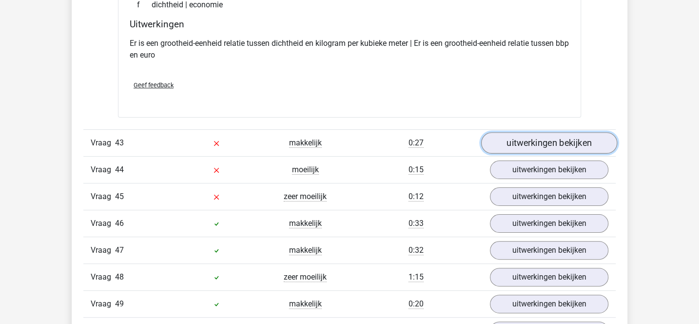
click at [497, 132] on link "uitwerkingen bekijken" at bounding box center [549, 142] width 136 height 21
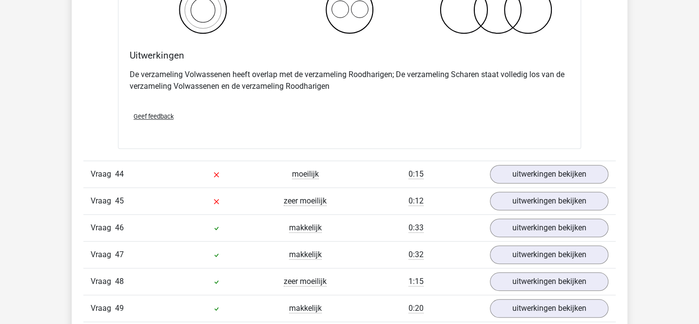
scroll to position [10879, 0]
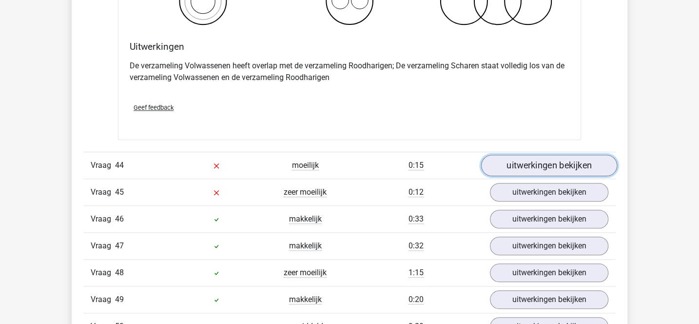
click at [508, 154] on link "uitwerkingen bekijken" at bounding box center [549, 164] width 136 height 21
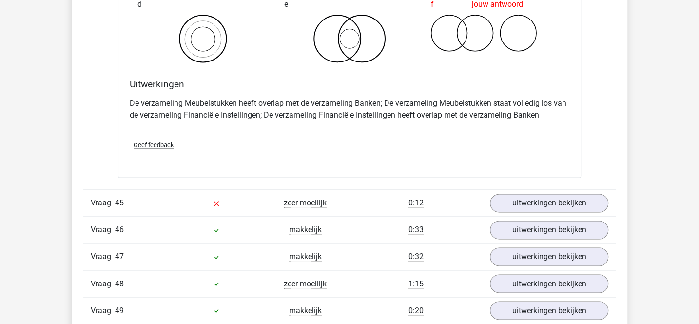
scroll to position [11246, 0]
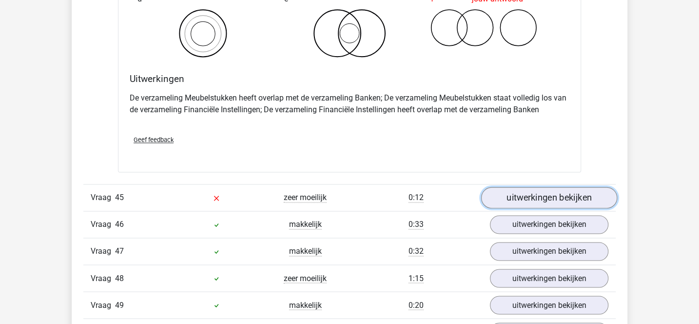
click at [506, 187] on link "uitwerkingen bekijken" at bounding box center [549, 197] width 136 height 21
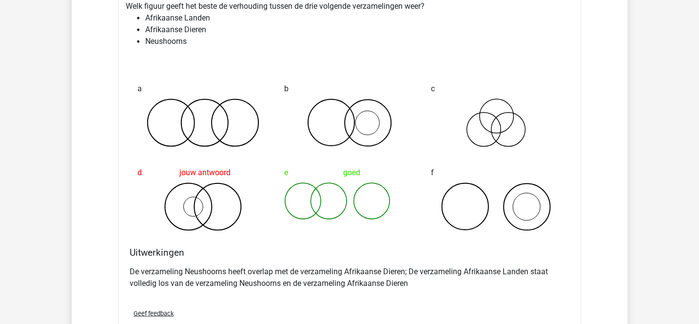
scroll to position [11476, 0]
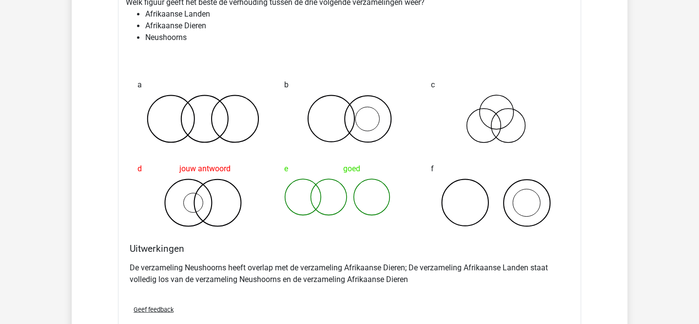
click at [339, 262] on p "De verzameling Neushoorns heeft overlap met de verzameling Afrikaanse Dieren; D…" at bounding box center [350, 273] width 440 height 23
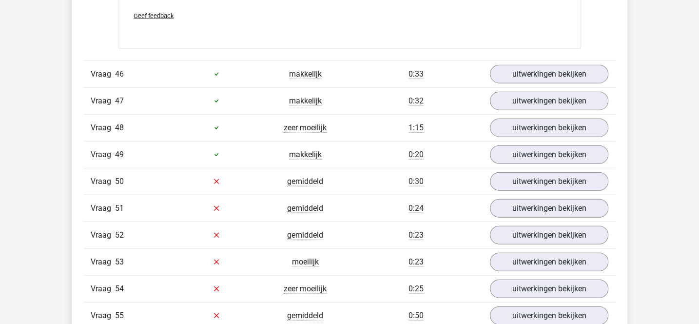
scroll to position [11774, 0]
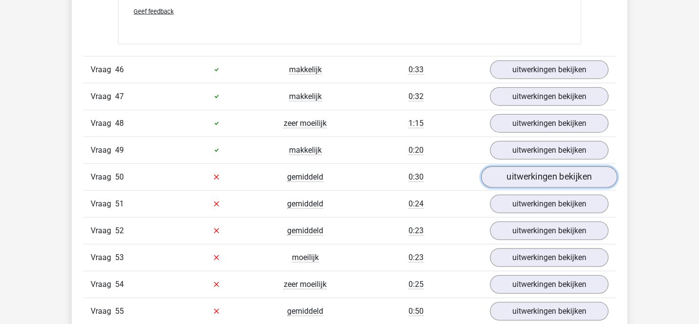
click at [505, 166] on link "uitwerkingen bekijken" at bounding box center [549, 176] width 136 height 21
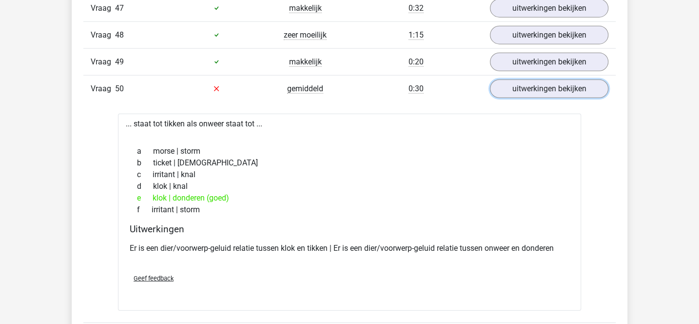
scroll to position [11869, 0]
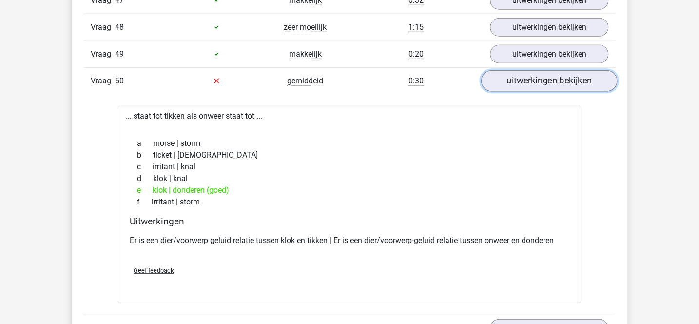
click at [503, 70] on link "uitwerkingen bekijken" at bounding box center [549, 80] width 136 height 21
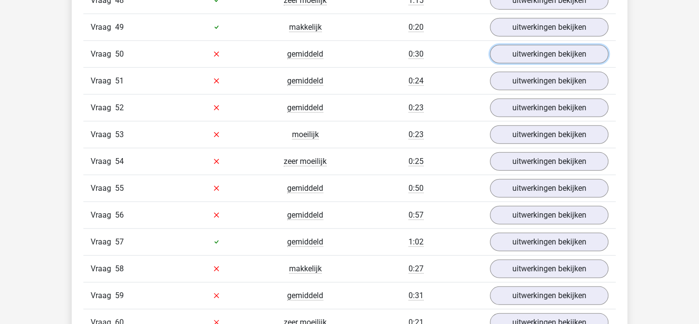
scroll to position [11897, 0]
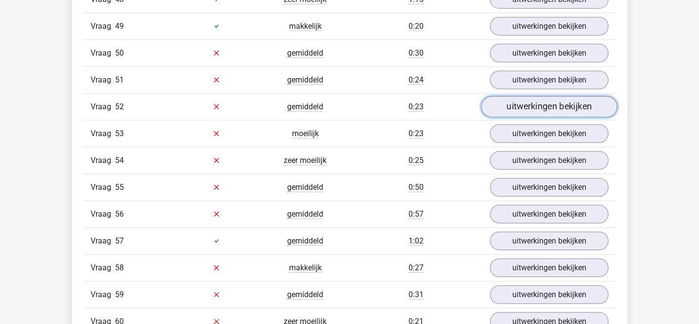
click at [511, 96] on link "uitwerkingen bekijken" at bounding box center [549, 106] width 136 height 21
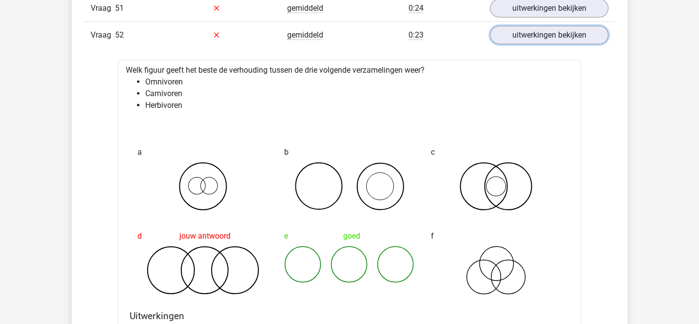
scroll to position [11963, 0]
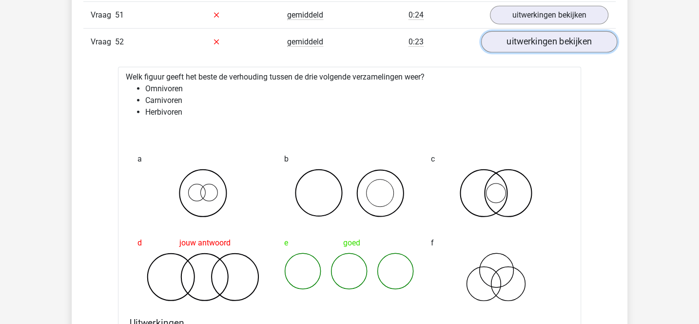
click at [519, 31] on link "uitwerkingen bekijken" at bounding box center [549, 41] width 136 height 21
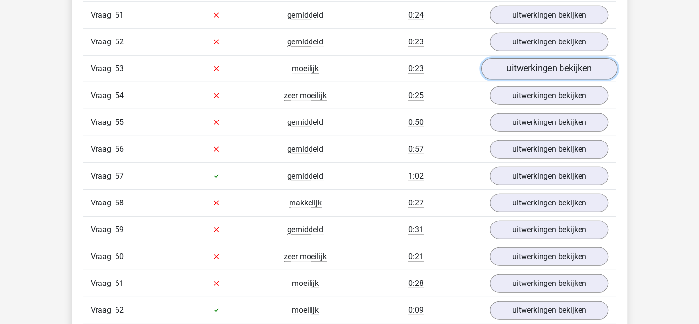
click at [515, 58] on link "uitwerkingen bekijken" at bounding box center [549, 68] width 136 height 21
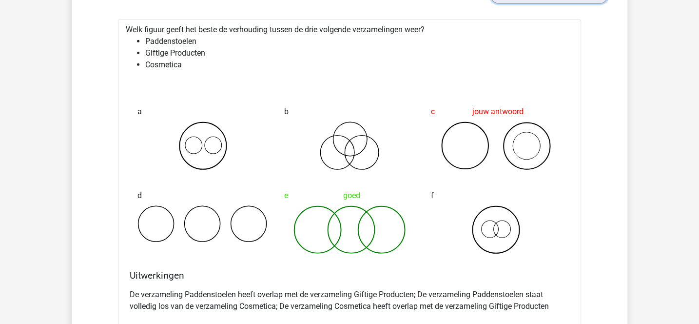
scroll to position [12038, 0]
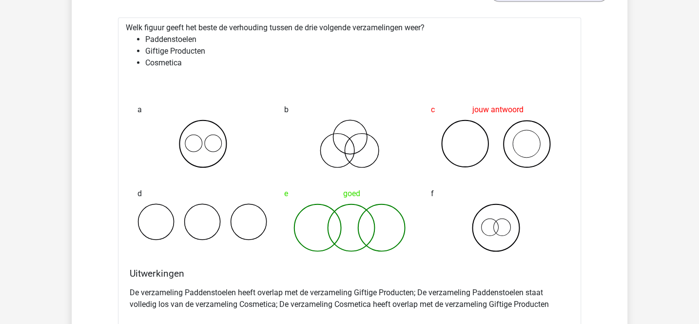
click at [363, 287] on p "De verzameling Paddenstoelen heeft overlap met de verzameling Giftige Producten…" at bounding box center [350, 298] width 440 height 23
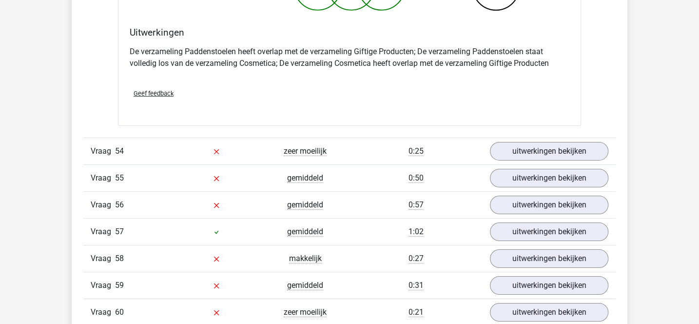
scroll to position [12285, 0]
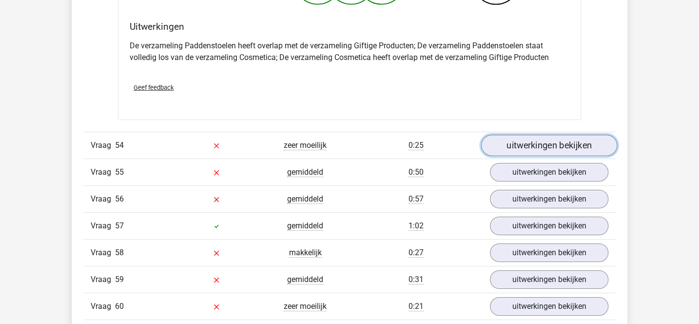
click at [509, 135] on link "uitwerkingen bekijken" at bounding box center [549, 145] width 136 height 21
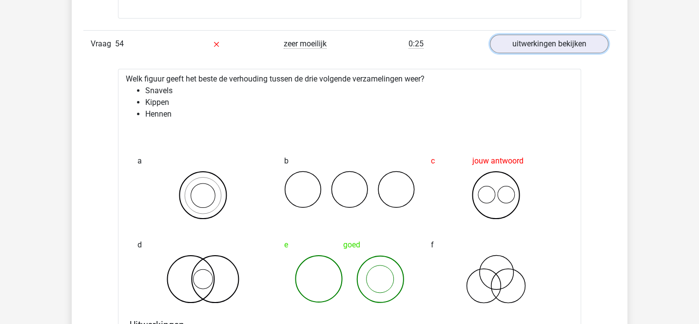
scroll to position [12380, 0]
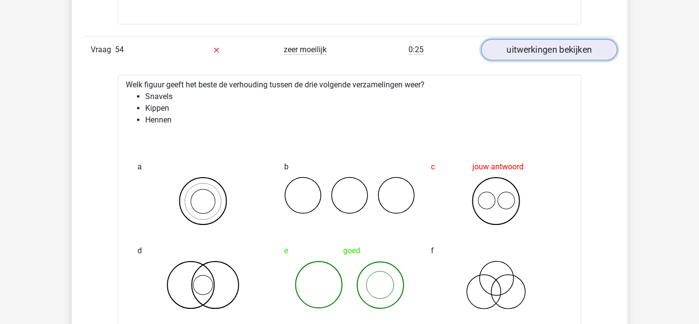
click at [506, 39] on link "uitwerkingen bekijken" at bounding box center [549, 49] width 136 height 21
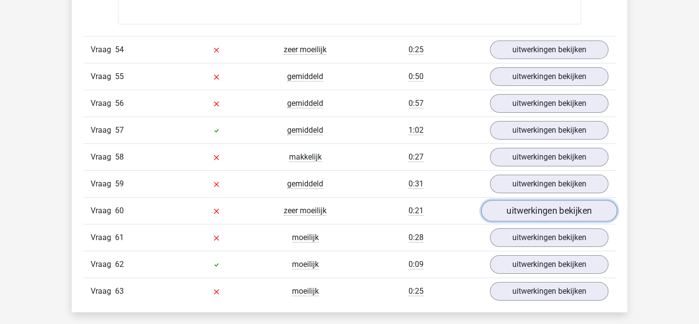
click at [503, 200] on link "uitwerkingen bekijken" at bounding box center [549, 210] width 136 height 21
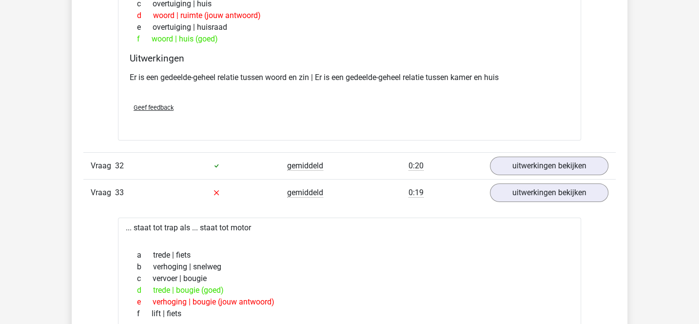
scroll to position [8285, 0]
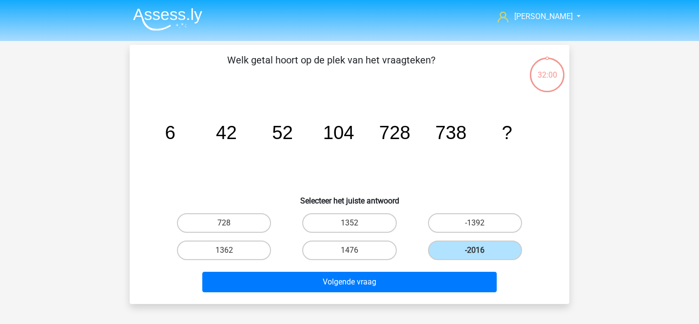
scroll to position [45, 0]
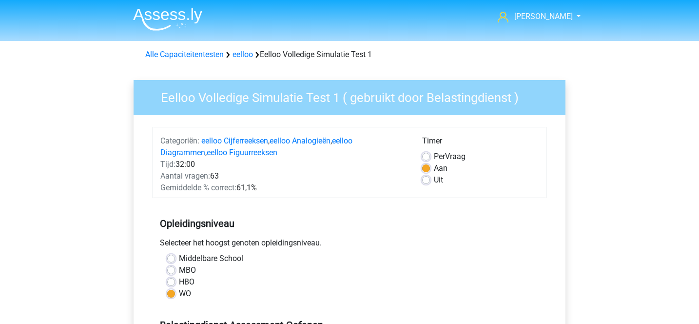
scroll to position [226, 0]
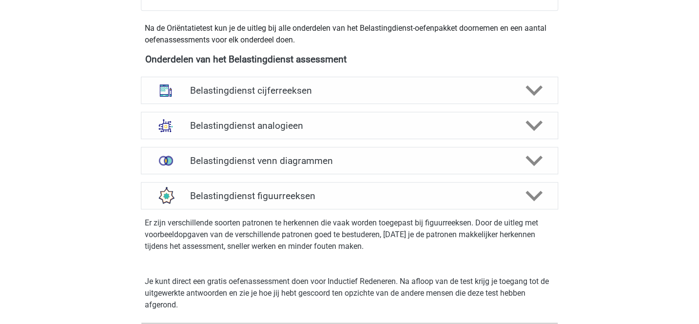
scroll to position [444, 0]
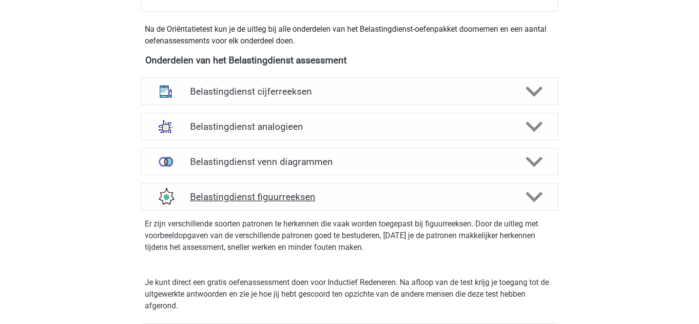
click at [533, 194] on icon at bounding box center [533, 196] width 17 height 17
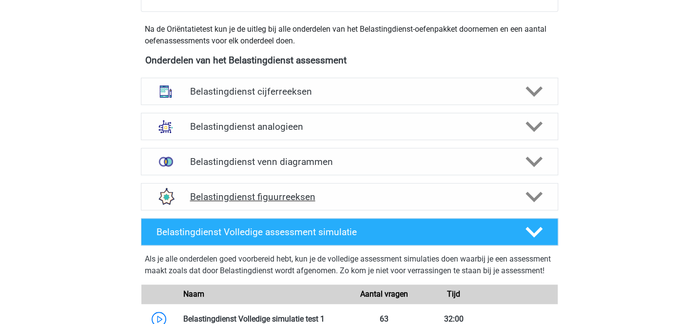
click at [533, 194] on icon at bounding box center [533, 196] width 17 height 17
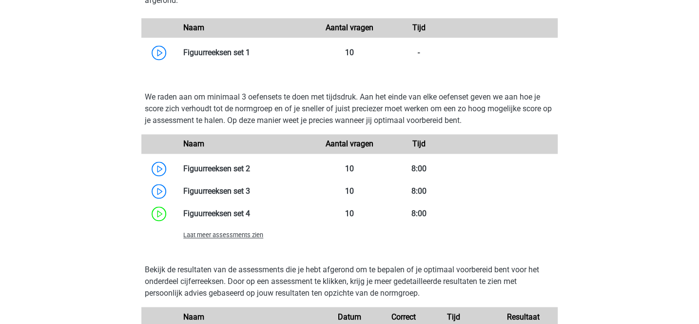
scroll to position [739, 0]
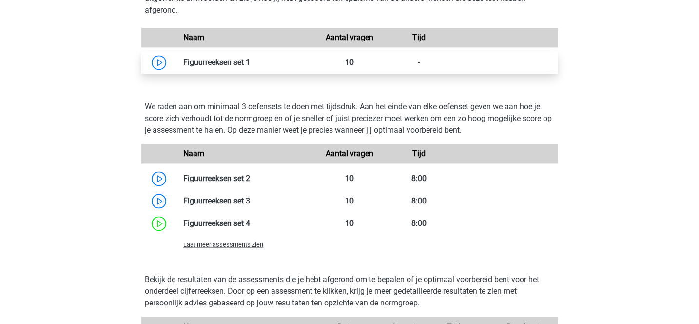
click at [250, 66] on link at bounding box center [250, 62] width 0 height 9
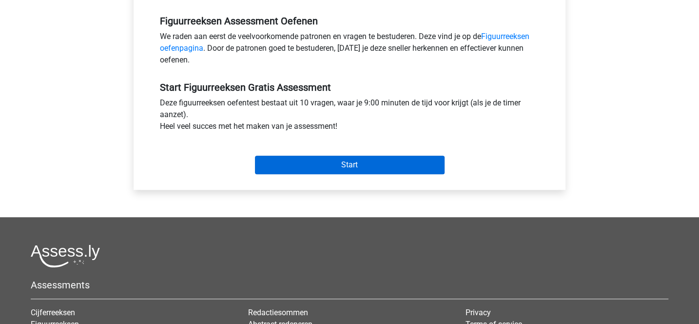
scroll to position [298, 0]
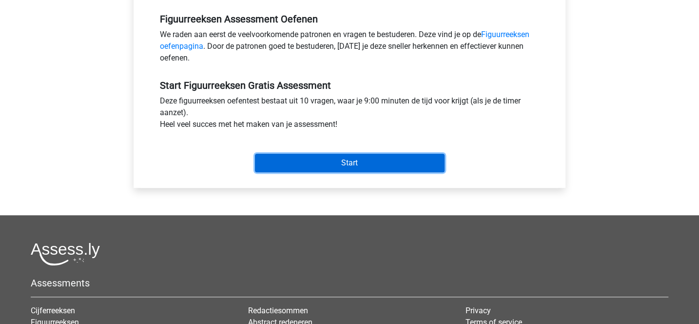
click at [356, 164] on input "Start" at bounding box center [350, 163] width 190 height 19
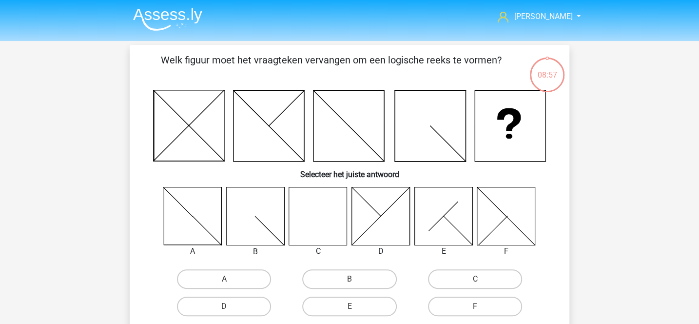
scroll to position [48, 0]
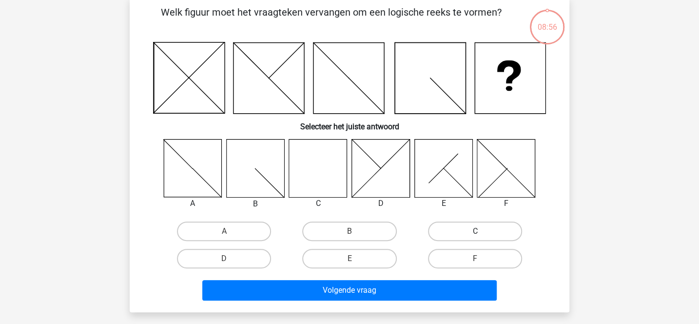
click at [452, 228] on label "C" at bounding box center [475, 230] width 94 height 19
click at [475, 231] on input "C" at bounding box center [478, 234] width 6 height 6
radio input "true"
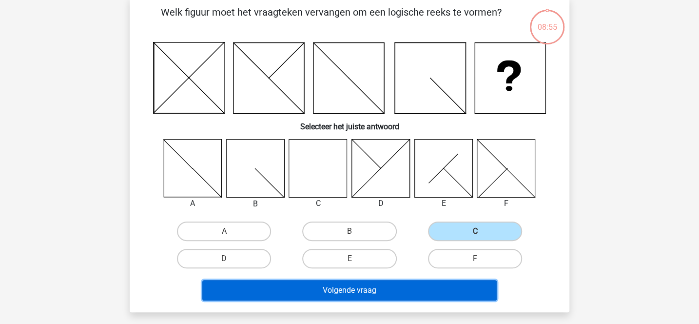
click at [384, 285] on button "Volgende vraag" at bounding box center [349, 290] width 295 height 20
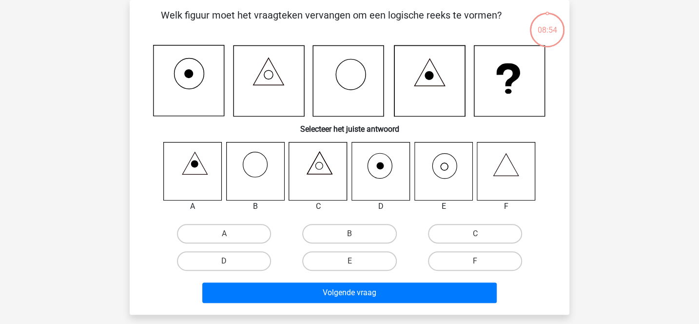
scroll to position [45, 0]
click at [378, 256] on label "E" at bounding box center [349, 260] width 94 height 19
click at [356, 261] on input "E" at bounding box center [352, 264] width 6 height 6
radio input "true"
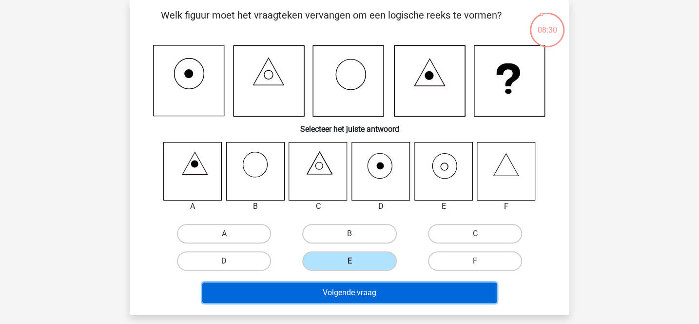
click at [370, 288] on button "Volgende vraag" at bounding box center [349, 292] width 295 height 20
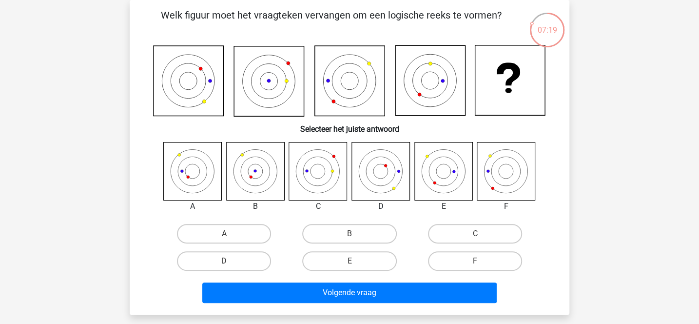
click at [225, 235] on input "A" at bounding box center [227, 236] width 6 height 6
radio input "true"
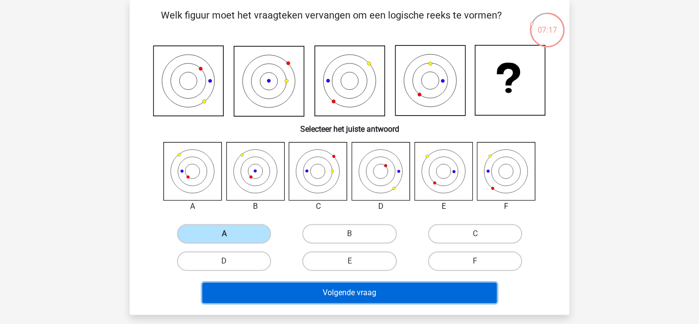
click at [281, 294] on button "Volgende vraag" at bounding box center [349, 292] width 295 height 20
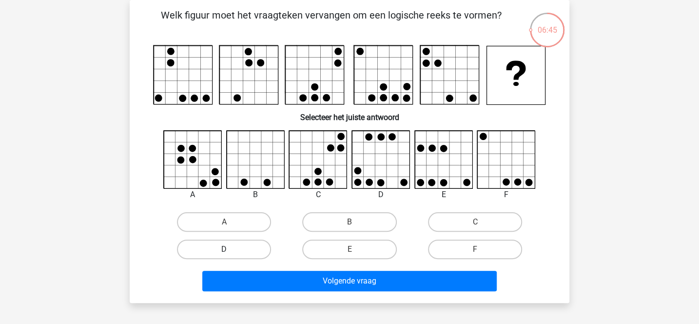
click at [262, 244] on label "D" at bounding box center [224, 248] width 94 height 19
click at [231, 249] on input "D" at bounding box center [227, 252] width 6 height 6
radio input "true"
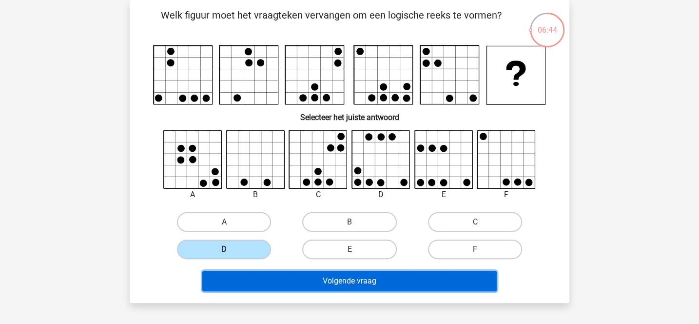
click at [299, 274] on button "Volgende vraag" at bounding box center [349, 280] width 295 height 20
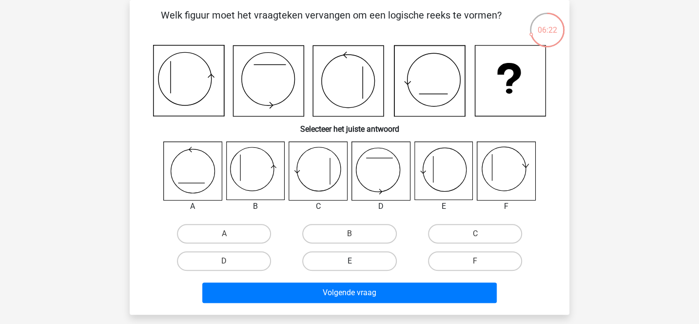
click at [369, 262] on label "E" at bounding box center [349, 260] width 94 height 19
click at [356, 262] on input "E" at bounding box center [352, 264] width 6 height 6
radio input "true"
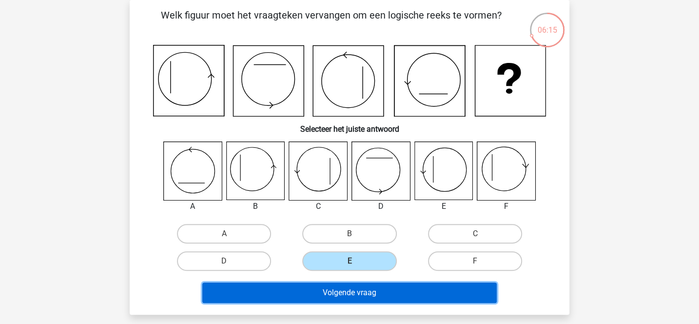
click at [368, 290] on button "Volgende vraag" at bounding box center [349, 292] width 295 height 20
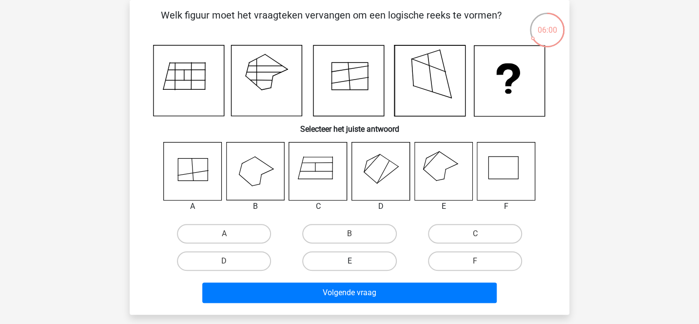
click at [374, 260] on label "E" at bounding box center [349, 260] width 94 height 19
click at [356, 261] on input "E" at bounding box center [352, 264] width 6 height 6
radio input "true"
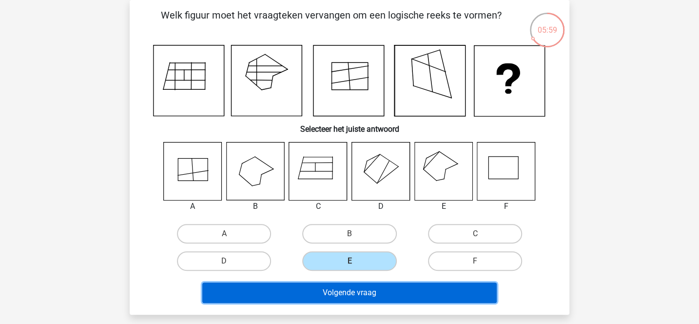
click at [365, 287] on button "Volgende vraag" at bounding box center [349, 292] width 295 height 20
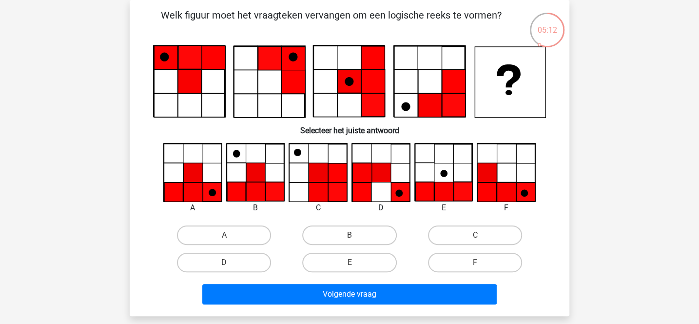
click at [230, 236] on input "A" at bounding box center [227, 238] width 6 height 6
radio input "true"
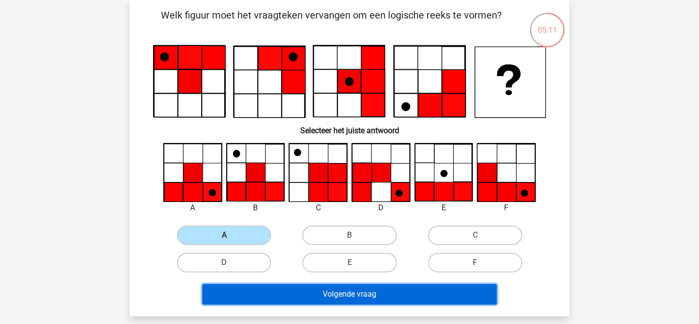
click at [293, 294] on button "Volgende vraag" at bounding box center [349, 294] width 295 height 20
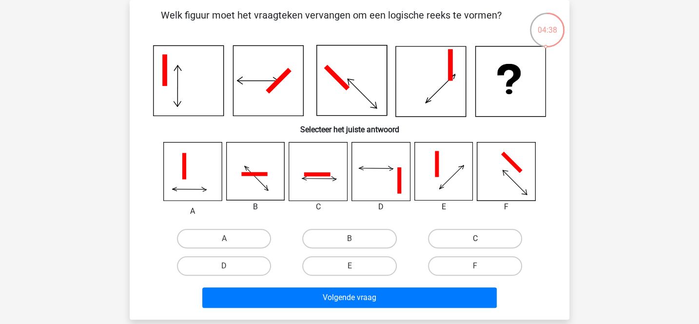
click at [442, 240] on label "C" at bounding box center [475, 238] width 94 height 19
click at [475, 240] on input "C" at bounding box center [478, 241] width 6 height 6
radio input "true"
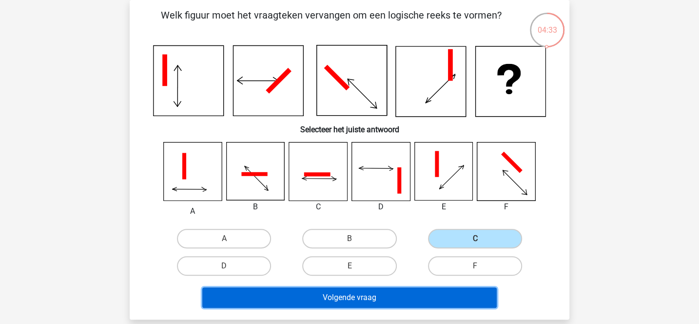
click at [378, 295] on button "Volgende vraag" at bounding box center [349, 297] width 295 height 20
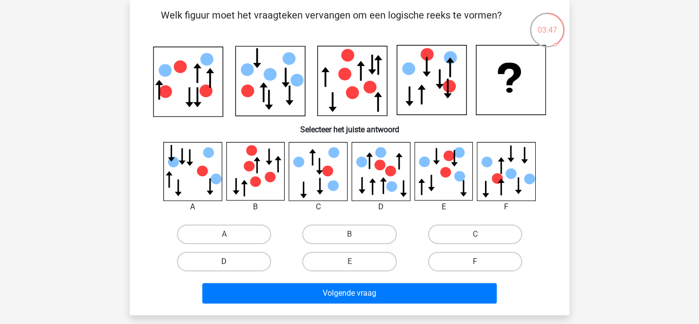
click at [258, 256] on label "D" at bounding box center [224, 260] width 94 height 19
click at [231, 261] on input "D" at bounding box center [227, 264] width 6 height 6
radio input "true"
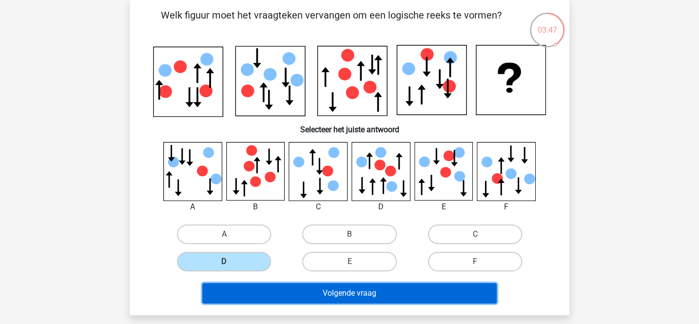
click at [282, 294] on button "Volgende vraag" at bounding box center [349, 293] width 295 height 20
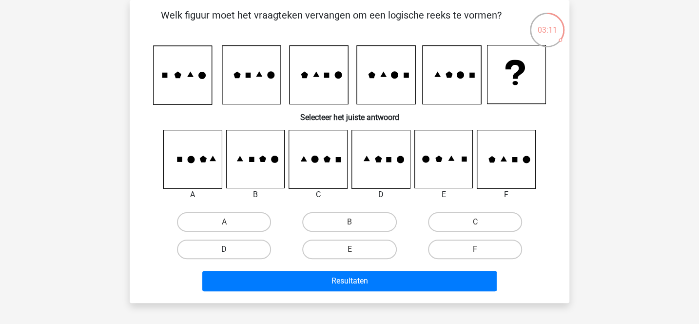
click at [262, 248] on label "D" at bounding box center [224, 248] width 94 height 19
click at [231, 249] on input "D" at bounding box center [227, 252] width 6 height 6
radio input "true"
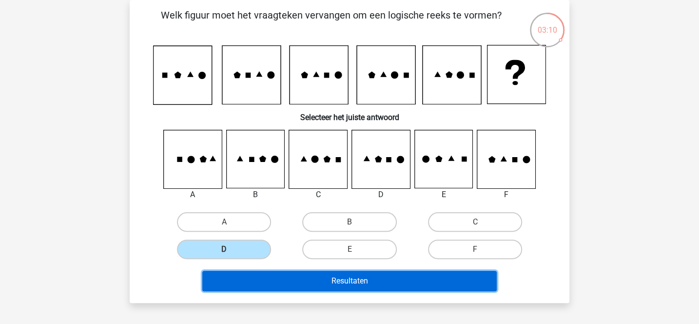
click at [315, 273] on button "Resultaten" at bounding box center [349, 280] width 295 height 20
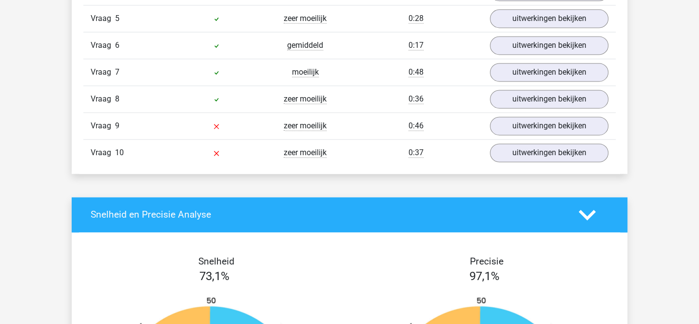
scroll to position [774, 0]
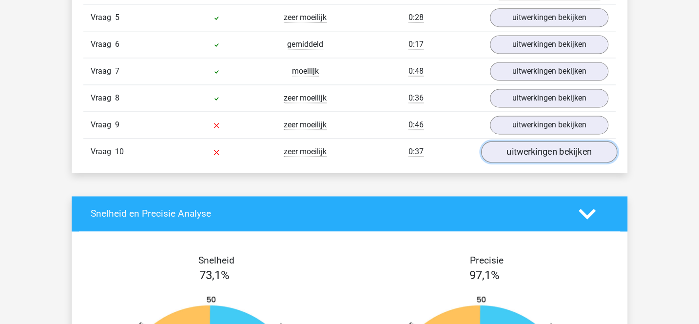
click at [507, 146] on link "uitwerkingen bekijken" at bounding box center [549, 151] width 136 height 21
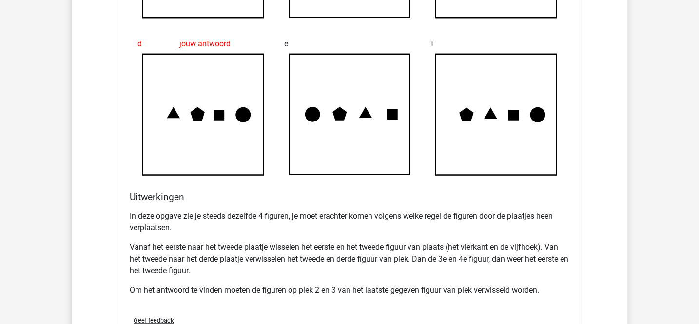
scroll to position [1209, 0]
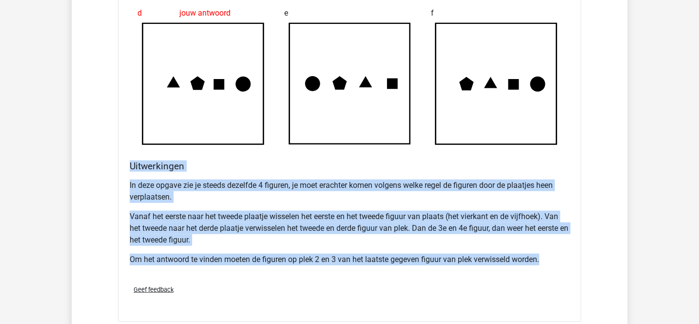
drag, startPoint x: 130, startPoint y: 160, endPoint x: 560, endPoint y: 254, distance: 440.6
click at [560, 254] on div "Uitwerkingen In deze opgave zie je steeds dezelfde 4 figuren, je moet erachter …" at bounding box center [349, 218] width 447 height 116
copy div "Uitwerkingen In deze opgave zie je steeds dezelfde 4 figuren, je moet erachter …"
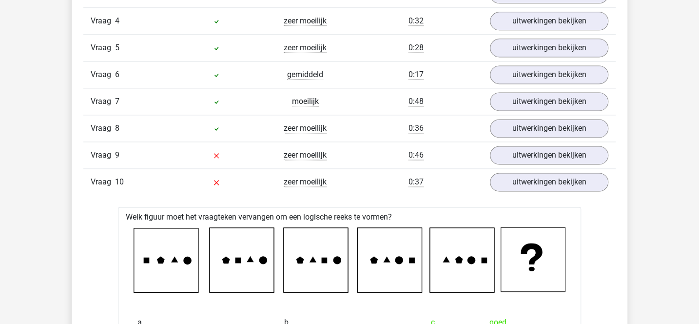
scroll to position [743, 0]
click at [509, 152] on link "uitwerkingen bekijken" at bounding box center [549, 155] width 136 height 21
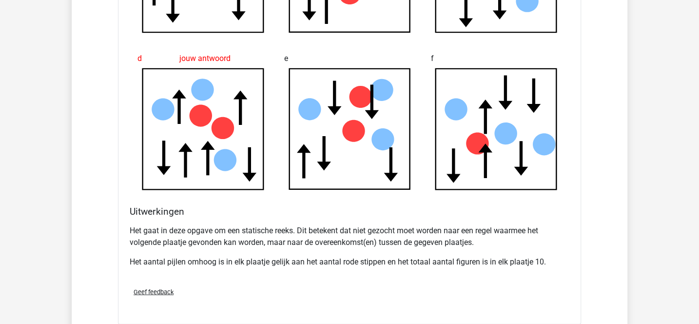
scroll to position [1165, 0]
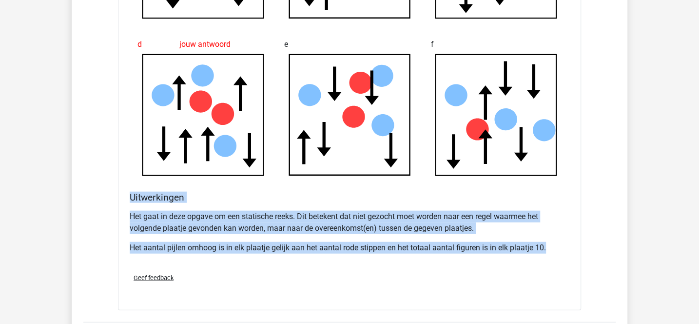
drag, startPoint x: 130, startPoint y: 191, endPoint x: 560, endPoint y: 244, distance: 433.1
click at [560, 244] on div "Uitwerkingen Het gaat in deze opgave om een statische reeks. Dit betekent dat n…" at bounding box center [349, 228] width 447 height 74
copy div "Uitwerkingen Het gaat in deze opgave om een statische reeks. Dit betekent dat n…"
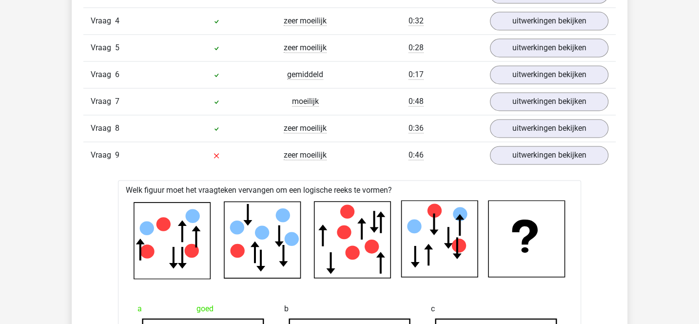
scroll to position [737, 0]
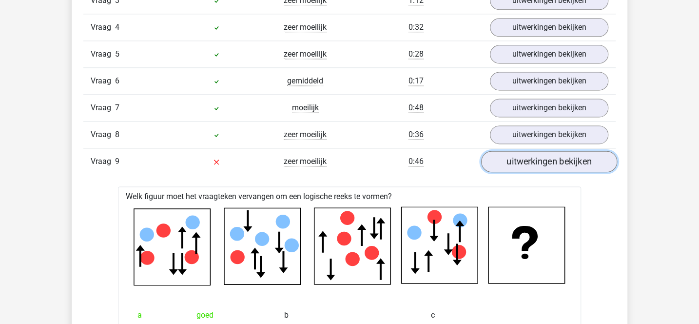
click at [492, 155] on link "uitwerkingen bekijken" at bounding box center [549, 161] width 136 height 21
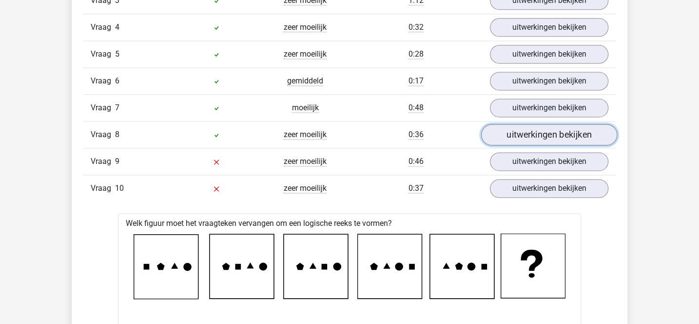
click at [499, 134] on link "uitwerkingen bekijken" at bounding box center [549, 134] width 136 height 21
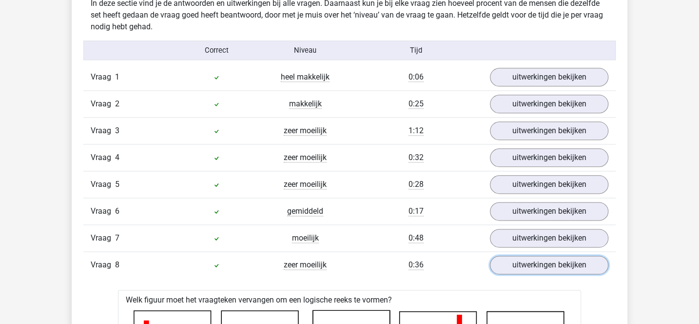
scroll to position [607, 0]
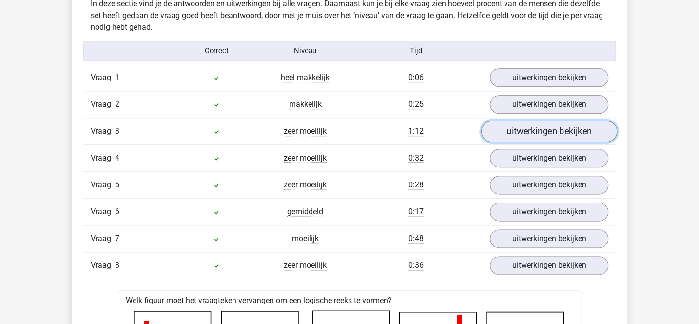
click at [510, 131] on link "uitwerkingen bekijken" at bounding box center [549, 130] width 136 height 21
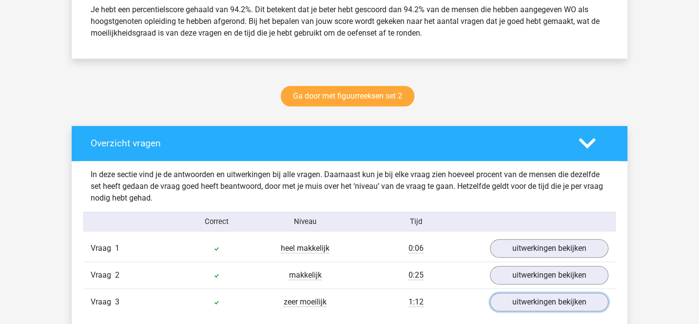
scroll to position [435, 0]
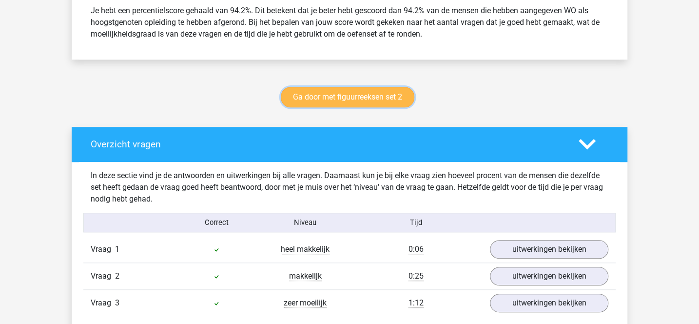
click at [345, 96] on link "Ga door met figuurreeksen set 2" at bounding box center [348, 97] width 134 height 20
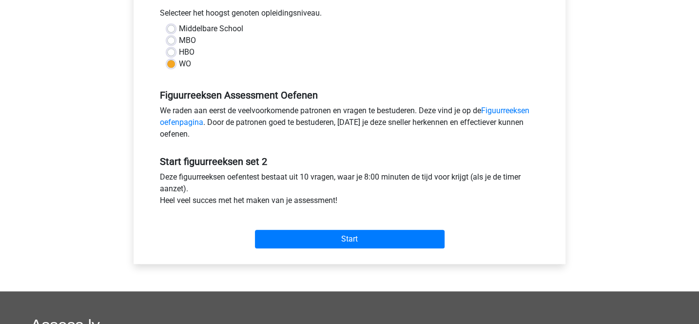
scroll to position [274, 0]
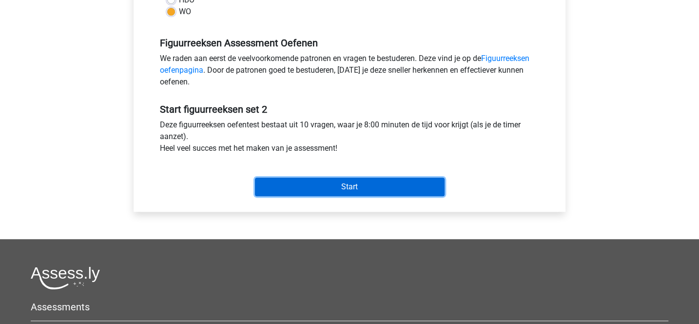
click at [373, 185] on input "Start" at bounding box center [350, 186] width 190 height 19
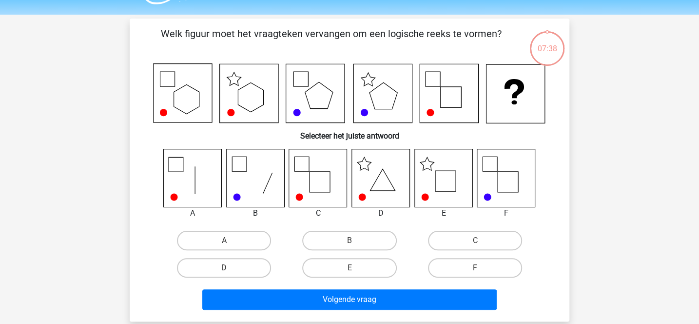
scroll to position [34, 0]
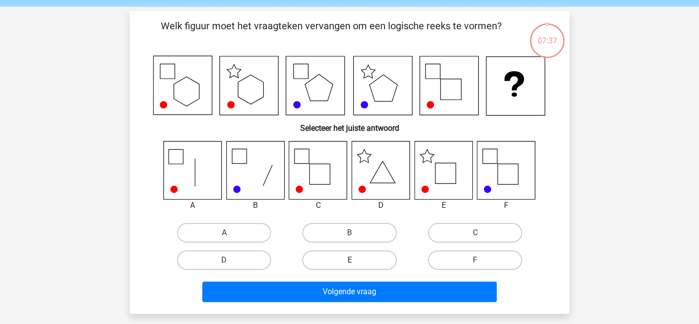
click at [378, 258] on label "E" at bounding box center [349, 259] width 94 height 19
click at [356, 260] on input "E" at bounding box center [352, 263] width 6 height 6
radio input "true"
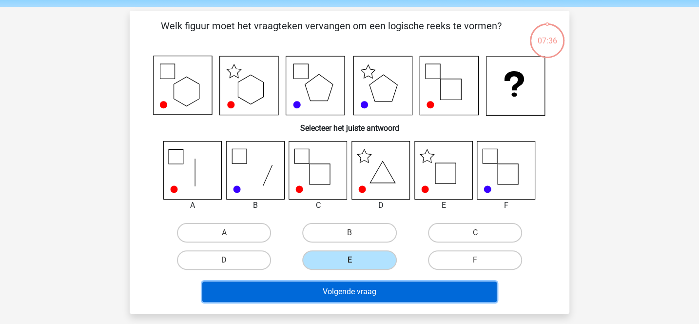
click at [369, 289] on button "Volgende vraag" at bounding box center [349, 291] width 295 height 20
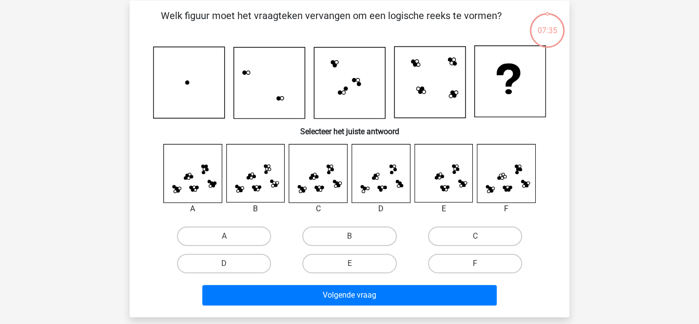
scroll to position [45, 0]
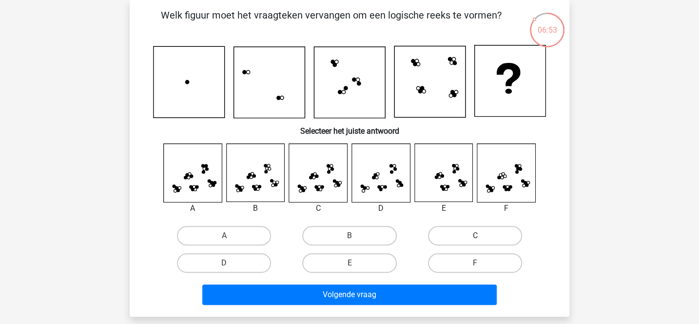
click at [444, 230] on label "C" at bounding box center [475, 235] width 94 height 19
click at [475, 235] on input "C" at bounding box center [478, 238] width 6 height 6
radio input "true"
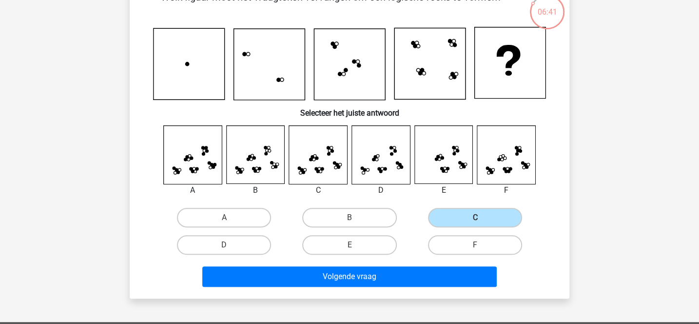
scroll to position [72, 0]
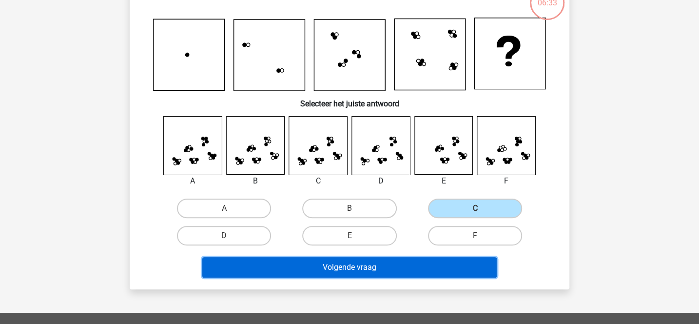
click at [378, 271] on button "Volgende vraag" at bounding box center [349, 267] width 295 height 20
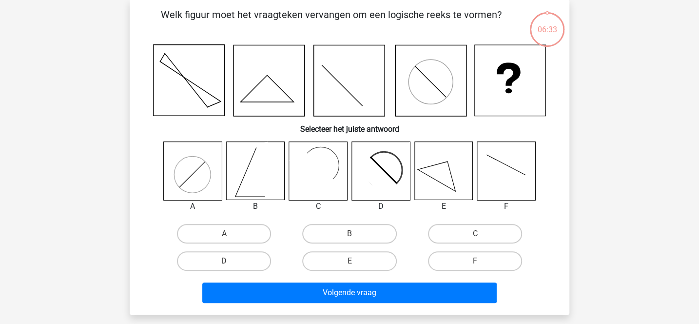
scroll to position [45, 0]
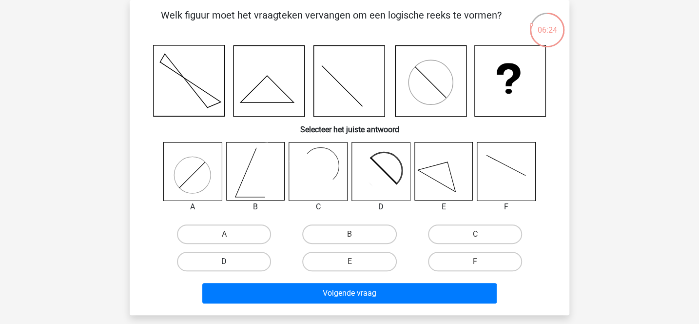
click at [257, 256] on label "D" at bounding box center [224, 260] width 94 height 19
click at [231, 261] on input "D" at bounding box center [227, 264] width 6 height 6
radio input "true"
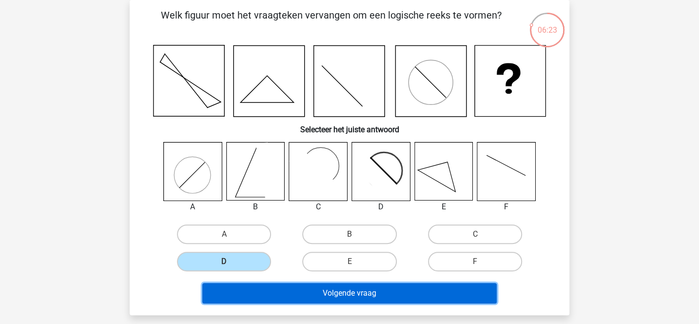
click at [289, 294] on button "Volgende vraag" at bounding box center [349, 293] width 295 height 20
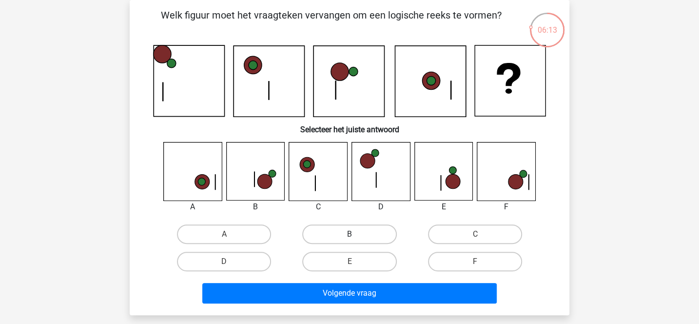
click at [325, 231] on label "B" at bounding box center [349, 233] width 94 height 19
click at [349, 234] on input "B" at bounding box center [352, 237] width 6 height 6
radio input "true"
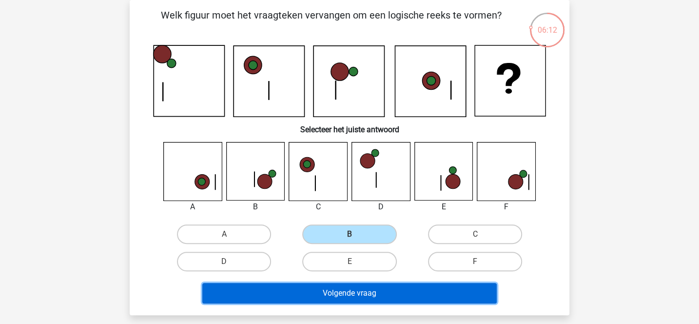
click at [344, 295] on button "Volgende vraag" at bounding box center [349, 293] width 295 height 20
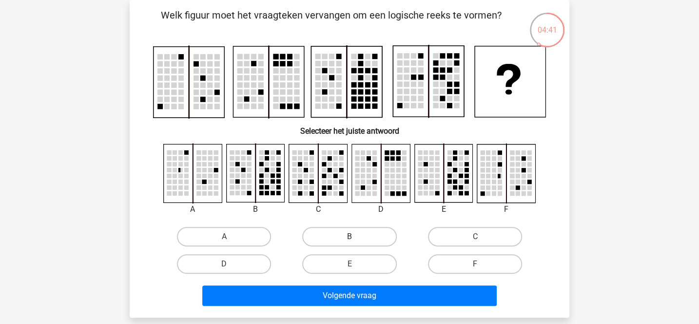
click at [325, 232] on label "B" at bounding box center [349, 236] width 94 height 19
click at [349, 236] on input "B" at bounding box center [352, 239] width 6 height 6
radio input "true"
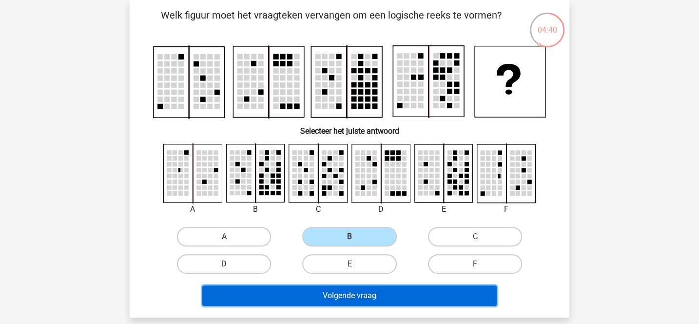
click at [316, 291] on button "Volgende vraag" at bounding box center [349, 295] width 295 height 20
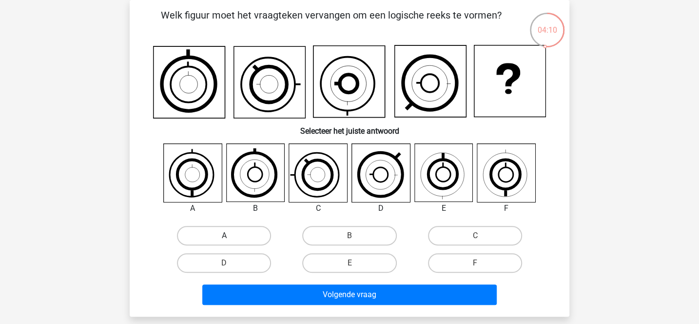
click at [205, 230] on label "A" at bounding box center [224, 235] width 94 height 19
click at [224, 235] on input "A" at bounding box center [227, 238] width 6 height 6
radio input "true"
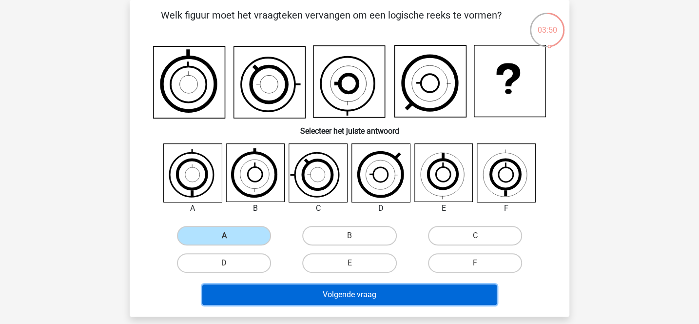
click at [303, 292] on button "Volgende vraag" at bounding box center [349, 294] width 295 height 20
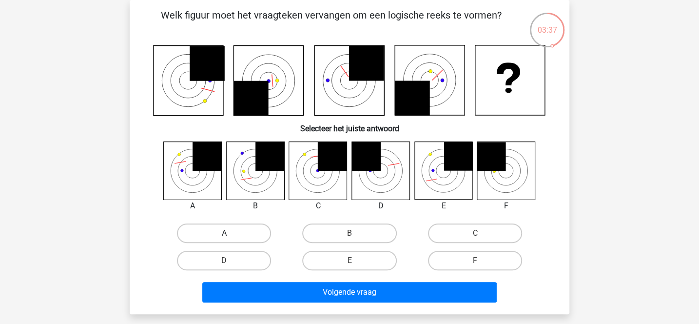
click at [219, 233] on label "A" at bounding box center [224, 232] width 94 height 19
click at [224, 233] on input "A" at bounding box center [227, 236] width 6 height 6
radio input "true"
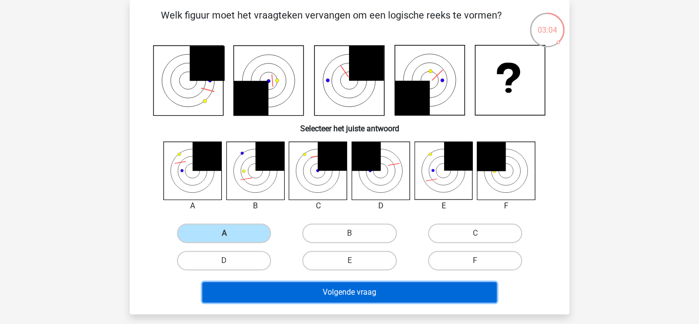
click at [312, 290] on button "Volgende vraag" at bounding box center [349, 292] width 295 height 20
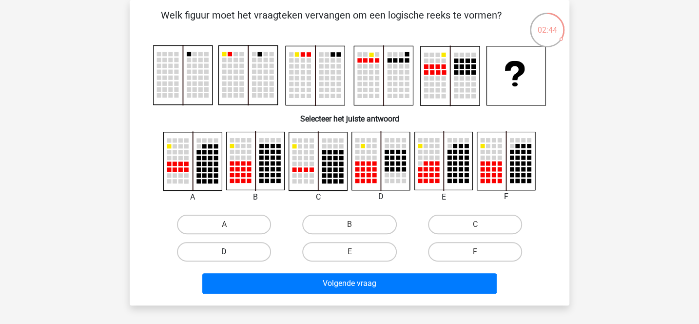
click at [256, 248] on label "D" at bounding box center [224, 251] width 94 height 19
click at [231, 251] on input "D" at bounding box center [227, 254] width 6 height 6
radio input "true"
click at [461, 258] on label "F" at bounding box center [475, 251] width 94 height 19
click at [475, 258] on input "F" at bounding box center [478, 254] width 6 height 6
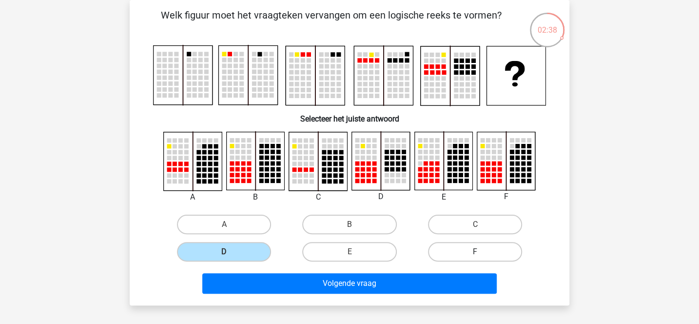
radio input "true"
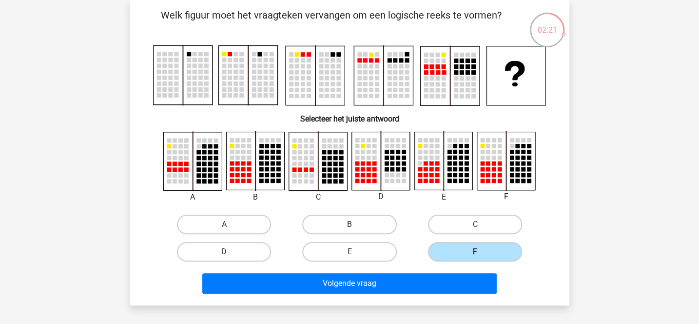
click at [328, 223] on label "B" at bounding box center [349, 223] width 94 height 19
click at [349, 224] on input "B" at bounding box center [352, 227] width 6 height 6
radio input "true"
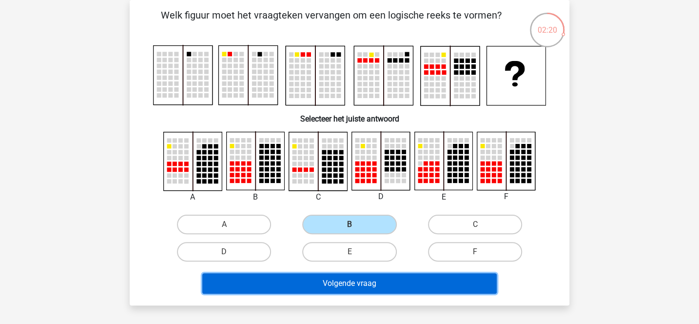
click at [329, 276] on button "Volgende vraag" at bounding box center [349, 283] width 295 height 20
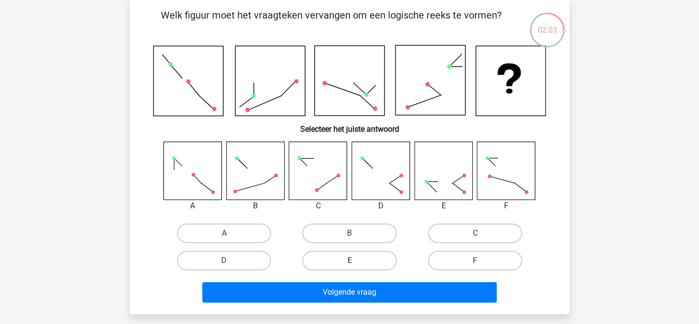
click at [378, 256] on label "E" at bounding box center [349, 259] width 94 height 19
click at [356, 260] on input "E" at bounding box center [352, 263] width 6 height 6
radio input "true"
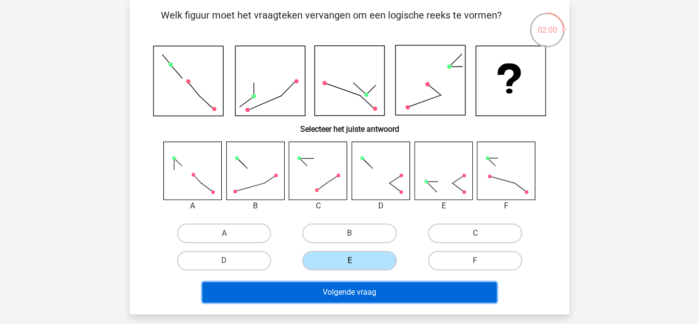
click at [380, 289] on button "Volgende vraag" at bounding box center [349, 292] width 295 height 20
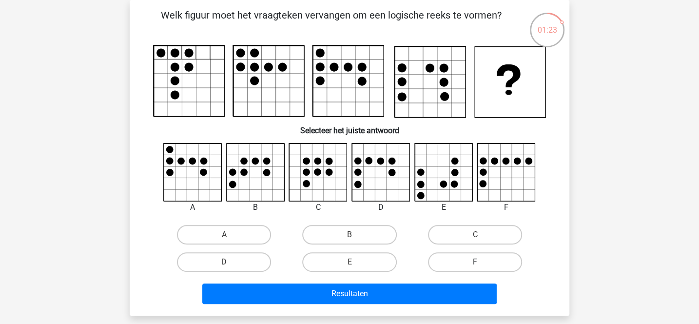
click at [442, 265] on label "F" at bounding box center [475, 261] width 94 height 19
click at [475, 265] on input "F" at bounding box center [478, 265] width 6 height 6
radio input "true"
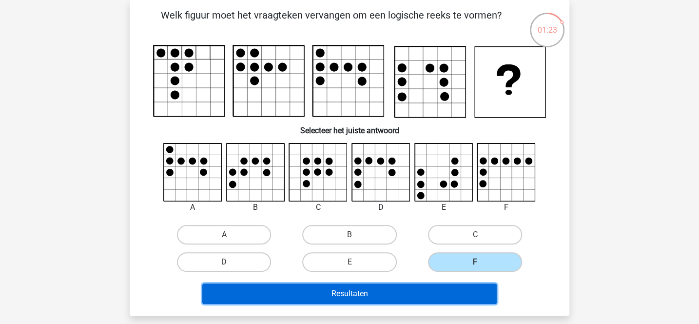
click at [418, 294] on button "Resultaten" at bounding box center [349, 293] width 295 height 20
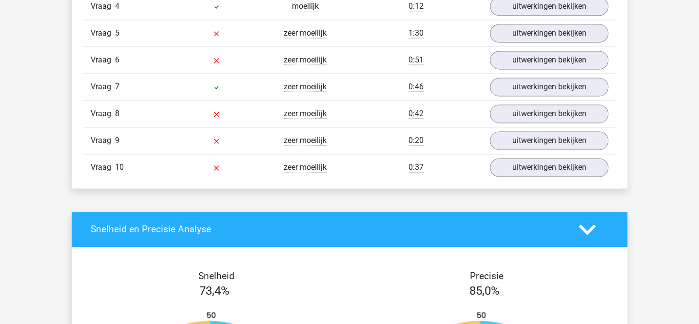
scroll to position [753, 0]
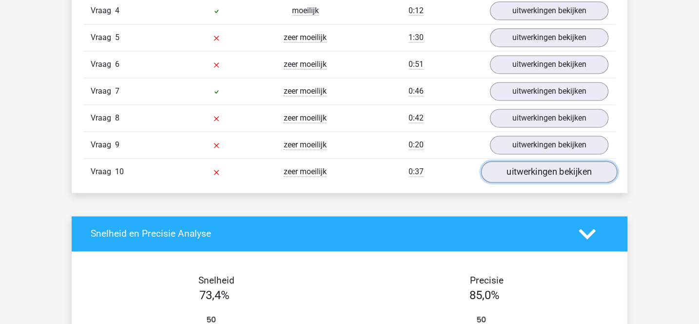
click at [508, 170] on link "uitwerkingen bekijken" at bounding box center [549, 171] width 136 height 21
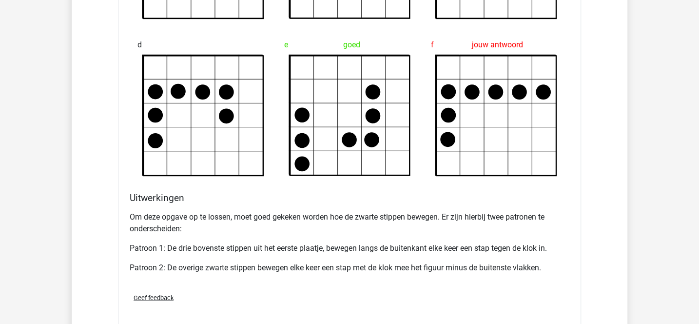
scroll to position [1192, 0]
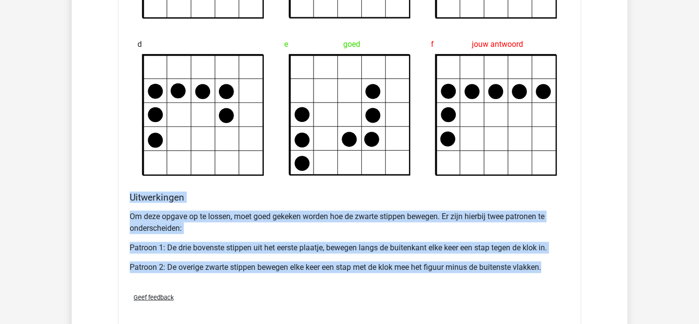
drag, startPoint x: 131, startPoint y: 192, endPoint x: 552, endPoint y: 271, distance: 428.4
click at [552, 271] on div "Uitwerkingen Om deze opgave op te lossen, moet goed gekeken worden hoe de zwart…" at bounding box center [349, 238] width 447 height 93
copy div "Uitwerkingen Om deze opgave op te lossen, moet goed gekeken worden hoe de zwart…"
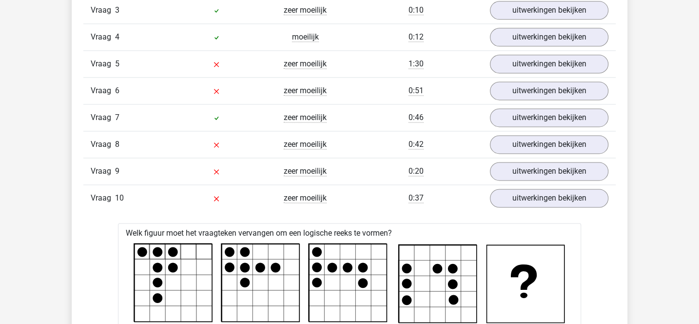
scroll to position [723, 0]
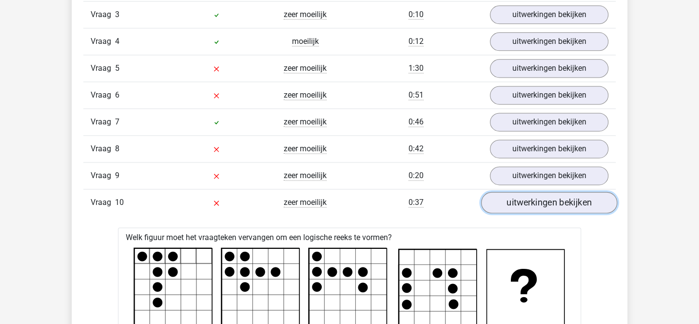
click at [503, 201] on link "uitwerkingen bekijken" at bounding box center [549, 202] width 136 height 21
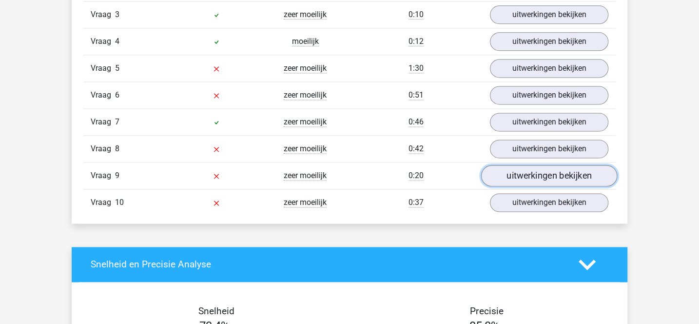
click at [510, 166] on link "uitwerkingen bekijken" at bounding box center [549, 175] width 136 height 21
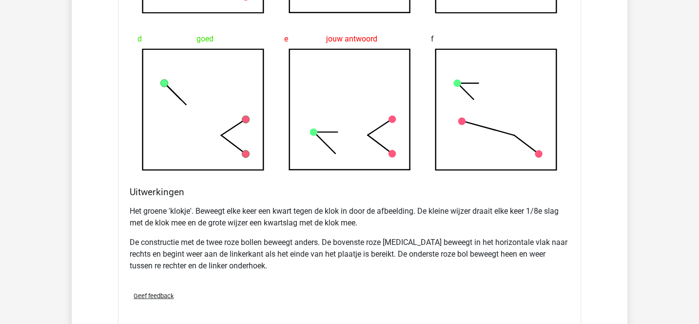
scroll to position [1185, 0]
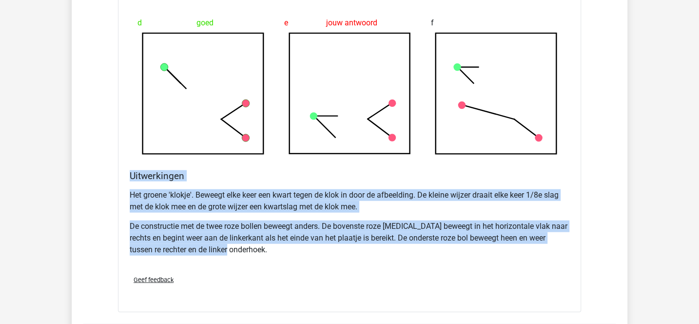
drag, startPoint x: 130, startPoint y: 168, endPoint x: 249, endPoint y: 249, distance: 144.5
click at [249, 249] on div "Uitwerkingen Het groene 'klokje'. Beweegt elke keer een kwart tegen de klok in …" at bounding box center [349, 218] width 447 height 97
copy div "Uitwerkingen Het groene 'klokje'. Beweegt elke keer een kwart tegen de klok in …"
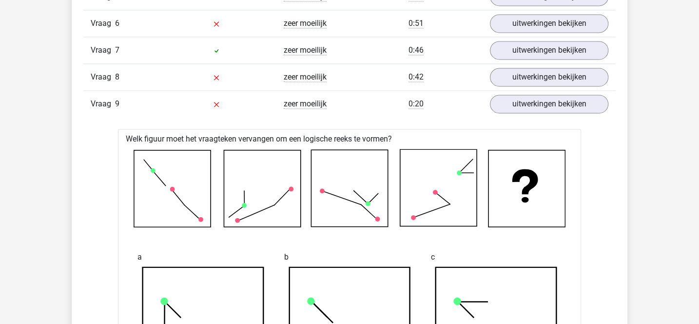
scroll to position [791, 0]
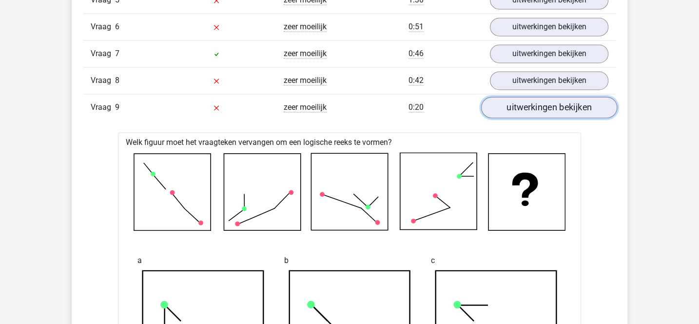
click at [499, 104] on link "uitwerkingen bekijken" at bounding box center [549, 106] width 136 height 21
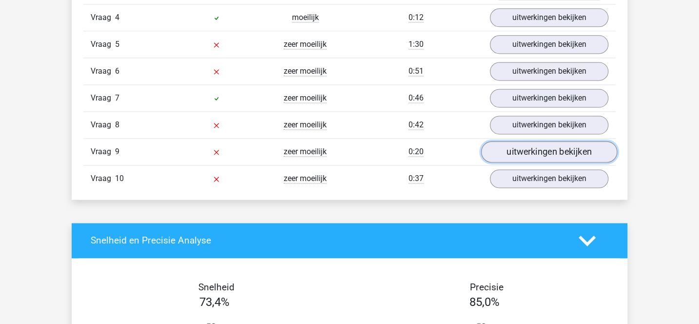
scroll to position [744, 0]
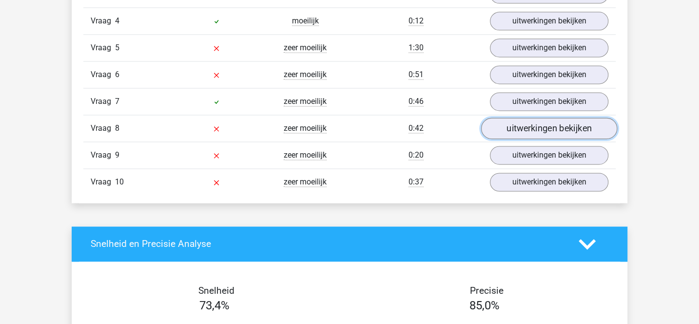
click at [507, 120] on link "uitwerkingen bekijken" at bounding box center [549, 127] width 136 height 21
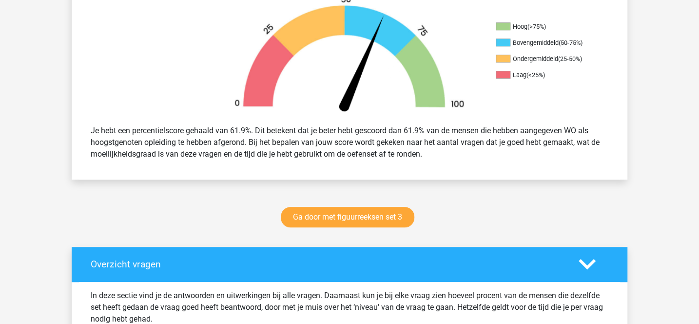
scroll to position [233, 0]
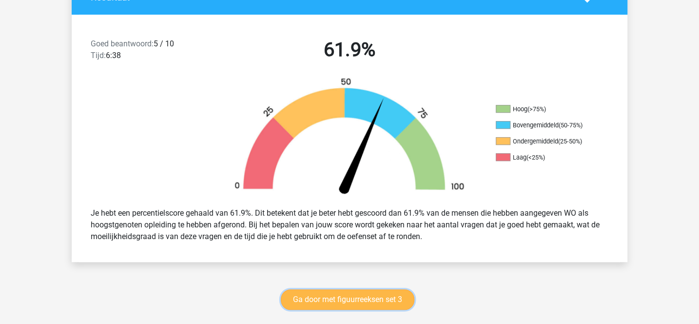
click at [361, 294] on link "Ga door met figuurreeksen set 3" at bounding box center [348, 299] width 134 height 20
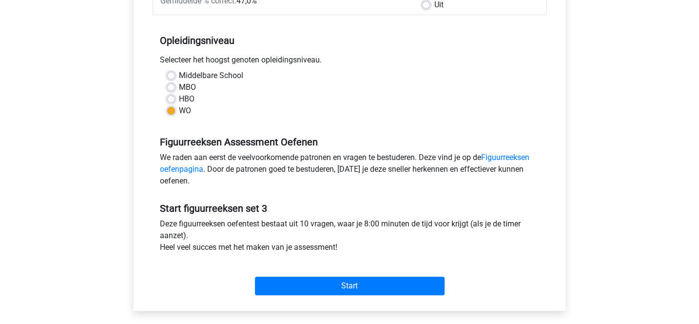
scroll to position [219, 0]
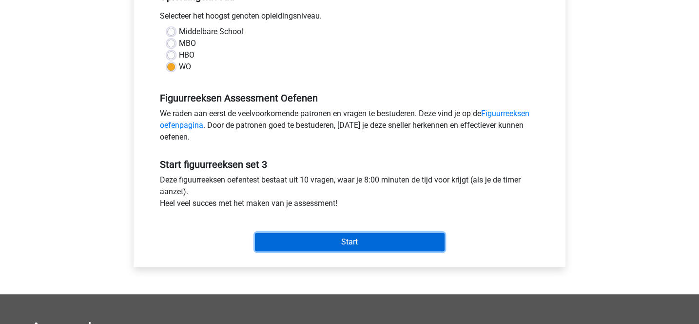
click at [360, 236] on input "Start" at bounding box center [350, 241] width 190 height 19
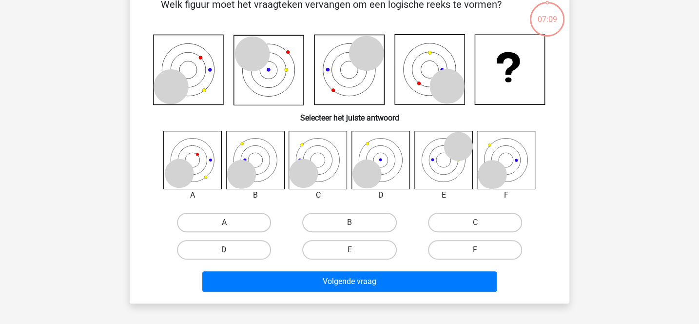
scroll to position [58, 0]
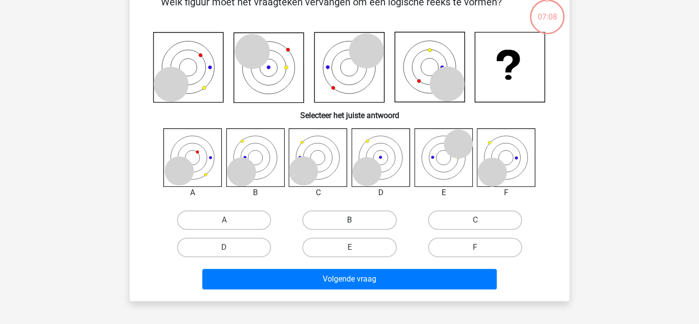
click at [331, 223] on label "B" at bounding box center [349, 219] width 94 height 19
click at [349, 223] on input "B" at bounding box center [352, 223] width 6 height 6
radio input "true"
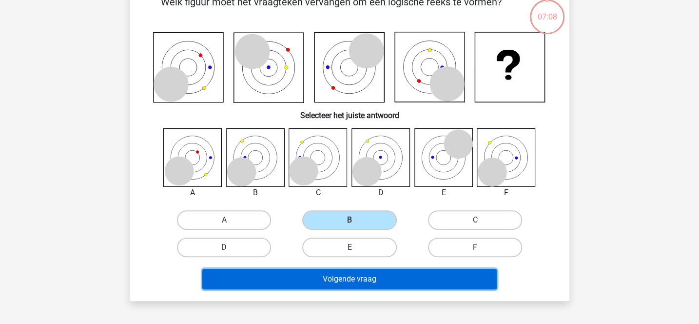
click at [344, 272] on button "Volgende vraag" at bounding box center [349, 279] width 295 height 20
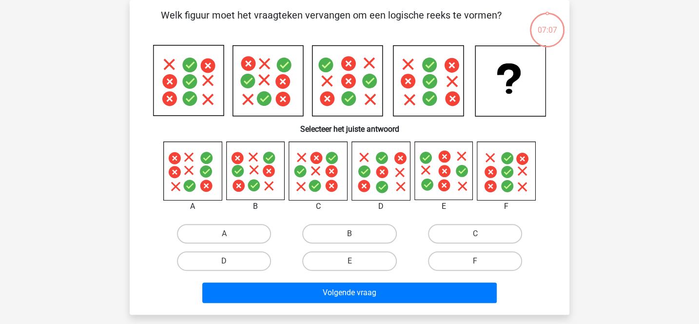
scroll to position [45, 0]
click at [233, 234] on label "A" at bounding box center [224, 233] width 94 height 19
click at [231, 234] on input "A" at bounding box center [227, 236] width 6 height 6
radio input "true"
click at [329, 228] on label "B" at bounding box center [349, 233] width 94 height 19
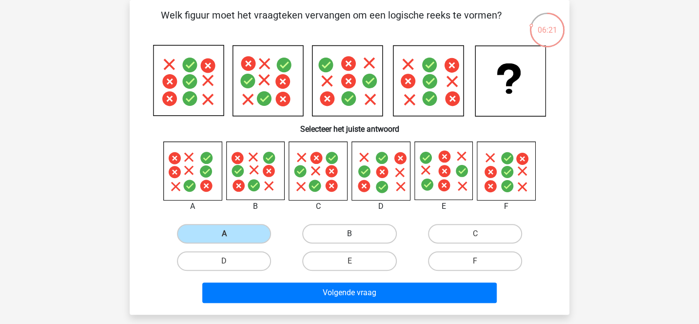
click at [349, 233] on input "B" at bounding box center [352, 236] width 6 height 6
radio input "true"
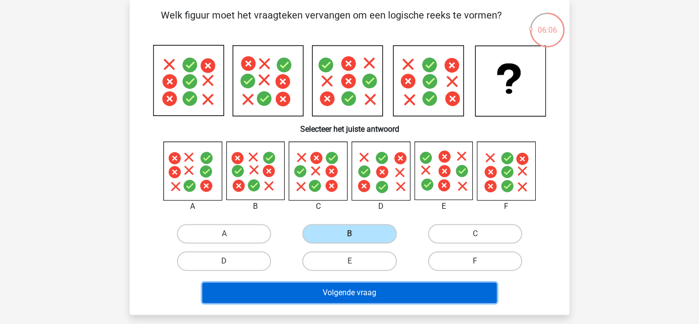
click at [337, 296] on button "Volgende vraag" at bounding box center [349, 292] width 295 height 20
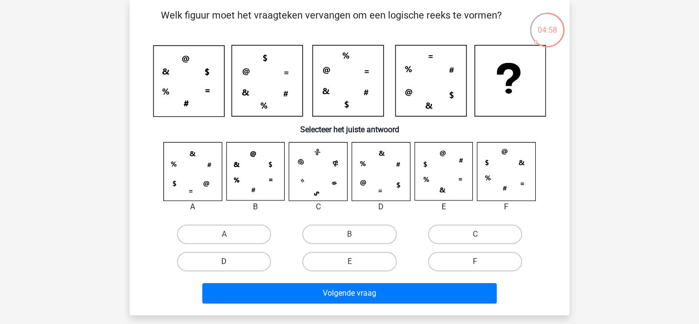
click at [254, 260] on label "D" at bounding box center [224, 260] width 94 height 19
click at [231, 261] on input "D" at bounding box center [227, 264] width 6 height 6
radio input "true"
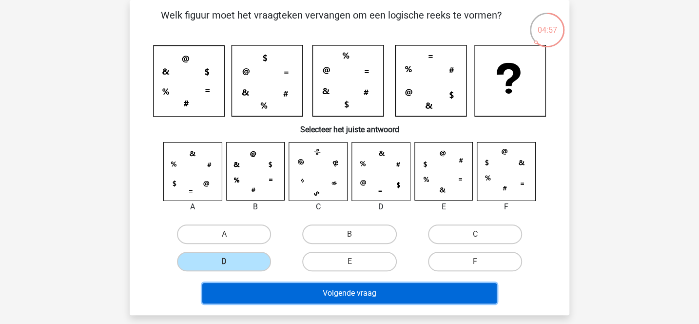
click at [283, 293] on button "Volgende vraag" at bounding box center [349, 293] width 295 height 20
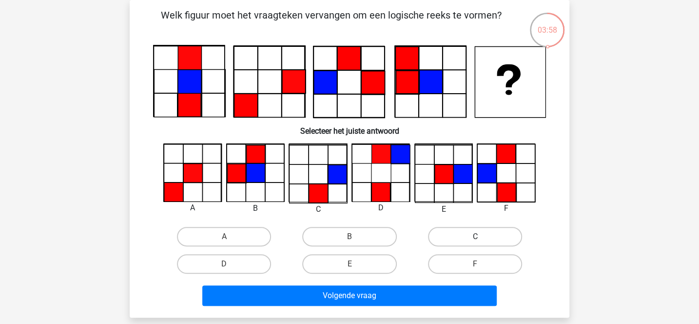
click at [443, 235] on label "C" at bounding box center [475, 236] width 94 height 19
click at [475, 236] on input "C" at bounding box center [478, 239] width 6 height 6
radio input "true"
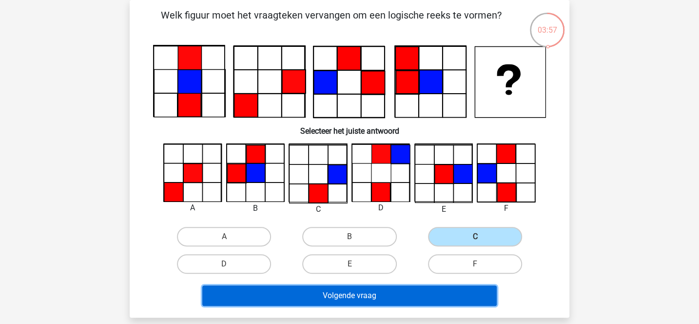
click at [388, 297] on button "Volgende vraag" at bounding box center [349, 295] width 295 height 20
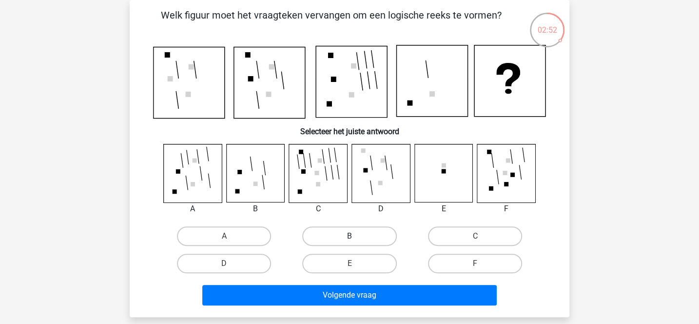
click at [319, 235] on label "B" at bounding box center [349, 235] width 94 height 19
click at [349, 236] on input "B" at bounding box center [352, 239] width 6 height 6
radio input "true"
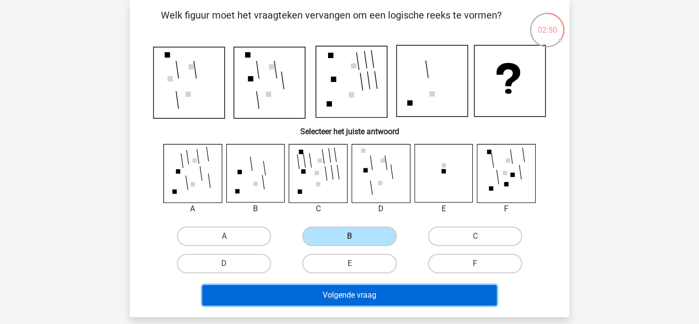
click at [307, 290] on button "Volgende vraag" at bounding box center [349, 295] width 295 height 20
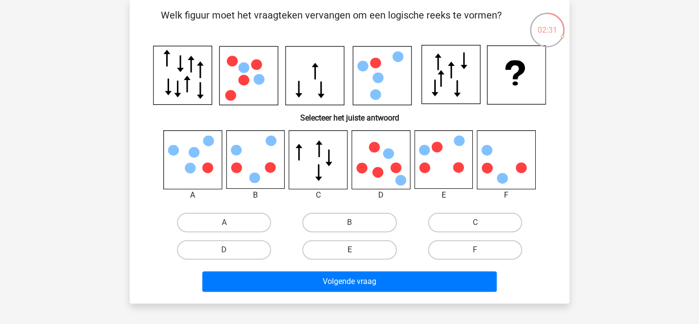
click at [374, 252] on label "E" at bounding box center [349, 249] width 94 height 19
click at [356, 252] on input "E" at bounding box center [352, 253] width 6 height 6
radio input "true"
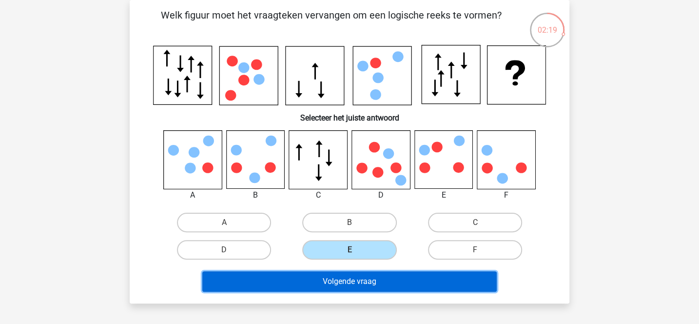
click at [364, 286] on button "Volgende vraag" at bounding box center [349, 281] width 295 height 20
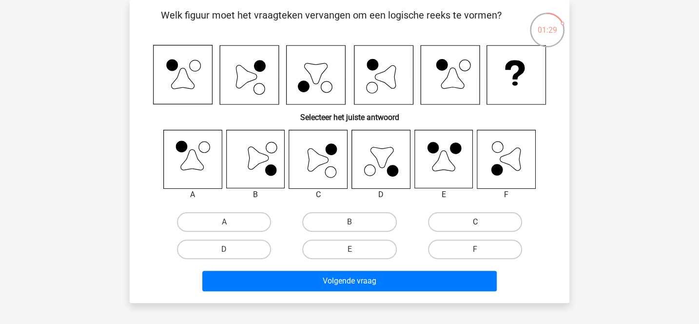
click at [443, 219] on label "C" at bounding box center [475, 221] width 94 height 19
click at [475, 222] on input "C" at bounding box center [478, 225] width 6 height 6
radio input "true"
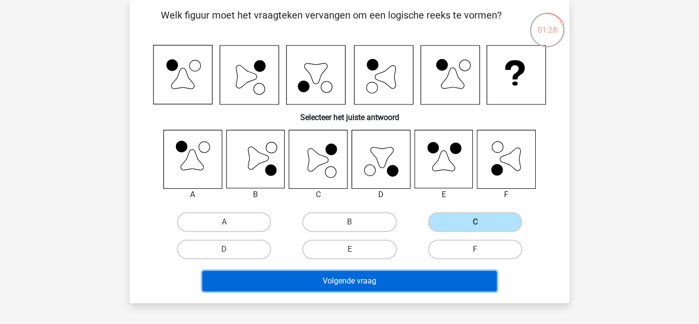
click at [372, 278] on button "Volgende vraag" at bounding box center [349, 280] width 295 height 20
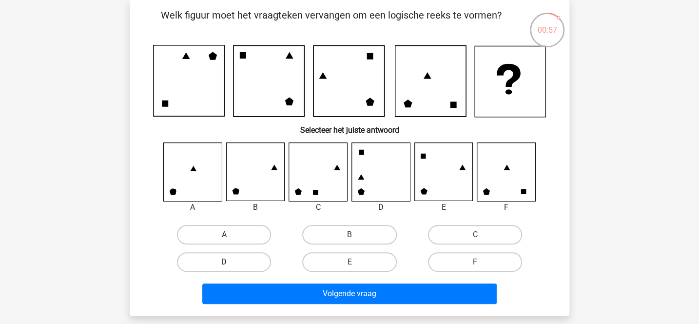
click at [260, 259] on label "D" at bounding box center [224, 261] width 94 height 19
click at [231, 262] on input "D" at bounding box center [227, 265] width 6 height 6
radio input "true"
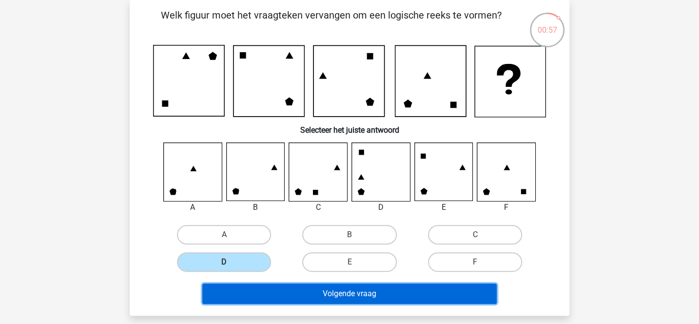
click at [301, 298] on button "Volgende vraag" at bounding box center [349, 293] width 295 height 20
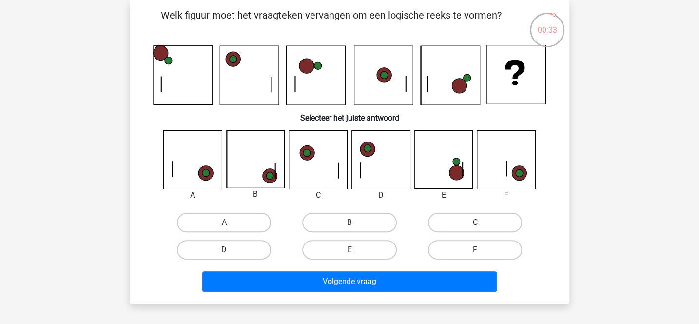
click at [445, 217] on label "C" at bounding box center [475, 221] width 94 height 19
click at [475, 222] on input "C" at bounding box center [478, 225] width 6 height 6
radio input "true"
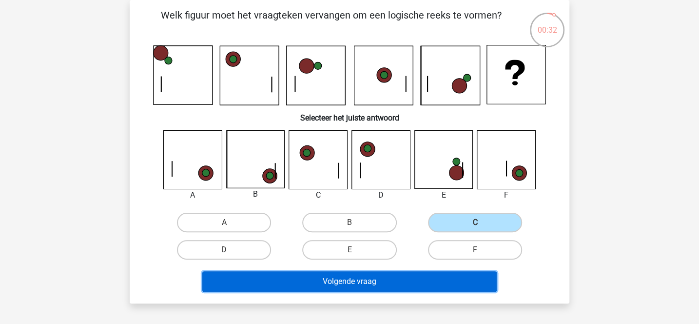
click at [390, 274] on button "Volgende vraag" at bounding box center [349, 281] width 295 height 20
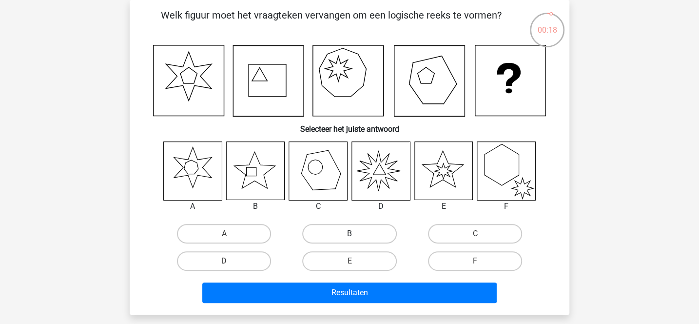
click at [361, 235] on label "B" at bounding box center [349, 233] width 94 height 19
click at [356, 235] on input "B" at bounding box center [352, 236] width 6 height 6
radio input "true"
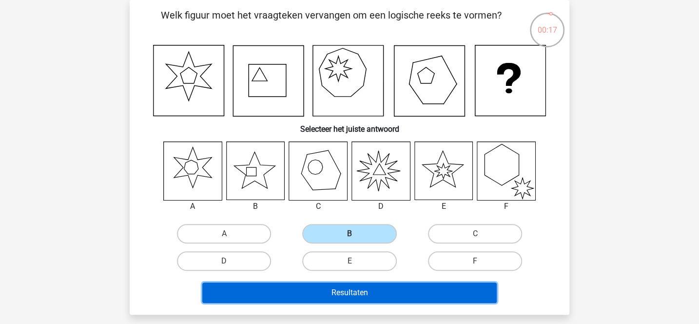
click at [349, 287] on button "Resultaten" at bounding box center [349, 292] width 295 height 20
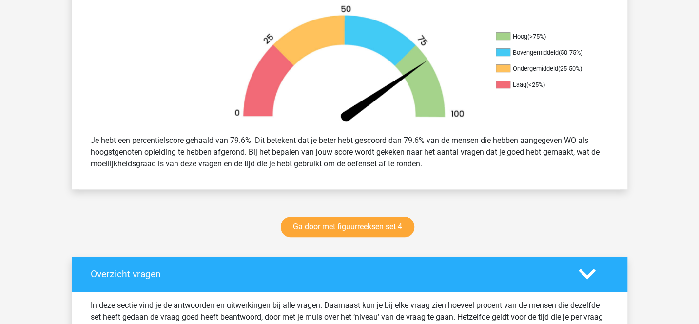
scroll to position [315, 0]
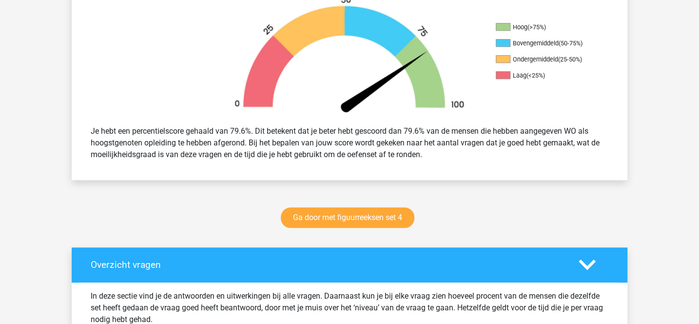
click at [351, 135] on div "Je hebt een percentielscore gehaald van 79.6%. Dit betekent dat je beter hebt g…" at bounding box center [349, 142] width 532 height 43
click at [339, 142] on div "Je hebt een percentielscore gehaald van 79.6%. Dit betekent dat je beter hebt g…" at bounding box center [349, 142] width 532 height 43
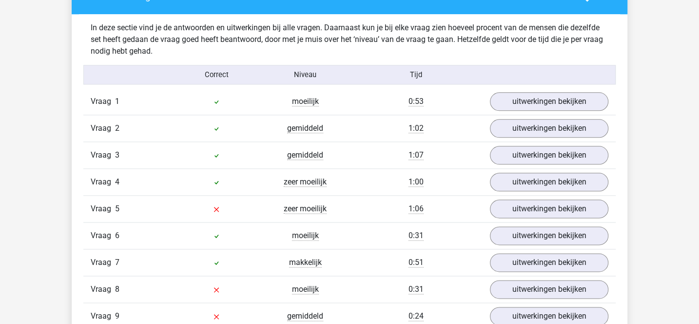
scroll to position [623, 0]
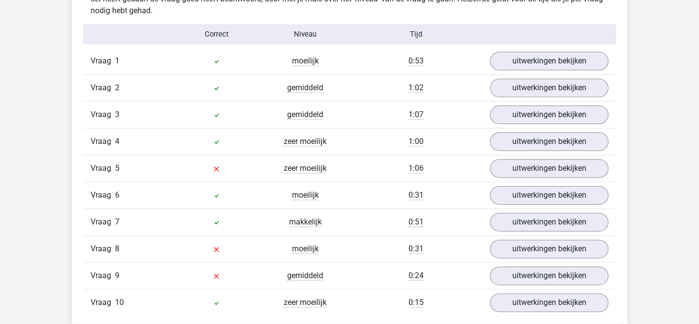
click at [339, 142] on div "zeer moeilijk" at bounding box center [305, 141] width 89 height 12
click at [501, 163] on link "uitwerkingen bekijken" at bounding box center [549, 167] width 136 height 21
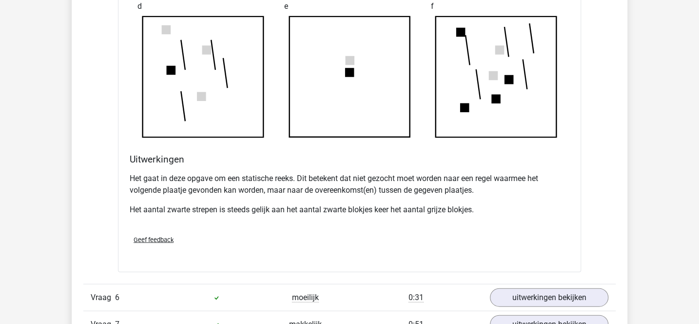
scroll to position [1117, 0]
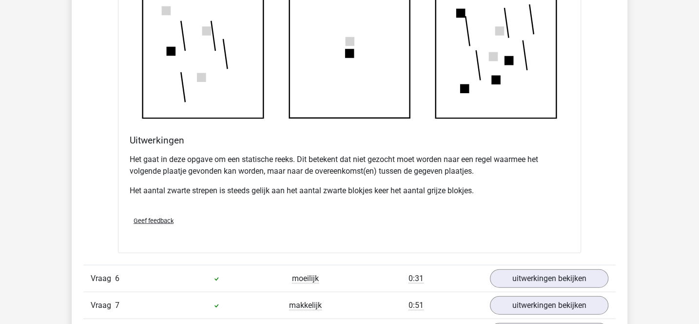
drag, startPoint x: 131, startPoint y: 135, endPoint x: 492, endPoint y: 192, distance: 365.6
click at [492, 192] on div "Uitwerkingen Het gaat in deze opgave om een statische reeks. Dit betekent dat n…" at bounding box center [349, 172] width 447 height 74
copy div "Uitwerkingen Het gaat in deze opgave om een statische reeks. Dit betekent dat n…"
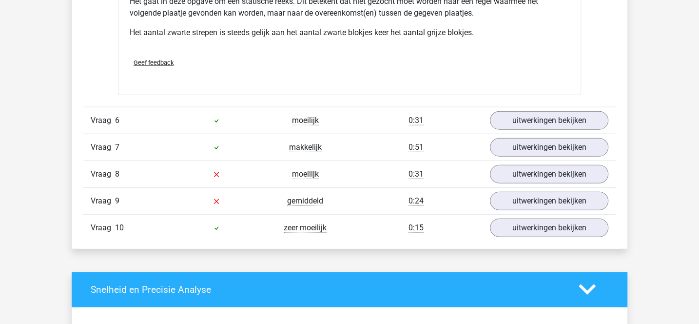
scroll to position [1291, 0]
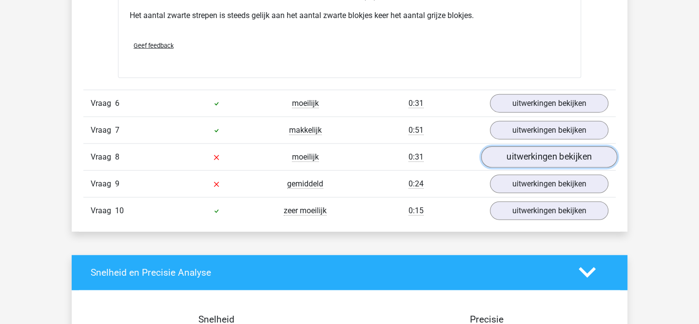
click at [510, 146] on link "uitwerkingen bekijken" at bounding box center [549, 156] width 136 height 21
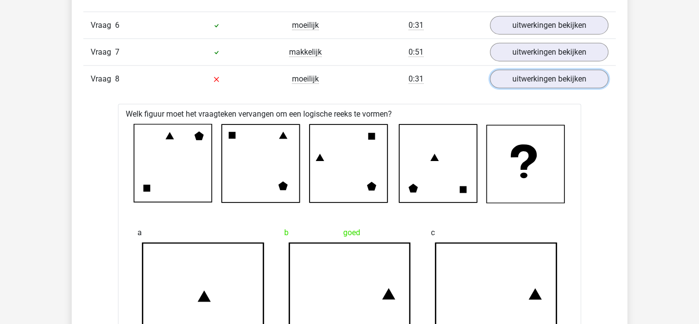
scroll to position [1367, 0]
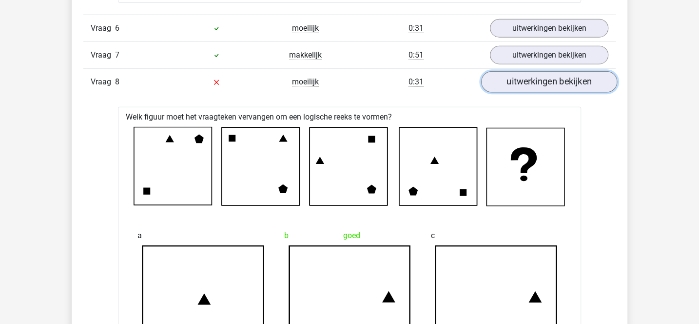
click at [501, 81] on link "uitwerkingen bekijken" at bounding box center [549, 81] width 136 height 21
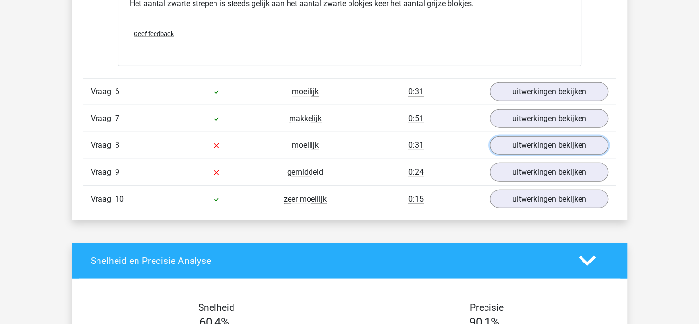
scroll to position [1285, 0]
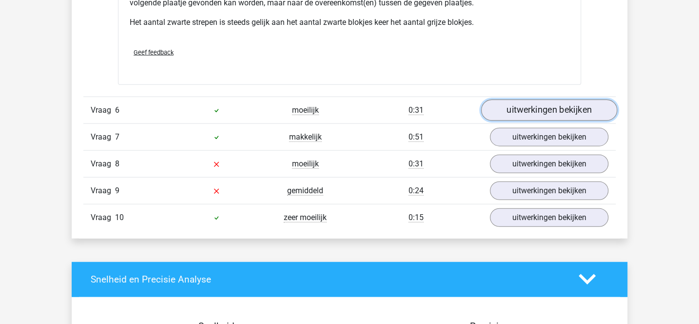
click at [509, 109] on link "uitwerkingen bekijken" at bounding box center [549, 109] width 136 height 21
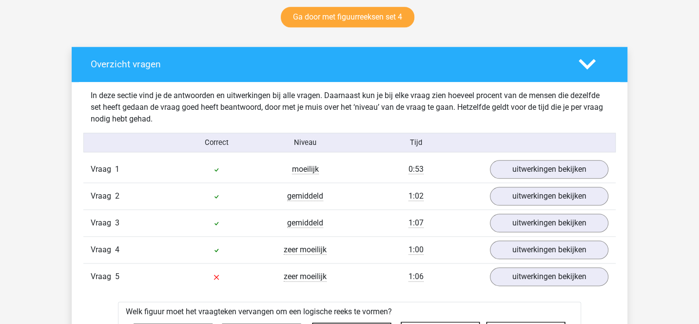
scroll to position [520, 0]
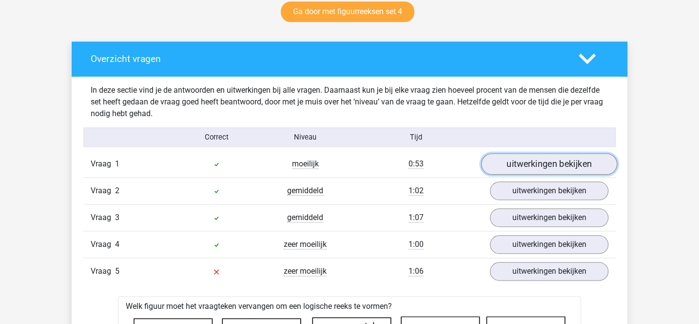
click at [499, 160] on link "uitwerkingen bekijken" at bounding box center [549, 163] width 136 height 21
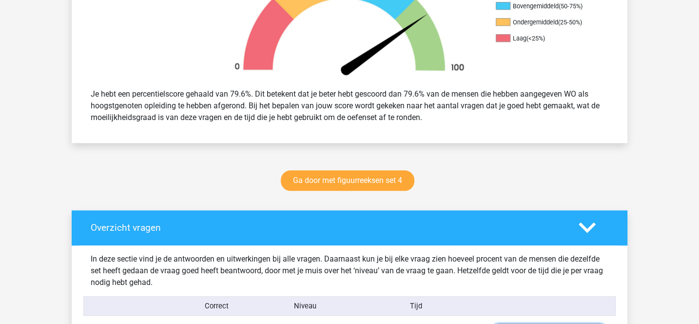
scroll to position [357, 0]
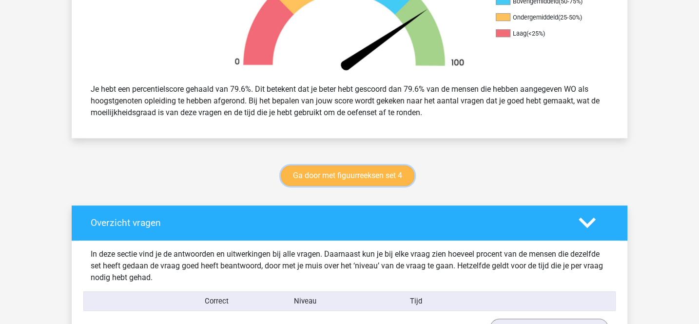
click at [328, 175] on link "Ga door met figuurreeksen set 4" at bounding box center [348, 175] width 134 height 20
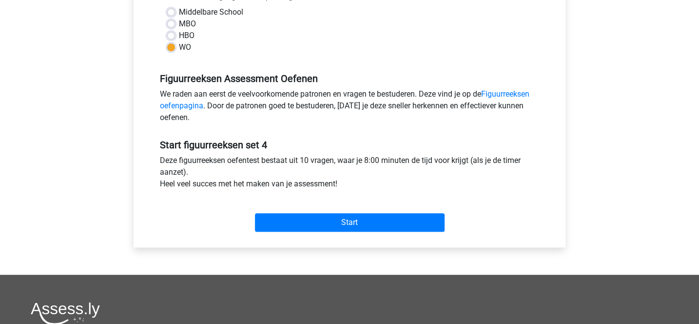
scroll to position [260, 0]
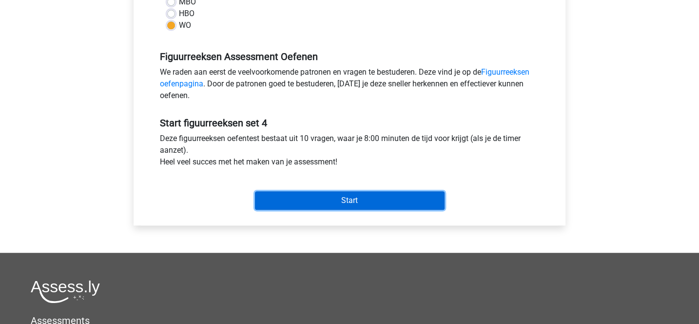
click at [330, 196] on input "Start" at bounding box center [350, 200] width 190 height 19
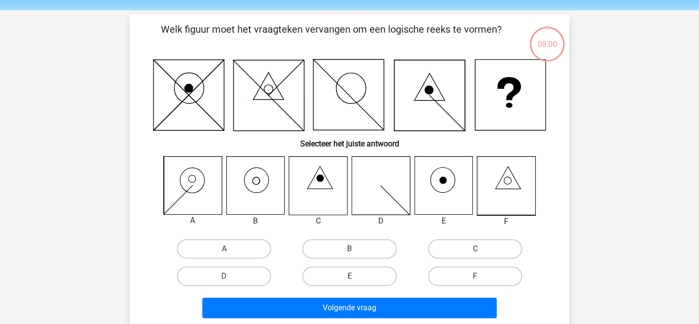
scroll to position [48, 0]
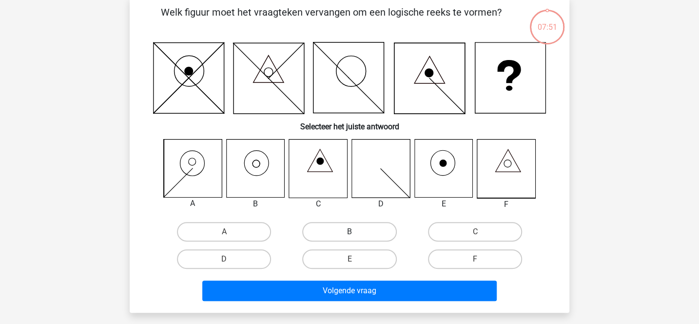
click at [319, 225] on label "B" at bounding box center [349, 231] width 94 height 19
click at [349, 231] on input "B" at bounding box center [352, 234] width 6 height 6
radio input "true"
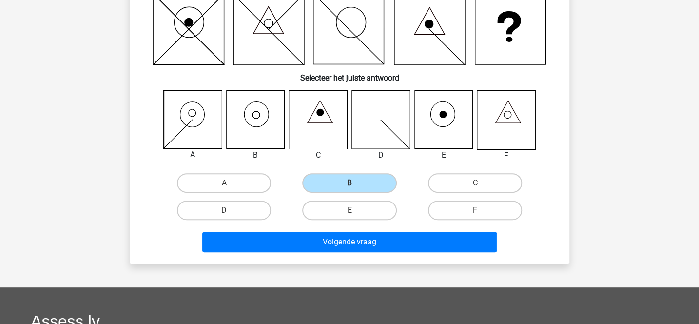
scroll to position [119, 0]
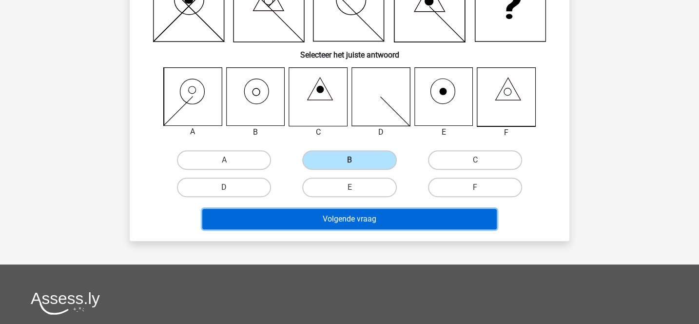
click at [295, 213] on button "Volgende vraag" at bounding box center [349, 219] width 295 height 20
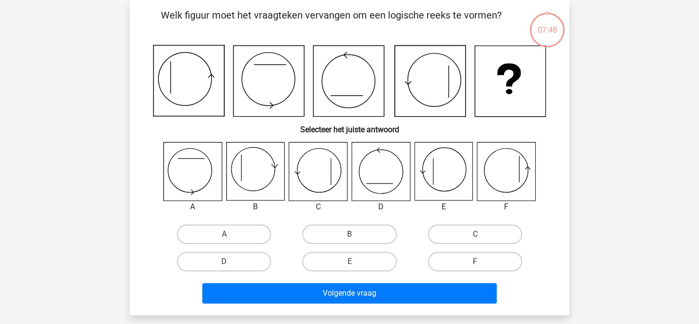
scroll to position [45, 0]
click at [443, 229] on label "C" at bounding box center [475, 233] width 94 height 19
click at [475, 234] on input "C" at bounding box center [478, 237] width 6 height 6
radio input "true"
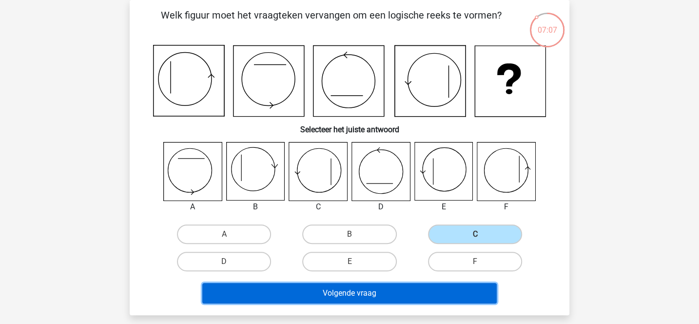
click at [358, 286] on button "Volgende vraag" at bounding box center [349, 293] width 295 height 20
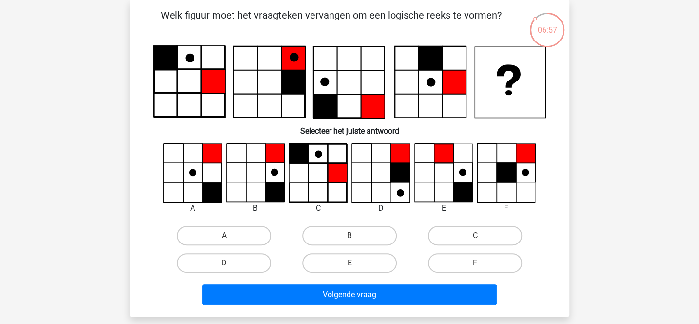
drag, startPoint x: 212, startPoint y: 78, endPoint x: 261, endPoint y: 164, distance: 99.3
click at [261, 164] on div "Welk figuur moet het vraagteken vervangen om een logische reeks te vormen?" at bounding box center [350, 158] width 432 height 301
click at [457, 261] on label "F" at bounding box center [475, 262] width 94 height 19
click at [475, 263] on input "F" at bounding box center [478, 266] width 6 height 6
radio input "true"
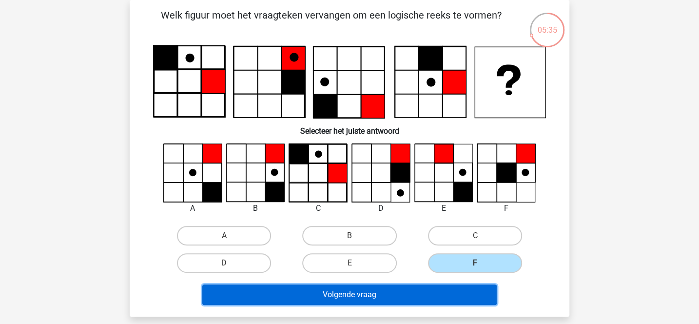
click at [395, 294] on button "Volgende vraag" at bounding box center [349, 294] width 295 height 20
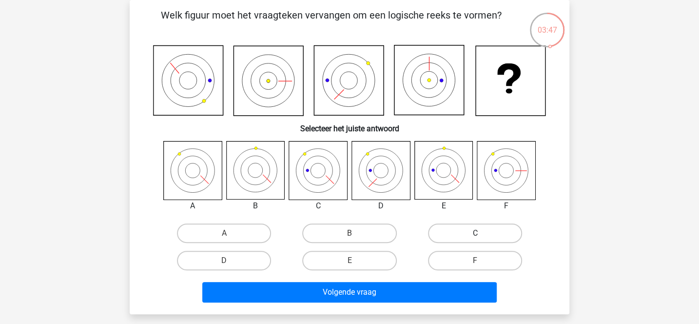
click at [440, 228] on label "C" at bounding box center [475, 232] width 94 height 19
click at [475, 233] on input "C" at bounding box center [478, 236] width 6 height 6
radio input "true"
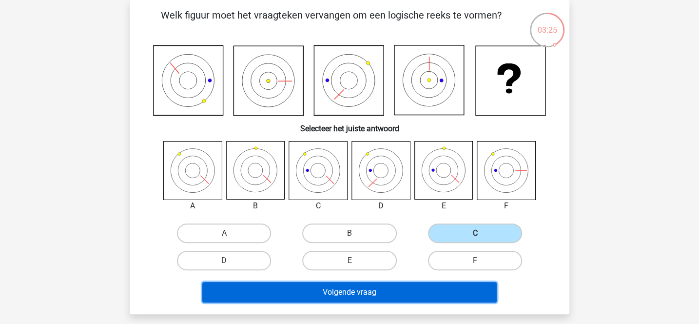
click at [393, 285] on button "Volgende vraag" at bounding box center [349, 292] width 295 height 20
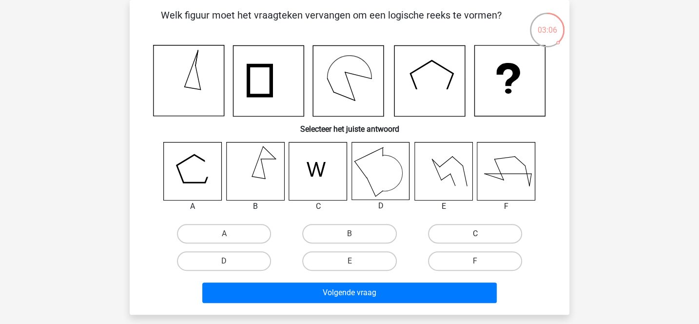
click at [431, 229] on label "C" at bounding box center [475, 233] width 94 height 19
click at [475, 233] on input "C" at bounding box center [478, 236] width 6 height 6
radio input "true"
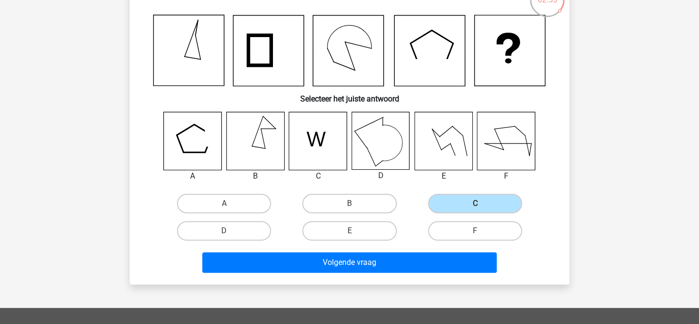
scroll to position [86, 0]
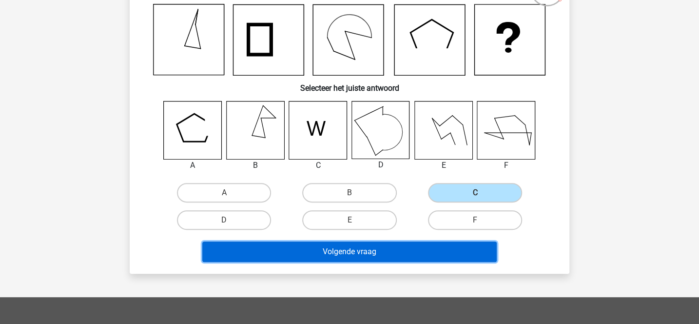
click at [373, 252] on button "Volgende vraag" at bounding box center [349, 251] width 295 height 20
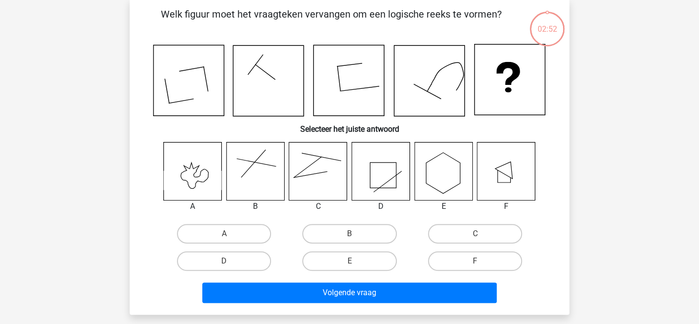
scroll to position [45, 0]
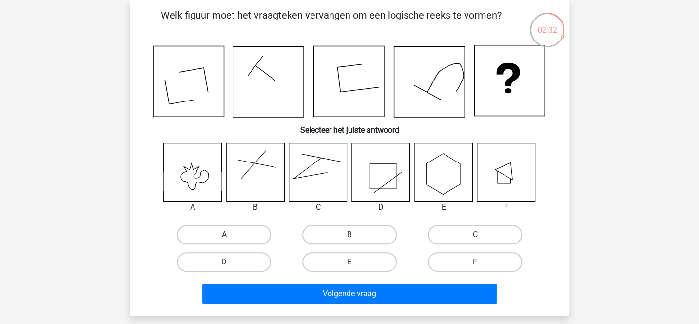
click at [477, 264] on input "F" at bounding box center [478, 265] width 6 height 6
radio input "true"
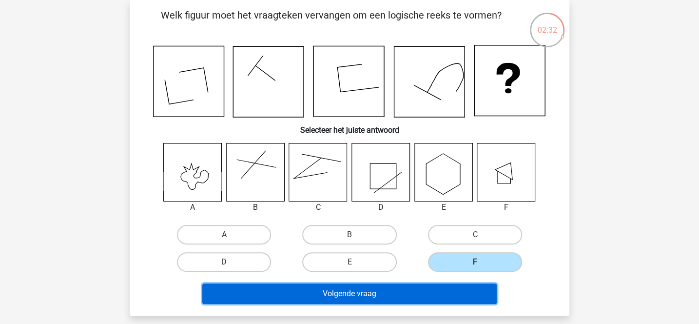
click at [462, 290] on button "Volgende vraag" at bounding box center [349, 293] width 295 height 20
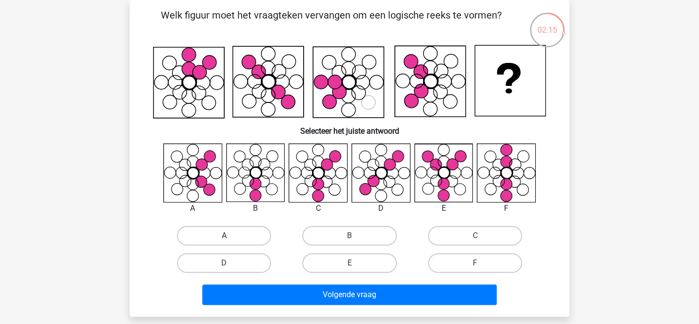
click at [243, 230] on label "A" at bounding box center [224, 235] width 94 height 19
click at [231, 235] on input "A" at bounding box center [227, 238] width 6 height 6
radio input "true"
click at [449, 232] on label "C" at bounding box center [475, 235] width 94 height 19
click at [475, 235] on input "C" at bounding box center [478, 238] width 6 height 6
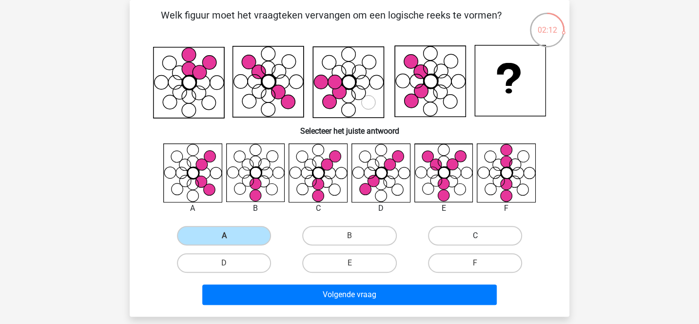
radio input "true"
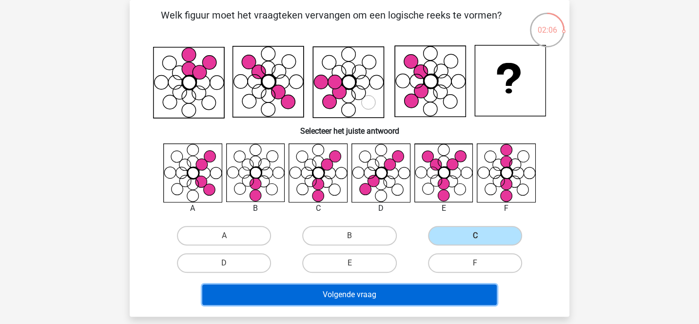
click at [405, 298] on button "Volgende vraag" at bounding box center [349, 294] width 295 height 20
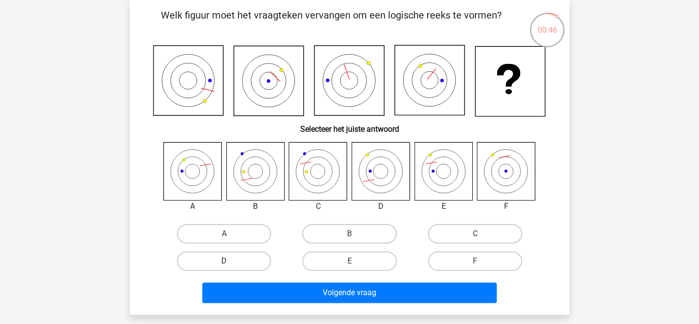
click at [262, 261] on label "D" at bounding box center [224, 260] width 94 height 19
click at [231, 261] on input "D" at bounding box center [227, 264] width 6 height 6
radio input "true"
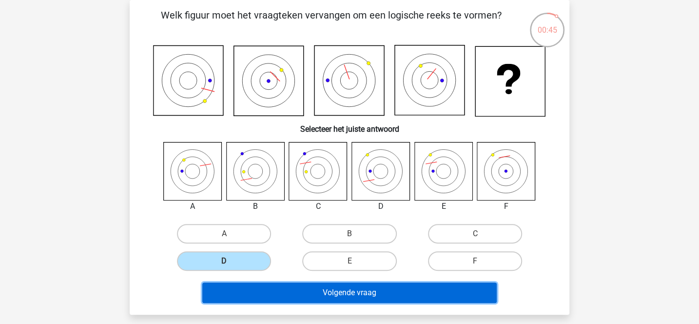
click at [293, 291] on button "Volgende vraag" at bounding box center [349, 292] width 295 height 20
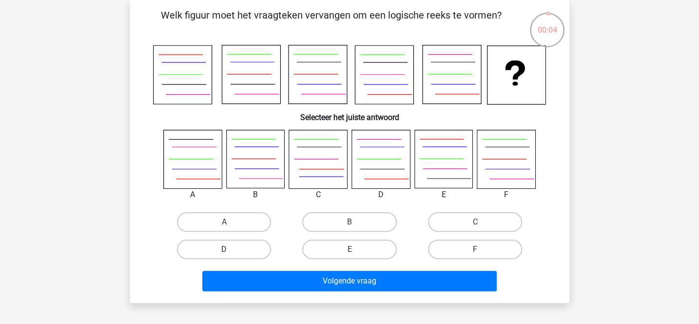
click at [255, 249] on label "D" at bounding box center [224, 248] width 94 height 19
click at [231, 249] on input "D" at bounding box center [227, 252] width 6 height 6
radio input "true"
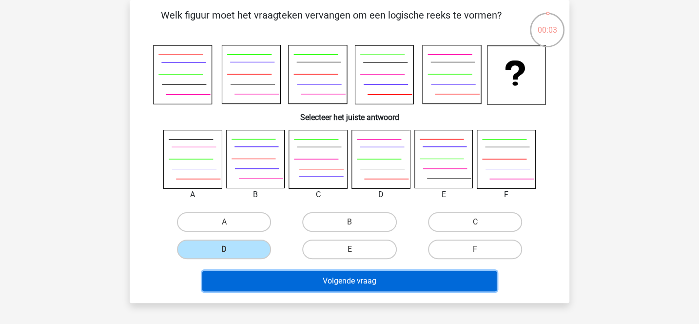
click at [276, 274] on button "Volgende vraag" at bounding box center [349, 280] width 295 height 20
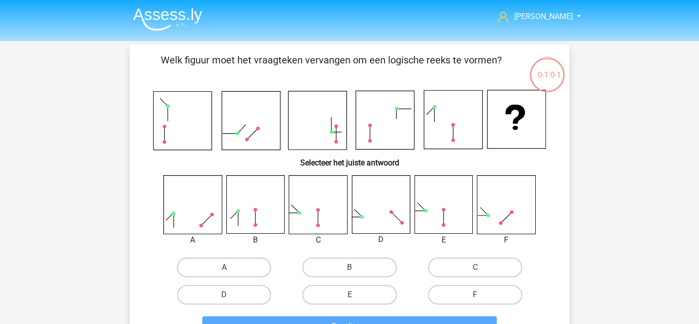
scroll to position [75, 0]
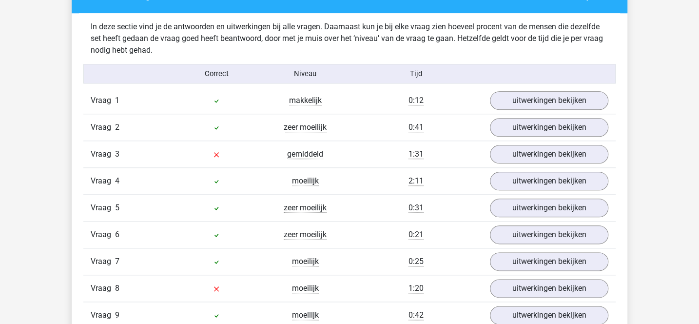
scroll to position [575, 0]
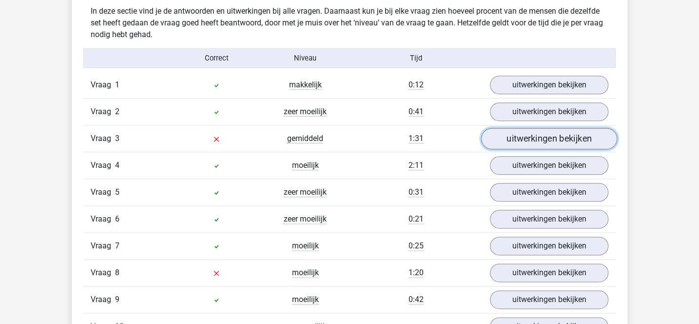
click at [513, 136] on link "uitwerkingen bekijken" at bounding box center [549, 138] width 136 height 21
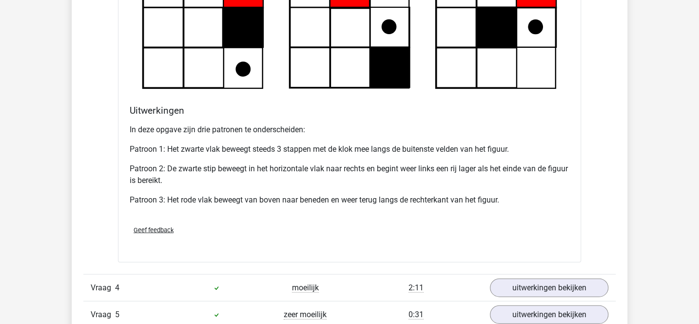
scroll to position [1082, 0]
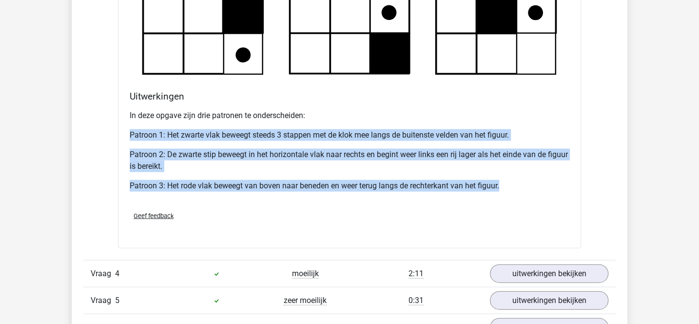
drag, startPoint x: 130, startPoint y: 131, endPoint x: 510, endPoint y: 183, distance: 384.1
click at [510, 183] on div "In deze opgave zijn drie patronen te onderscheiden: Patroon 1: Het zwarte vlak …" at bounding box center [350, 154] width 440 height 97
copy div "Patroon 1: Het zwarte vlak beweegt steeds 3 stappen met de klok mee langs de bu…"
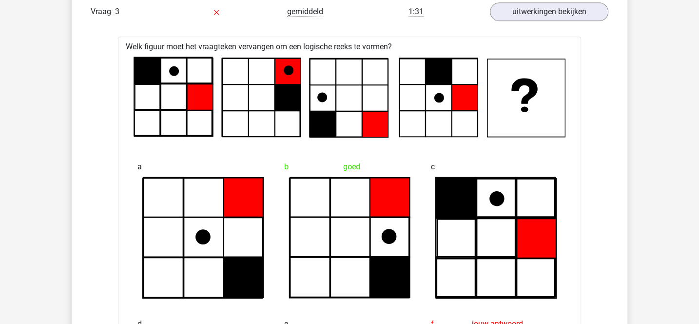
scroll to position [692, 0]
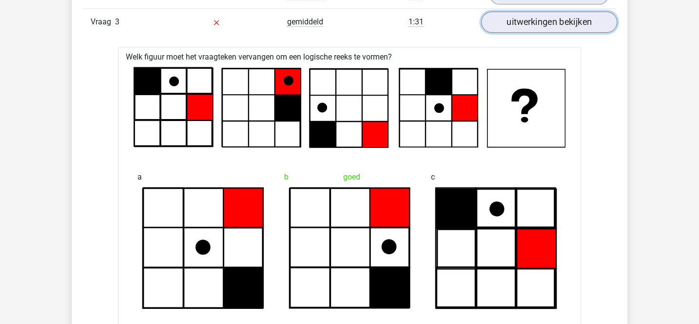
click at [523, 19] on link "uitwerkingen bekijken" at bounding box center [549, 21] width 136 height 21
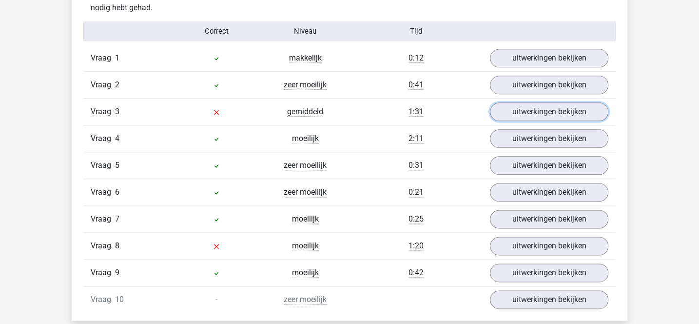
scroll to position [592, 0]
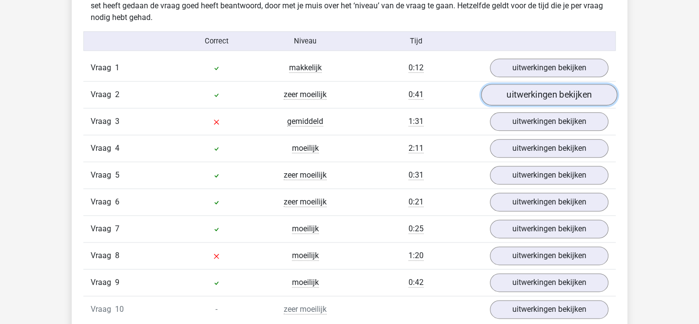
click at [495, 96] on link "uitwerkingen bekijken" at bounding box center [549, 94] width 136 height 21
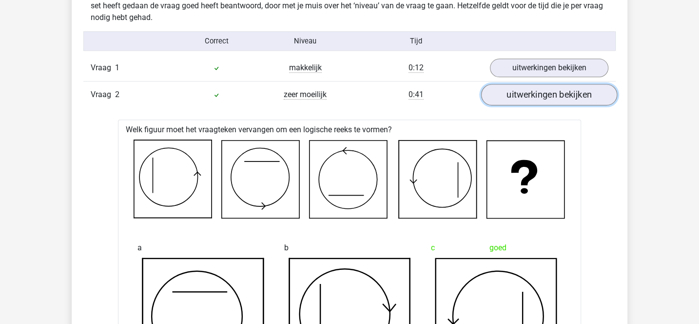
click at [495, 96] on link "uitwerkingen bekijken" at bounding box center [549, 94] width 136 height 21
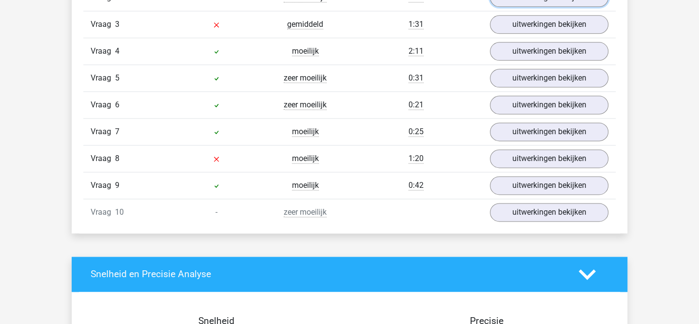
scroll to position [702, 0]
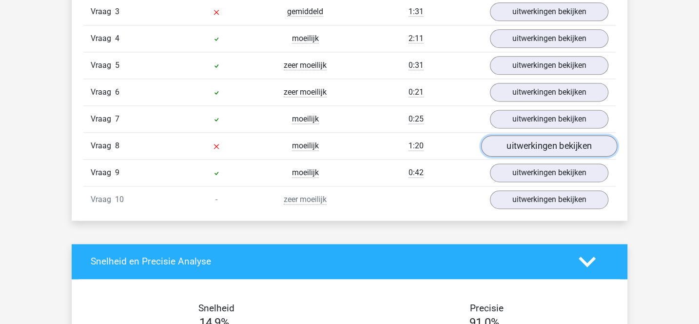
click at [503, 139] on link "uitwerkingen bekijken" at bounding box center [549, 145] width 136 height 21
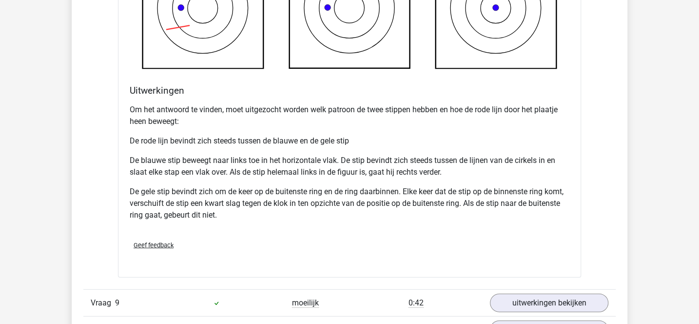
scroll to position [1223, 0]
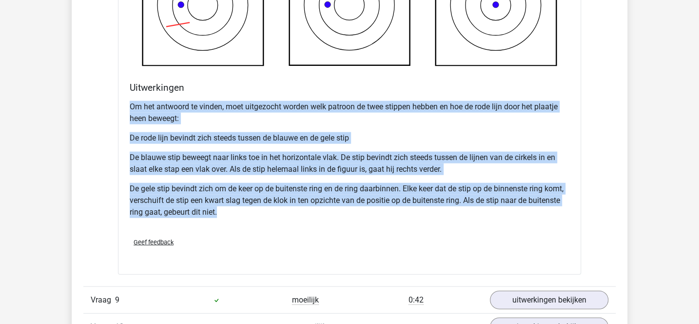
drag, startPoint x: 130, startPoint y: 103, endPoint x: 222, endPoint y: 207, distance: 138.8
click at [222, 207] on div "Om het antwoord te vinden, moet uitgezocht worden welk patroon de twee stippen …" at bounding box center [350, 163] width 440 height 133
copy div "Om het antwoord te vinden, moet uitgezocht worden welk patroon de twee stippen …"
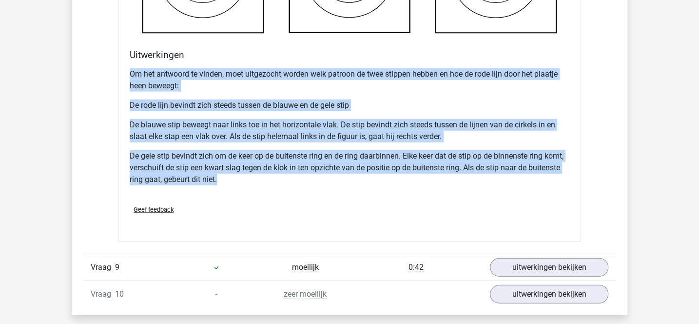
scroll to position [1257, 0]
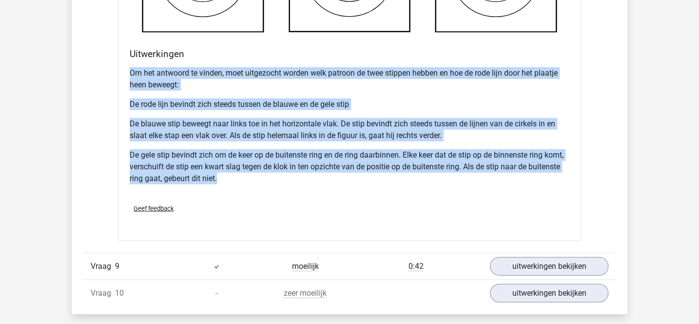
click at [427, 88] on div "Om het antwoord te vinden, moet uitgezocht worden welk patroon de twee stippen …" at bounding box center [350, 129] width 440 height 133
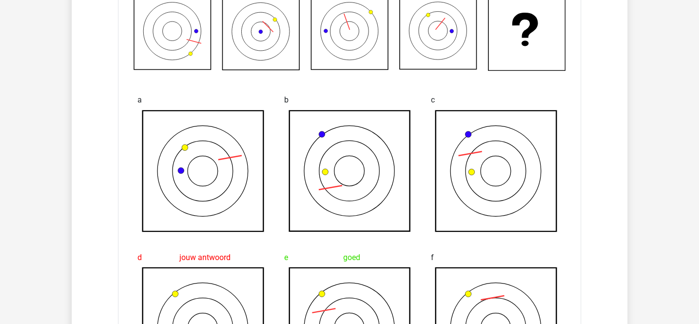
scroll to position [887, 0]
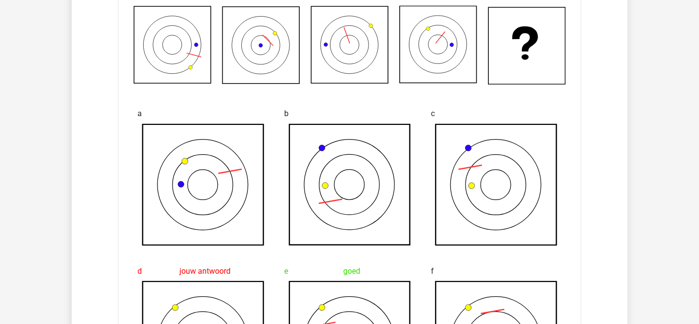
drag, startPoint x: 427, startPoint y: 88, endPoint x: 458, endPoint y: 111, distance: 38.6
click at [458, 111] on div "a b c d jouw antwoord e goed f" at bounding box center [350, 253] width 440 height 322
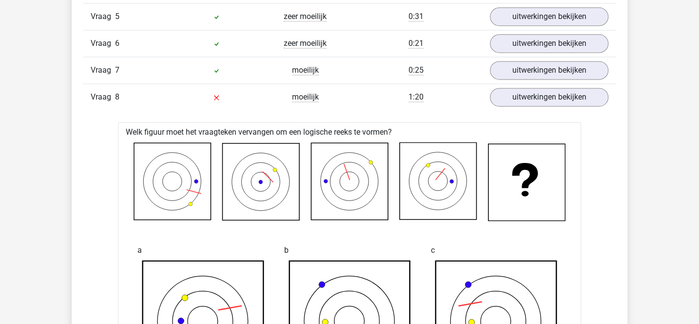
scroll to position [736, 0]
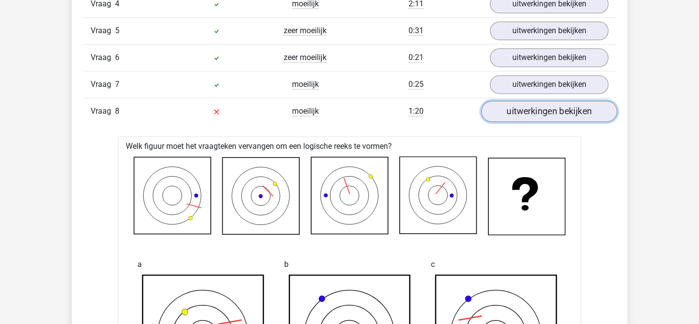
click at [529, 103] on link "uitwerkingen bekijken" at bounding box center [549, 111] width 136 height 21
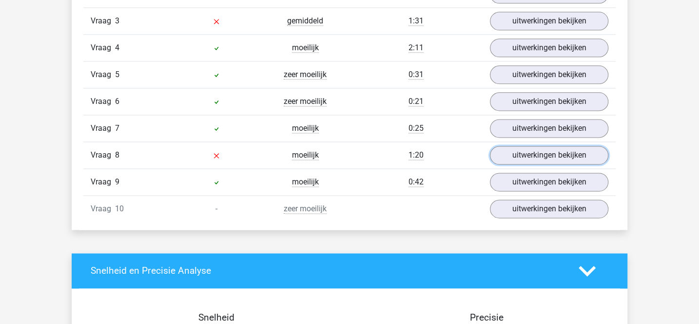
scroll to position [698, 0]
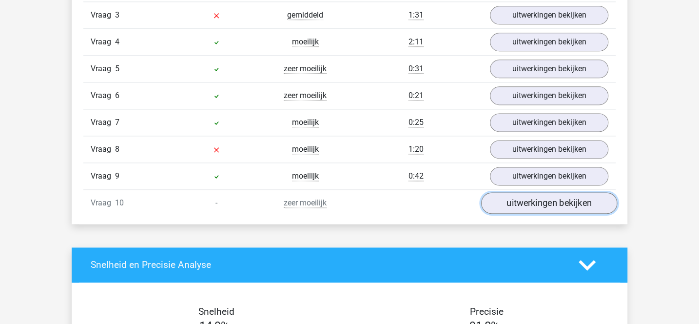
click at [503, 200] on link "uitwerkingen bekijken" at bounding box center [549, 202] width 136 height 21
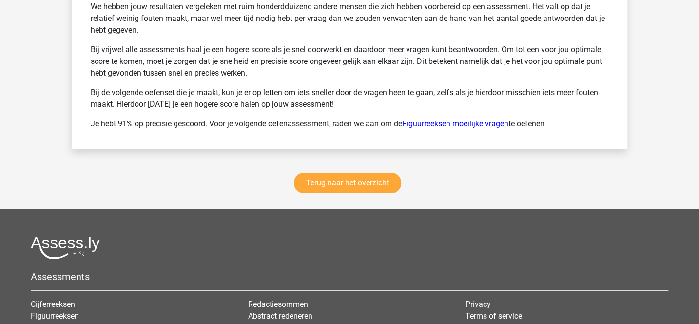
scroll to position [1940, 0]
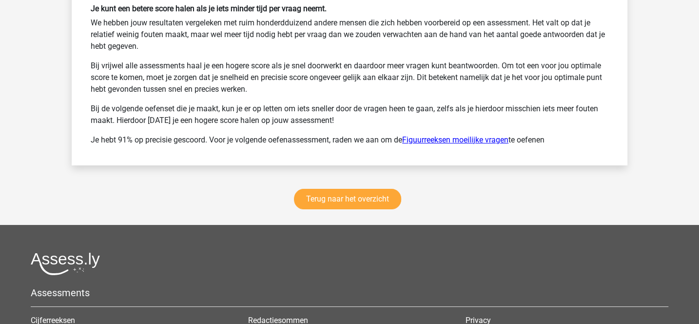
click at [432, 135] on link "Figuurreeksen moeilijke vragen" at bounding box center [455, 139] width 106 height 9
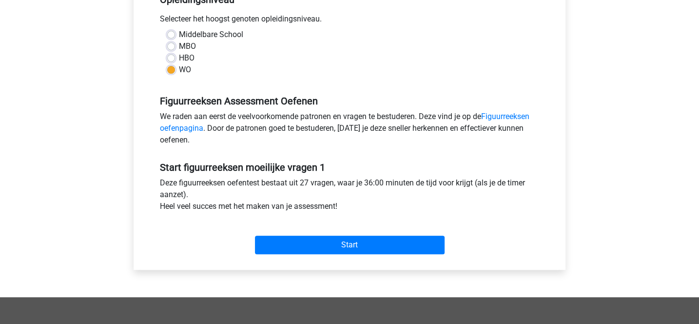
scroll to position [219, 0]
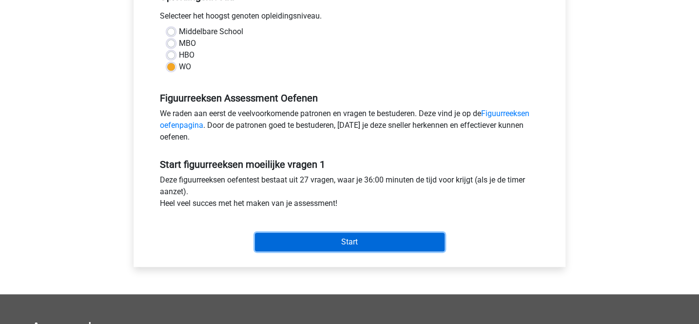
click at [372, 241] on input "Start" at bounding box center [350, 241] width 190 height 19
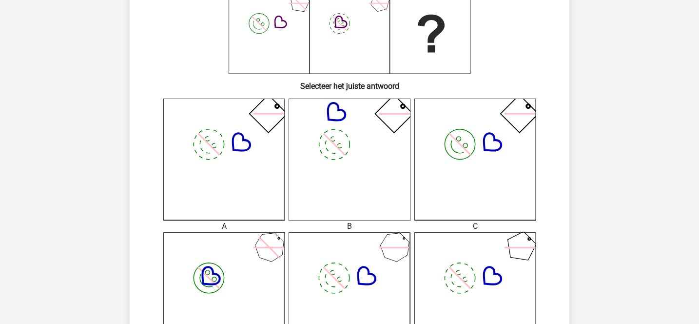
scroll to position [181, 0]
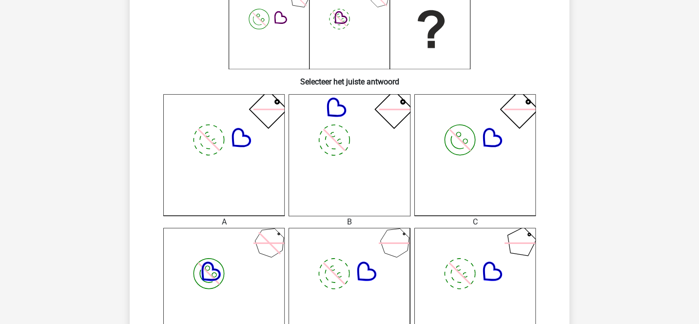
click at [382, 251] on icon "image/svg+xml" at bounding box center [349, 288] width 121 height 121
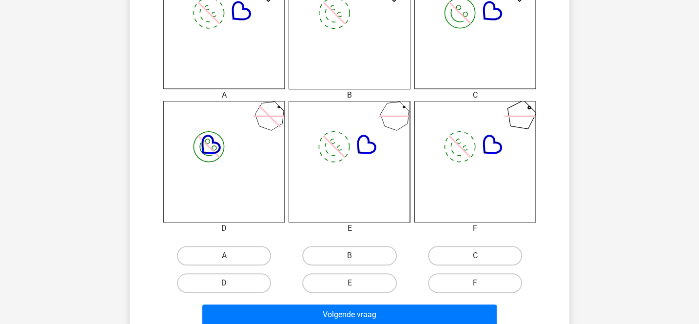
scroll to position [312, 0]
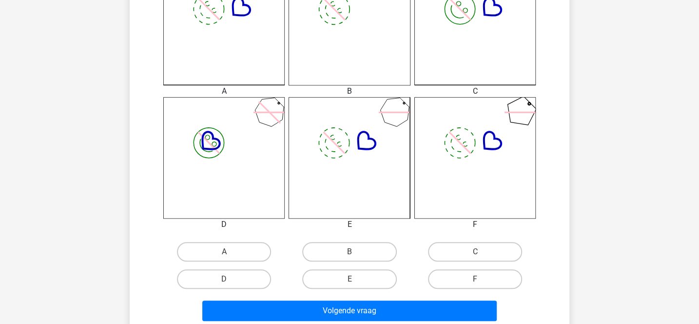
click at [382, 251] on label "B" at bounding box center [349, 251] width 94 height 19
click at [356, 251] on input "B" at bounding box center [352, 254] width 6 height 6
radio input "true"
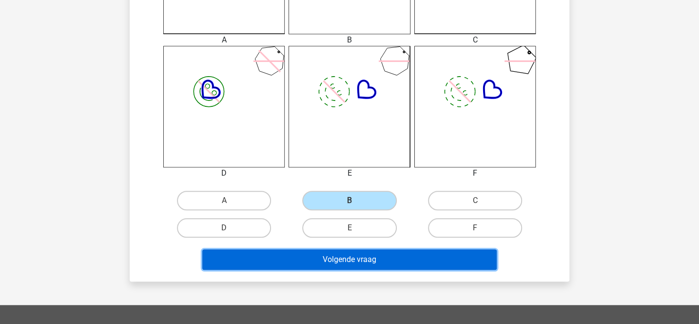
click at [383, 256] on button "Volgende vraag" at bounding box center [349, 259] width 295 height 20
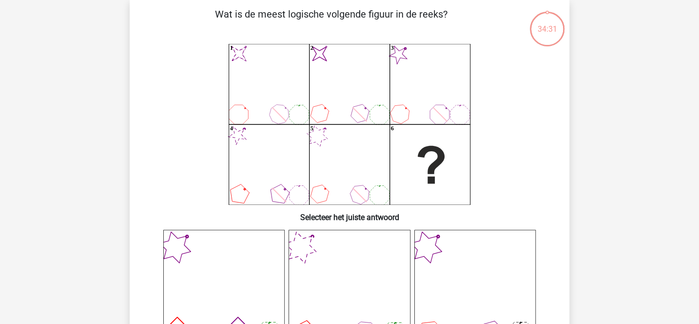
scroll to position [45, 0]
click at [328, 139] on icon "image/svg+xml 1 image/svg+xml 2 3 4 5 6" at bounding box center [349, 125] width 393 height 161
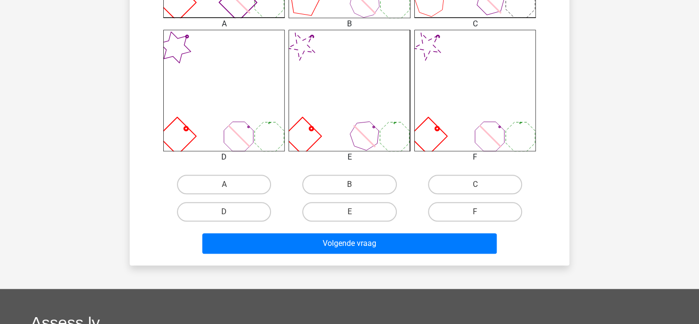
scroll to position [381, 0]
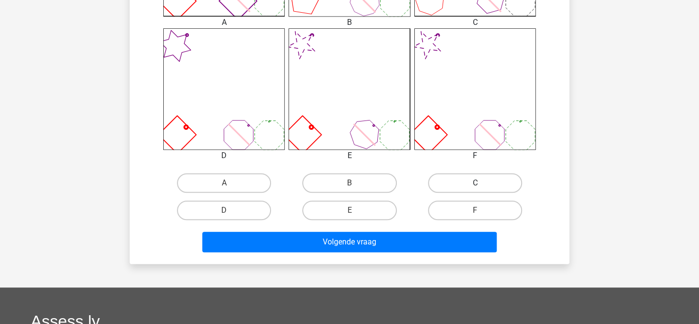
click at [462, 187] on label "C" at bounding box center [475, 182] width 94 height 19
click at [475, 187] on input "C" at bounding box center [478, 186] width 6 height 6
radio input "true"
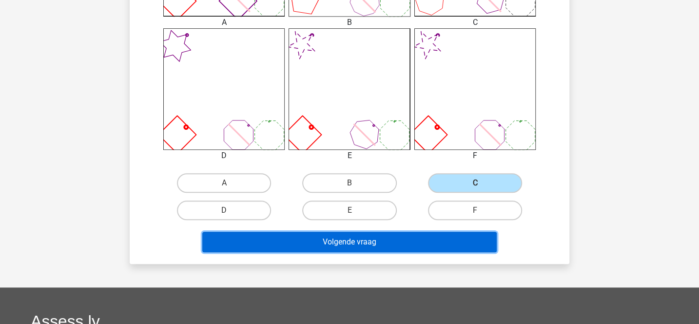
click at [424, 242] on button "Volgende vraag" at bounding box center [349, 241] width 295 height 20
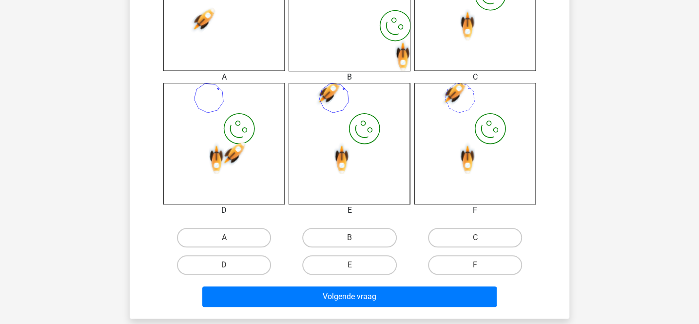
scroll to position [332, 0]
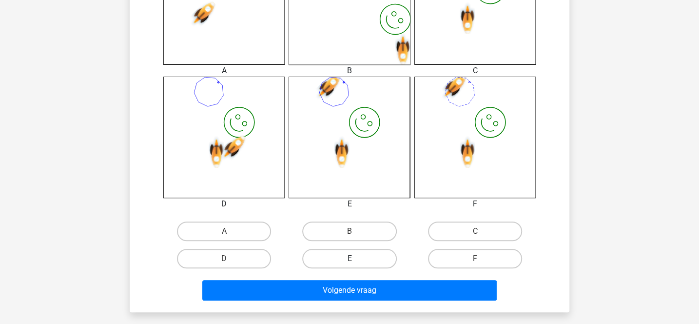
click at [368, 255] on label "E" at bounding box center [349, 258] width 94 height 19
click at [356, 258] on input "E" at bounding box center [352, 261] width 6 height 6
radio input "true"
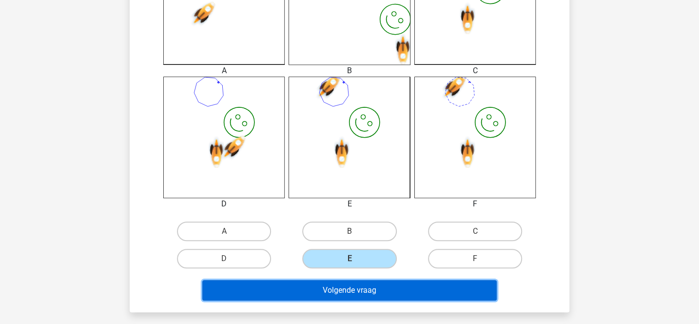
click at [364, 284] on button "Volgende vraag" at bounding box center [349, 290] width 295 height 20
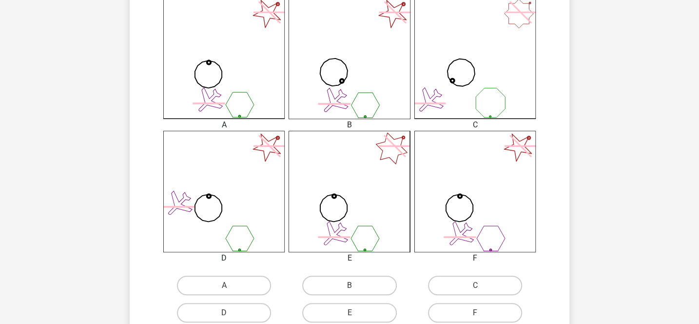
scroll to position [281, 0]
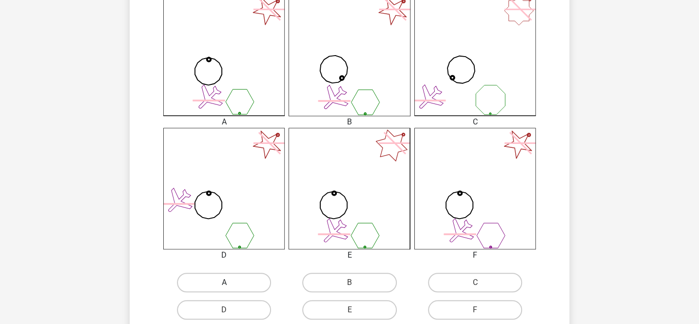
click at [260, 278] on label "A" at bounding box center [224, 281] width 94 height 19
click at [231, 282] on input "A" at bounding box center [227, 285] width 6 height 6
radio input "true"
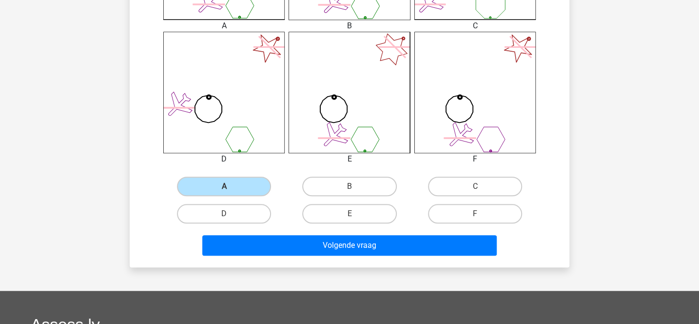
scroll to position [380, 0]
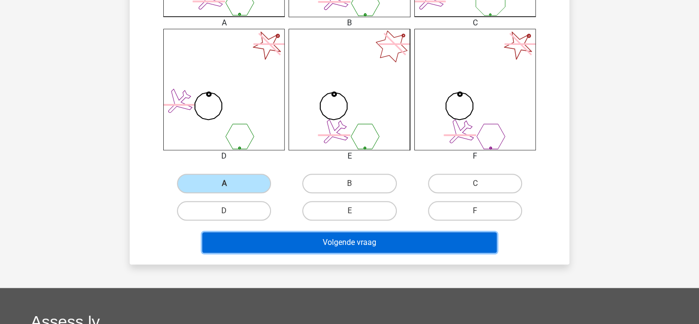
click at [323, 237] on button "Volgende vraag" at bounding box center [349, 242] width 295 height 20
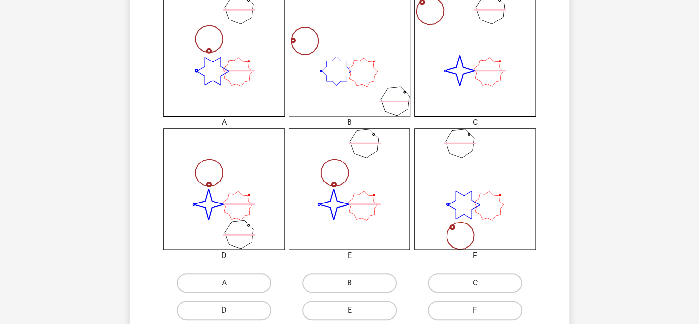
scroll to position [284, 0]
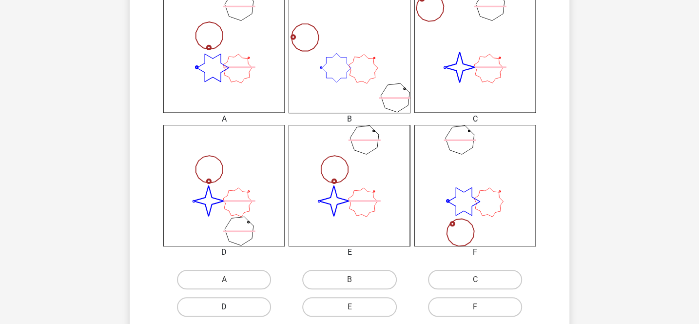
click at [261, 302] on label "D" at bounding box center [224, 306] width 94 height 19
click at [231, 307] on input "D" at bounding box center [227, 310] width 6 height 6
radio input "true"
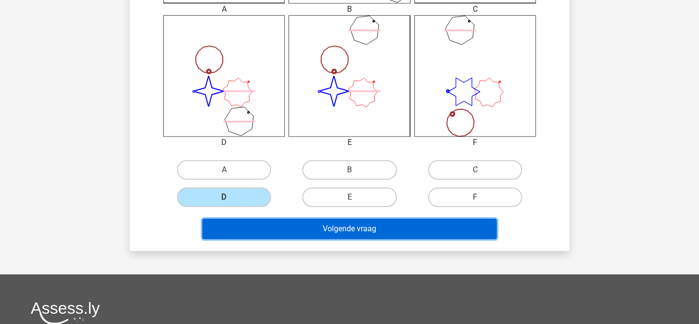
click at [306, 231] on button "Volgende vraag" at bounding box center [349, 228] width 295 height 20
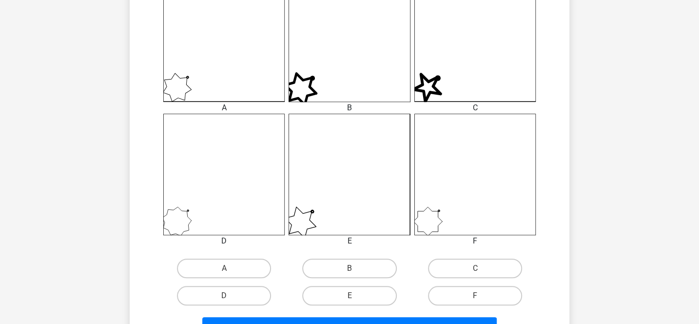
scroll to position [308, 0]
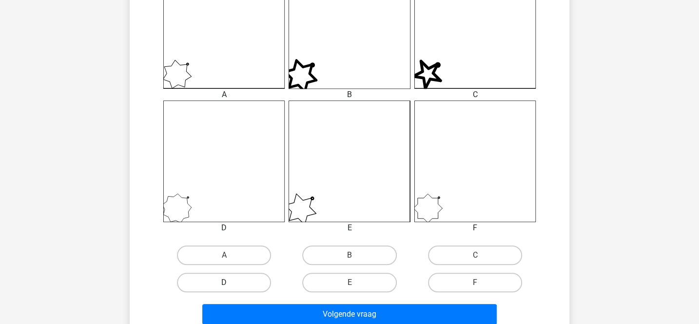
click at [262, 279] on label "D" at bounding box center [224, 281] width 94 height 19
click at [231, 282] on input "D" at bounding box center [227, 285] width 6 height 6
radio input "true"
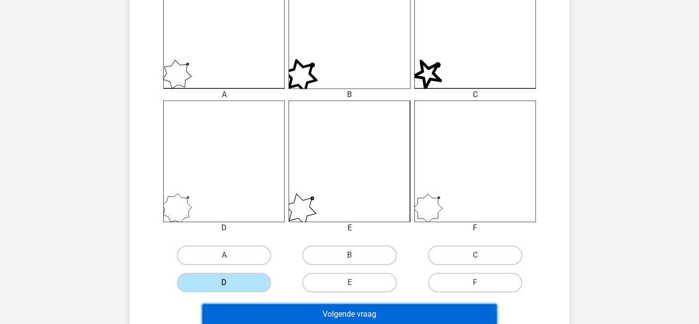
click at [289, 308] on button "Volgende vraag" at bounding box center [349, 314] width 295 height 20
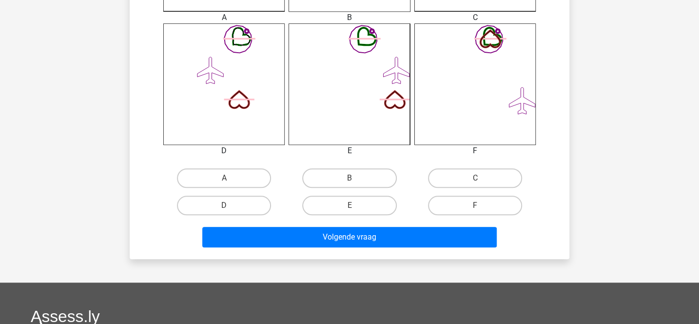
scroll to position [394, 0]
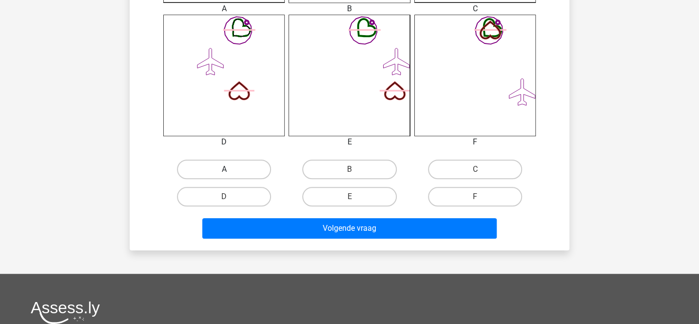
click at [256, 167] on label "A" at bounding box center [224, 168] width 94 height 19
click at [231, 169] on input "A" at bounding box center [227, 172] width 6 height 6
radio input "true"
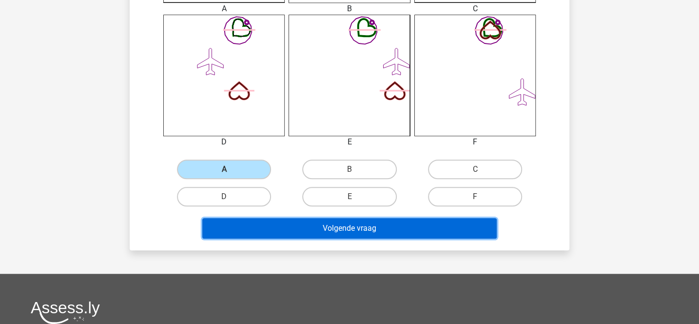
click at [297, 229] on button "Volgende vraag" at bounding box center [349, 228] width 295 height 20
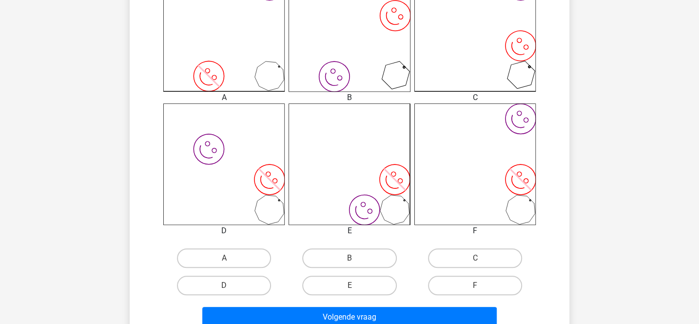
scroll to position [319, 0]
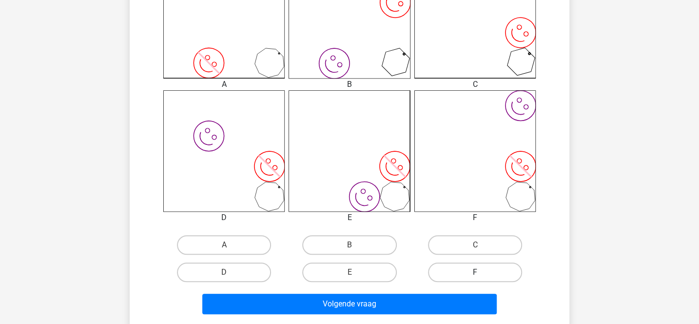
click at [445, 266] on label "F" at bounding box center [475, 271] width 94 height 19
click at [475, 272] on input "F" at bounding box center [478, 275] width 6 height 6
radio input "true"
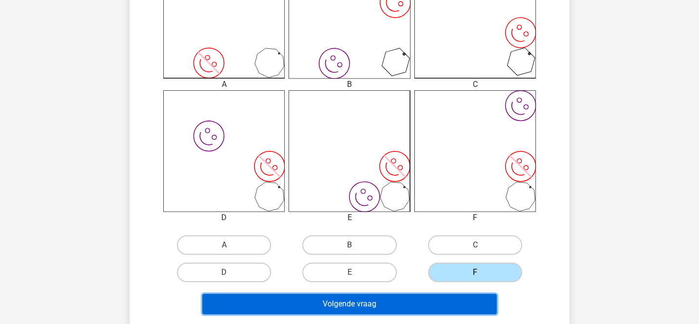
click at [418, 294] on button "Volgende vraag" at bounding box center [349, 303] width 295 height 20
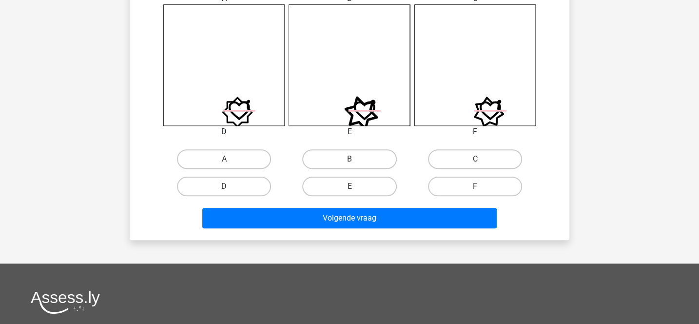
scroll to position [405, 0]
click at [474, 156] on label "C" at bounding box center [475, 158] width 94 height 19
click at [475, 159] on input "C" at bounding box center [478, 162] width 6 height 6
radio input "true"
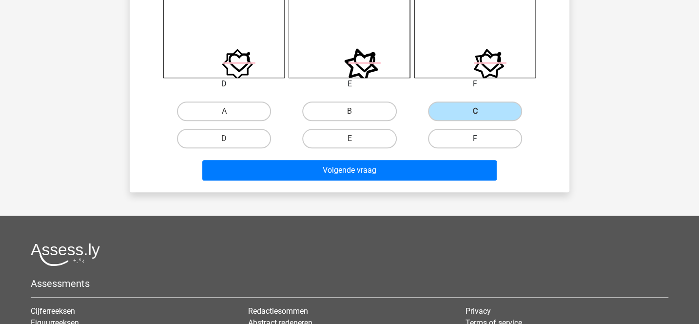
scroll to position [459, 0]
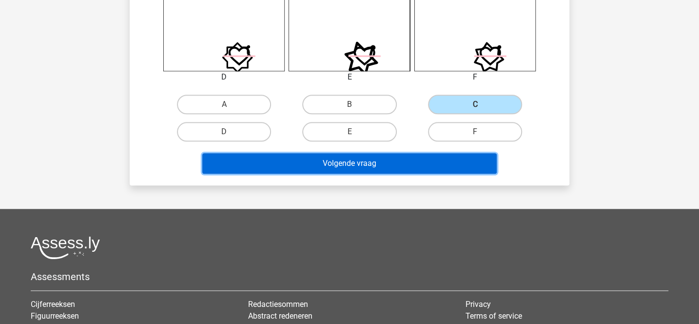
click at [444, 169] on button "Volgende vraag" at bounding box center [349, 163] width 295 height 20
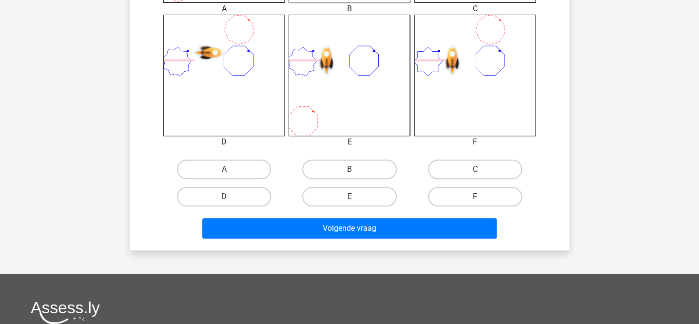
scroll to position [404, 0]
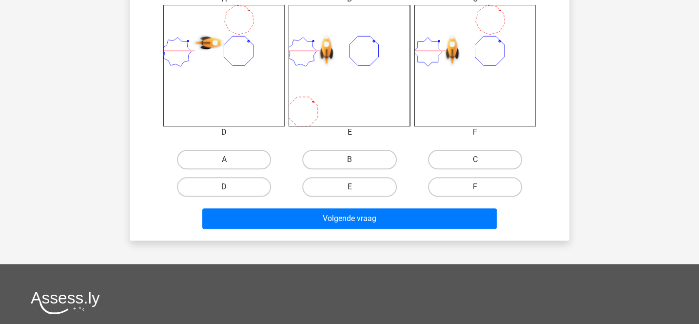
click at [376, 183] on label "E" at bounding box center [349, 186] width 94 height 19
click at [356, 187] on input "E" at bounding box center [352, 190] width 6 height 6
radio input "true"
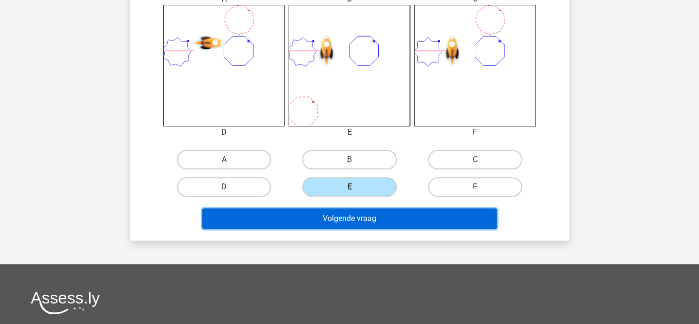
click at [370, 223] on button "Volgende vraag" at bounding box center [349, 218] width 295 height 20
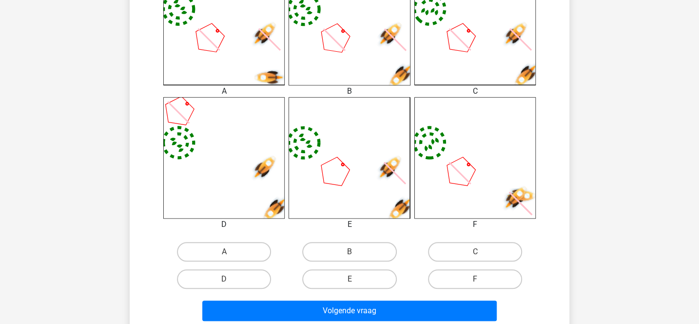
scroll to position [315, 0]
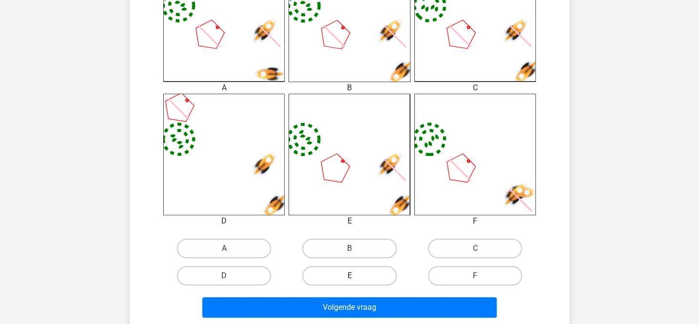
click at [362, 276] on label "E" at bounding box center [349, 275] width 94 height 19
click at [356, 276] on input "E" at bounding box center [352, 278] width 6 height 6
radio input "true"
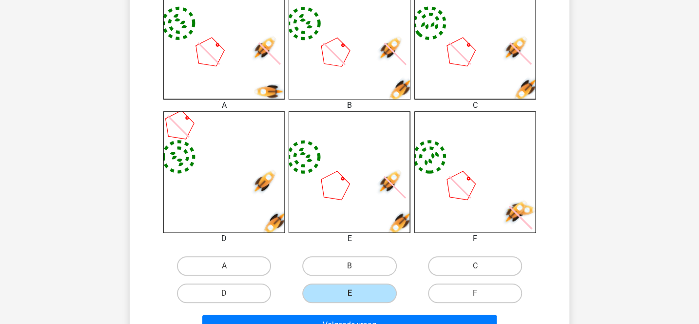
scroll to position [339, 0]
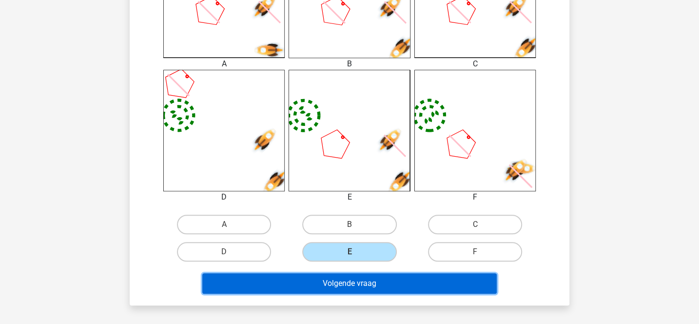
click at [369, 274] on button "Volgende vraag" at bounding box center [349, 283] width 295 height 20
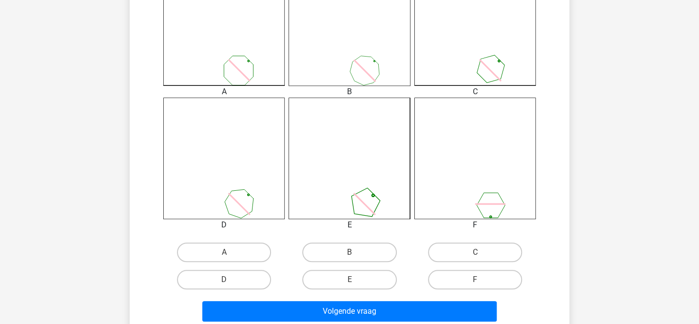
scroll to position [425, 0]
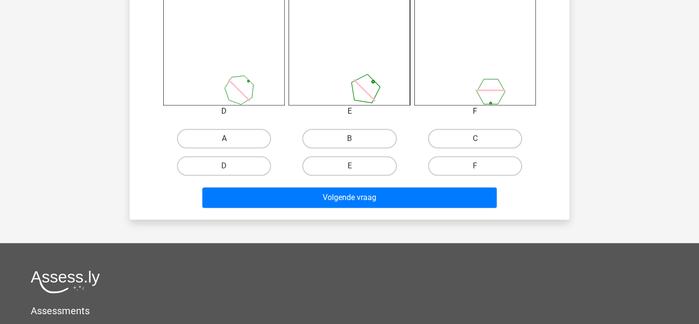
click at [255, 132] on label "A" at bounding box center [224, 138] width 94 height 19
click at [231, 138] on input "A" at bounding box center [227, 141] width 6 height 6
radio input "true"
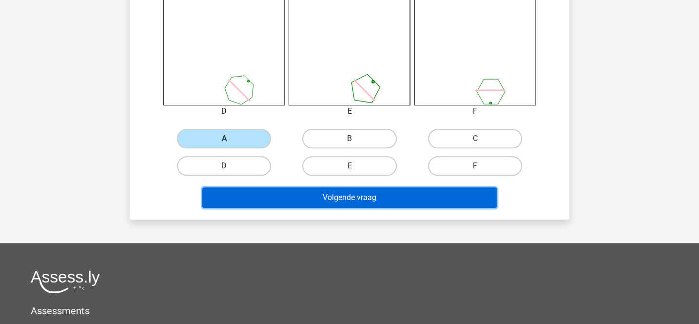
click at [299, 202] on button "Volgende vraag" at bounding box center [349, 197] width 295 height 20
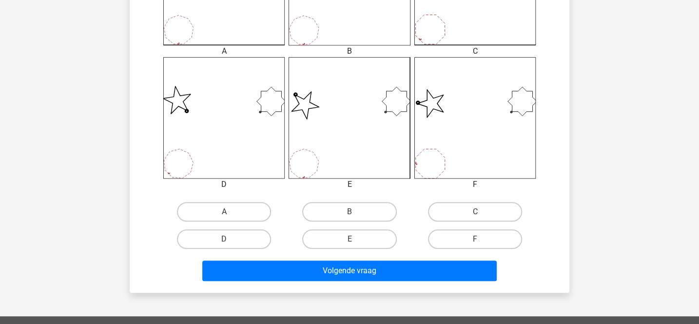
scroll to position [357, 0]
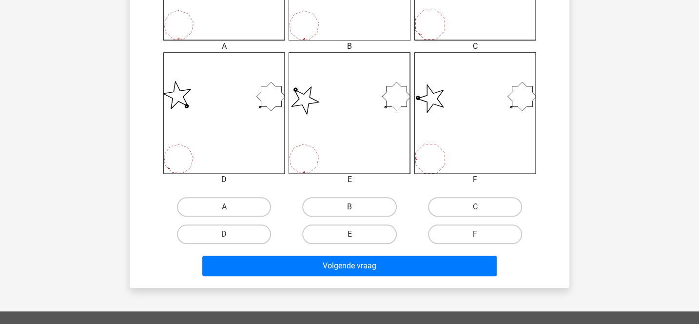
click at [461, 232] on label "F" at bounding box center [475, 233] width 94 height 19
click at [475, 234] on input "F" at bounding box center [478, 237] width 6 height 6
radio input "true"
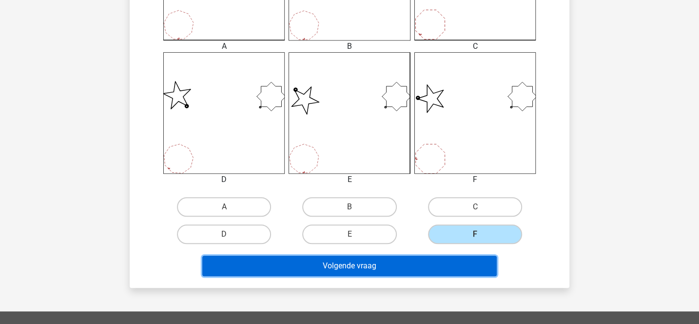
click at [425, 264] on button "Volgende vraag" at bounding box center [349, 265] width 295 height 20
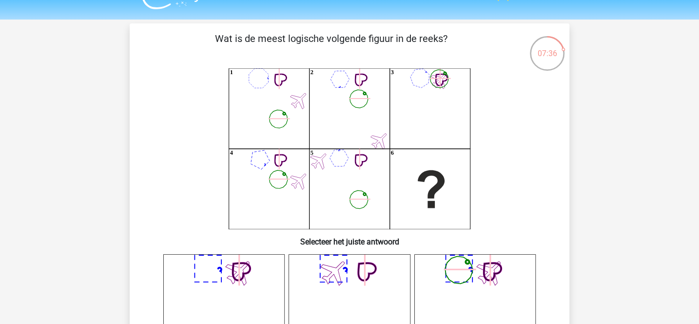
scroll to position [14, 0]
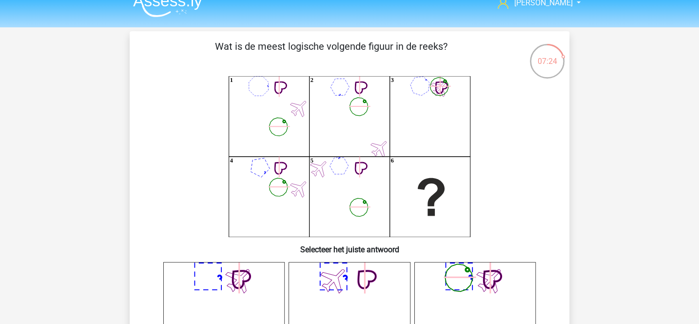
click at [425, 84] on icon "1 2 3 4 5 6" at bounding box center [349, 156] width 393 height 161
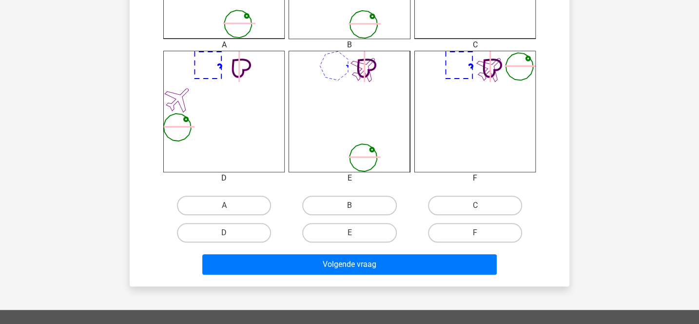
scroll to position [401, 0]
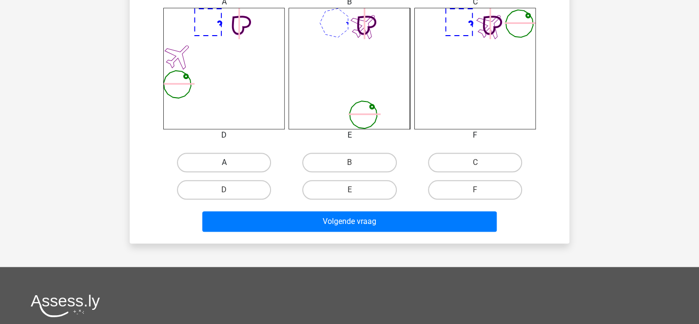
click at [257, 168] on label "A" at bounding box center [224, 162] width 94 height 19
click at [231, 168] on input "A" at bounding box center [227, 165] width 6 height 6
radio input "true"
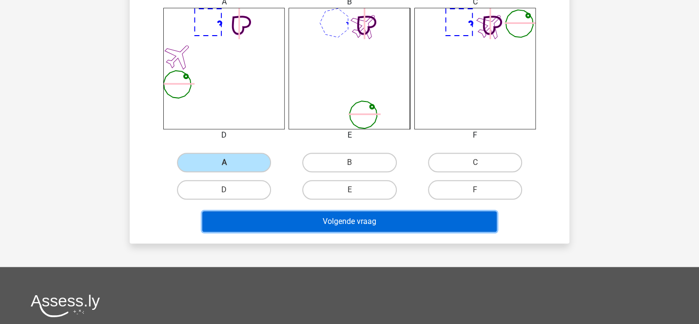
click at [286, 213] on button "Volgende vraag" at bounding box center [349, 221] width 295 height 20
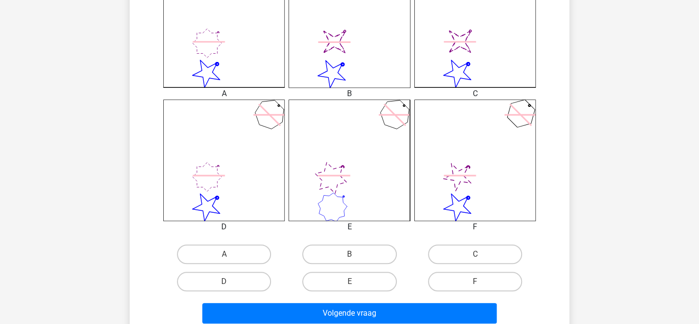
scroll to position [311, 0]
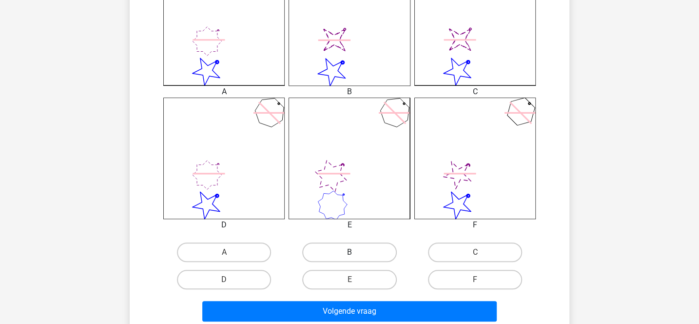
click at [361, 248] on label "B" at bounding box center [349, 251] width 94 height 19
click at [356, 252] on input "B" at bounding box center [352, 255] width 6 height 6
radio input "true"
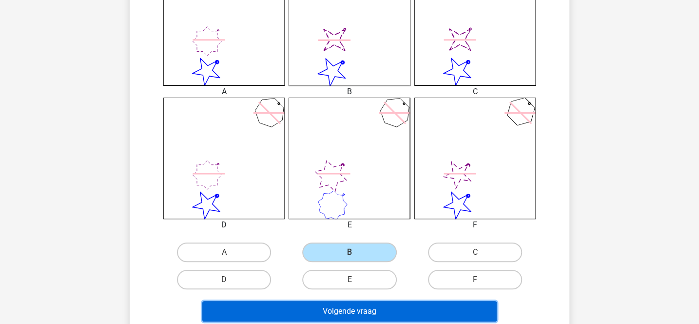
click at [361, 306] on button "Volgende vraag" at bounding box center [349, 311] width 295 height 20
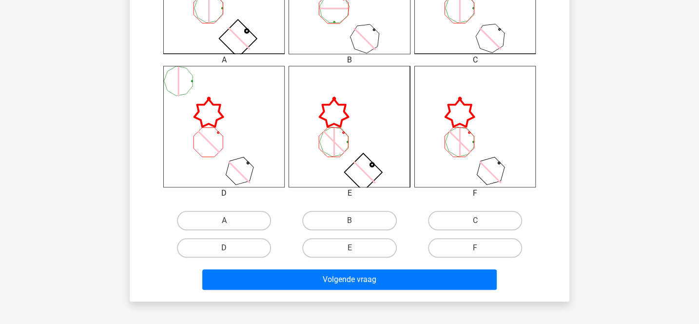
scroll to position [353, 0]
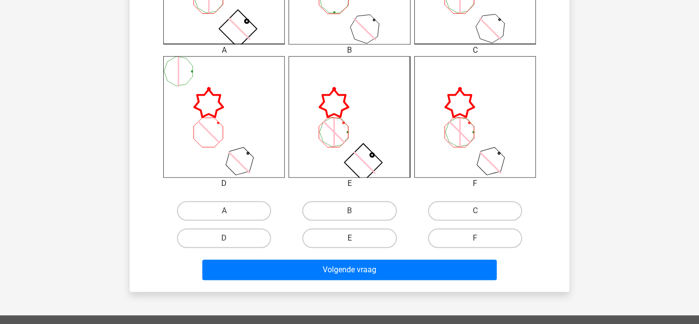
click at [364, 238] on label "E" at bounding box center [349, 237] width 94 height 19
click at [356, 238] on input "E" at bounding box center [352, 241] width 6 height 6
radio input "true"
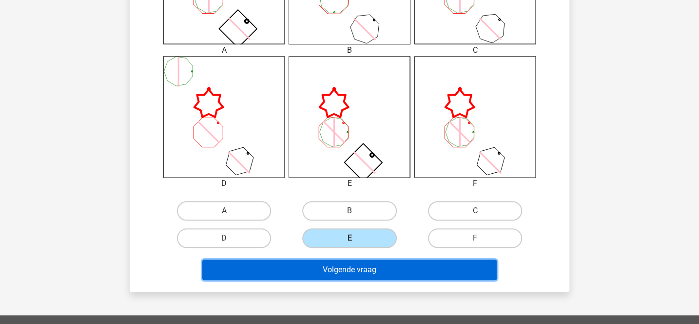
click at [366, 269] on button "Volgende vraag" at bounding box center [349, 269] width 295 height 20
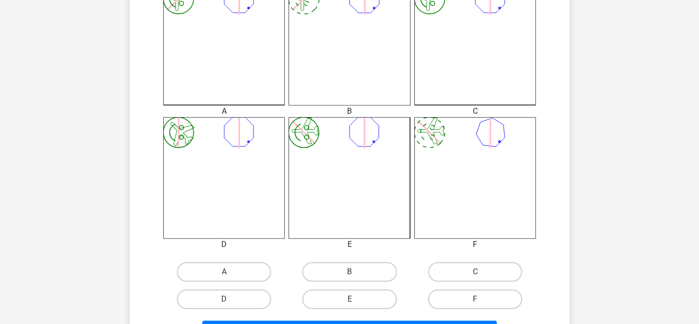
scroll to position [298, 0]
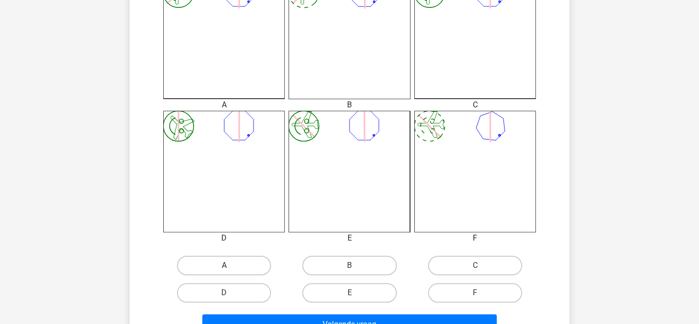
click at [239, 266] on label "A" at bounding box center [224, 264] width 94 height 19
click at [231, 266] on input "A" at bounding box center [227, 268] width 6 height 6
radio input "true"
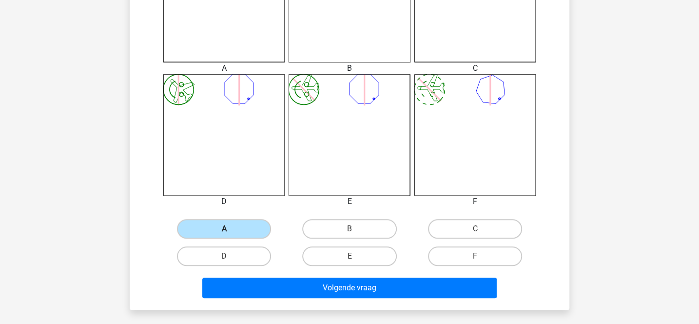
scroll to position [349, 0]
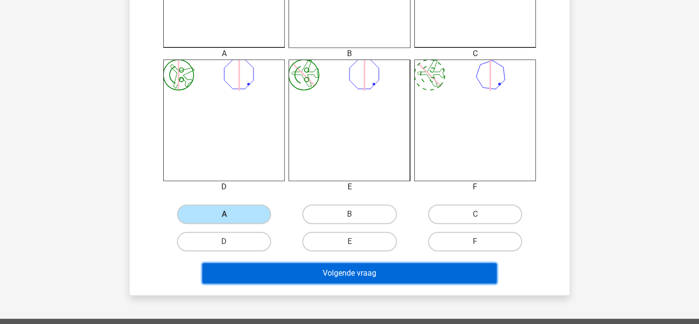
click at [257, 271] on button "Volgende vraag" at bounding box center [349, 273] width 295 height 20
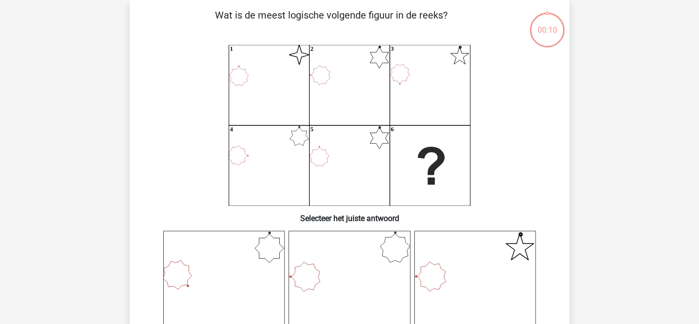
scroll to position [45, 0]
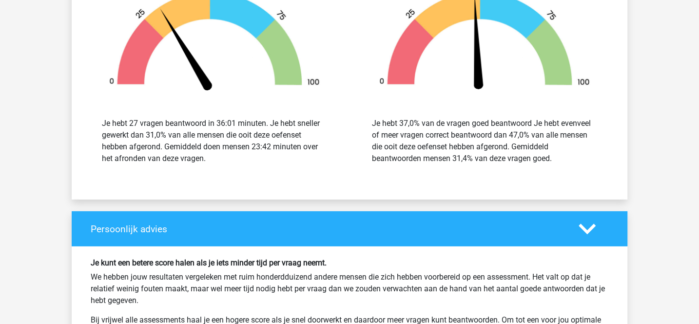
scroll to position [1541, 0]
